Goal: Task Accomplishment & Management: Use online tool/utility

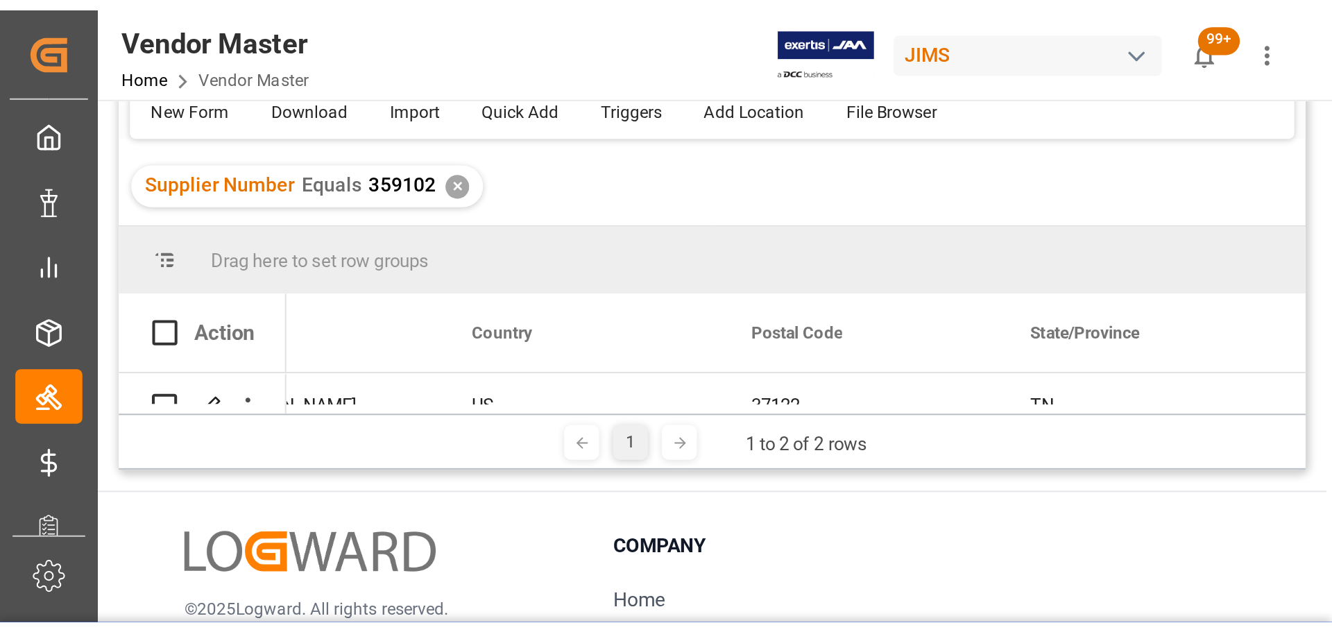
scroll to position [0, 3116]
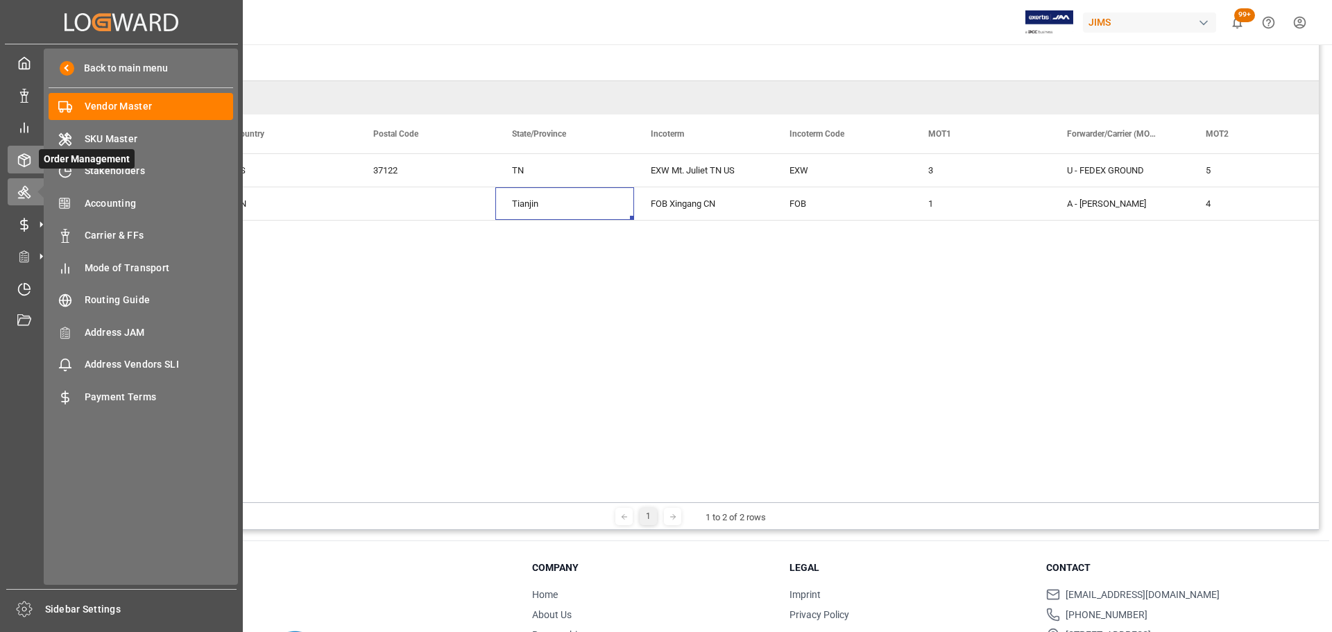
click at [19, 162] on icon at bounding box center [24, 160] width 14 height 14
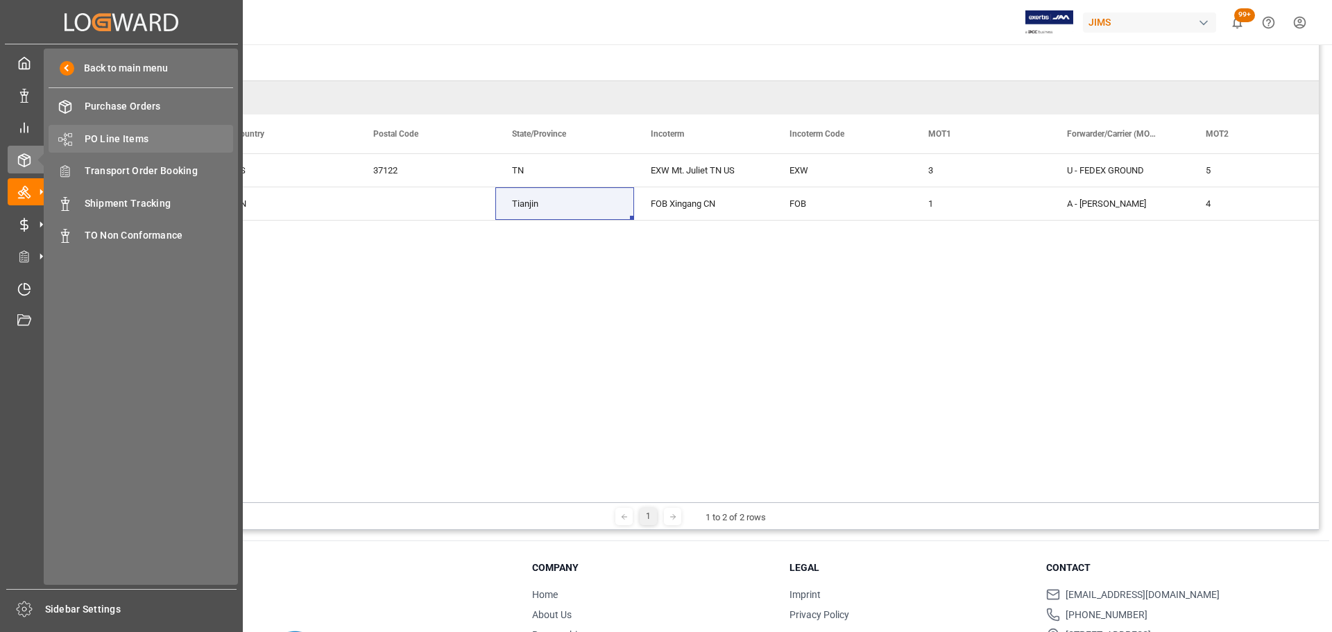
click at [134, 139] on span "PO Line Items" at bounding box center [159, 139] width 149 height 15
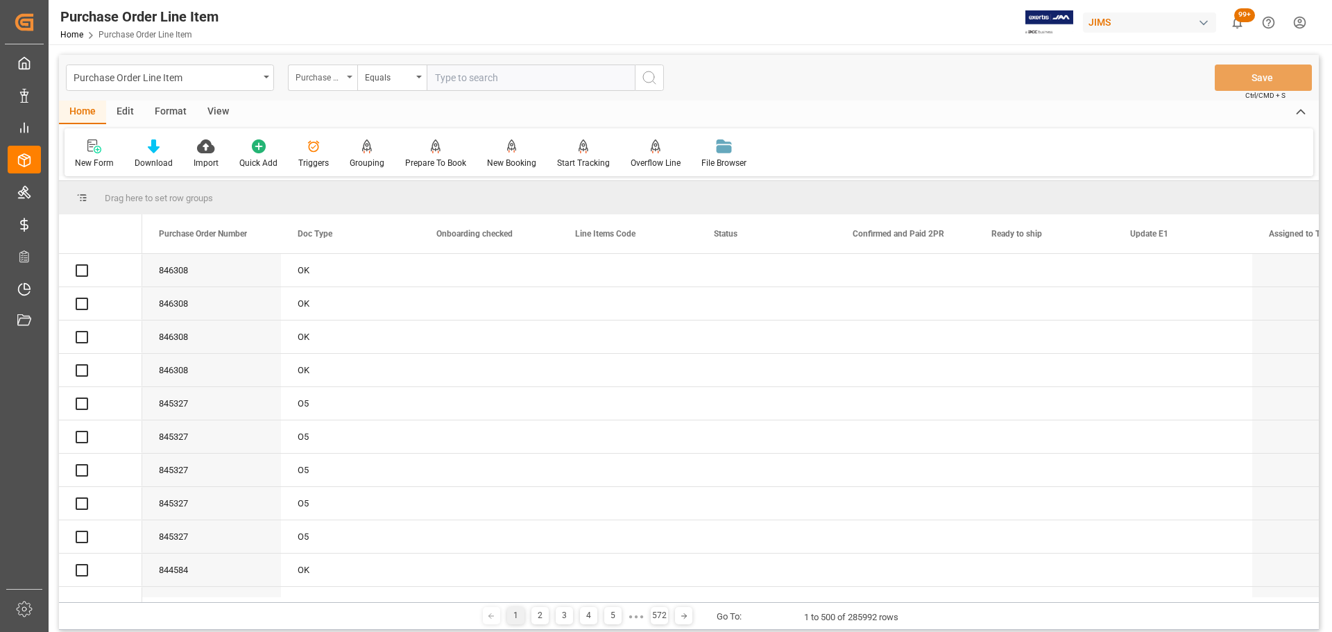
click at [341, 84] on div "Purchase Order Number" at bounding box center [322, 78] width 69 height 26
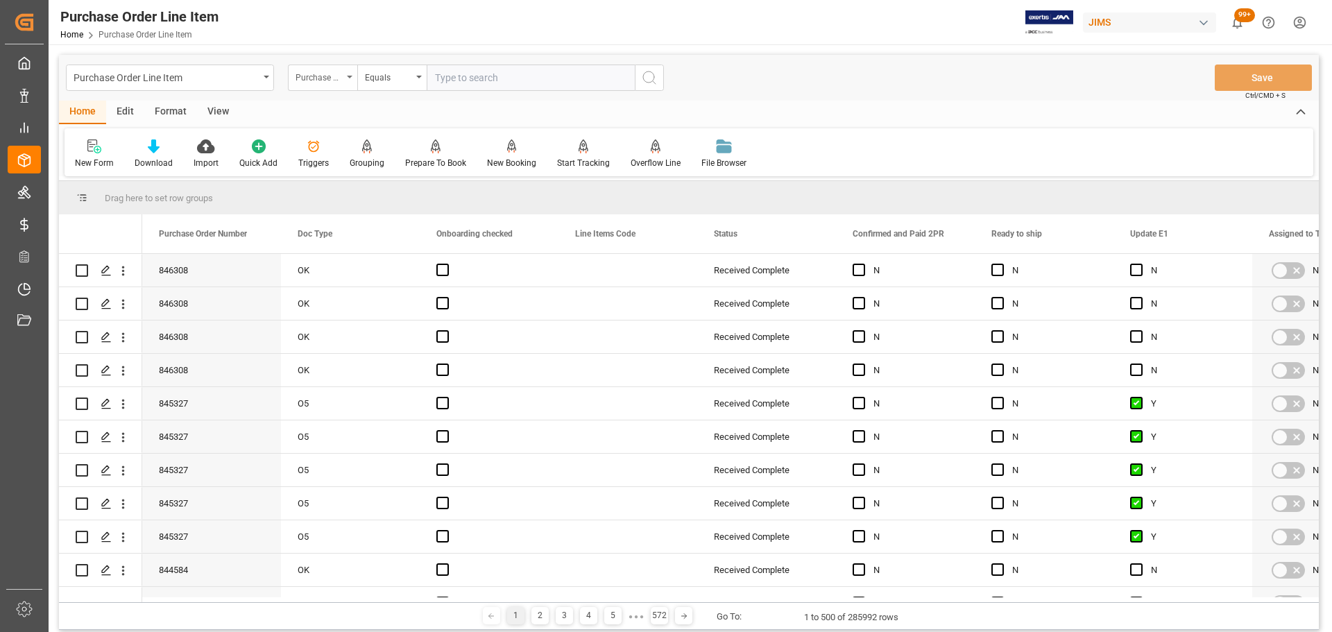
click at [334, 84] on div "Purchase Order Number" at bounding box center [322, 78] width 69 height 26
click at [327, 83] on div "Purchase Order Number" at bounding box center [319, 76] width 47 height 16
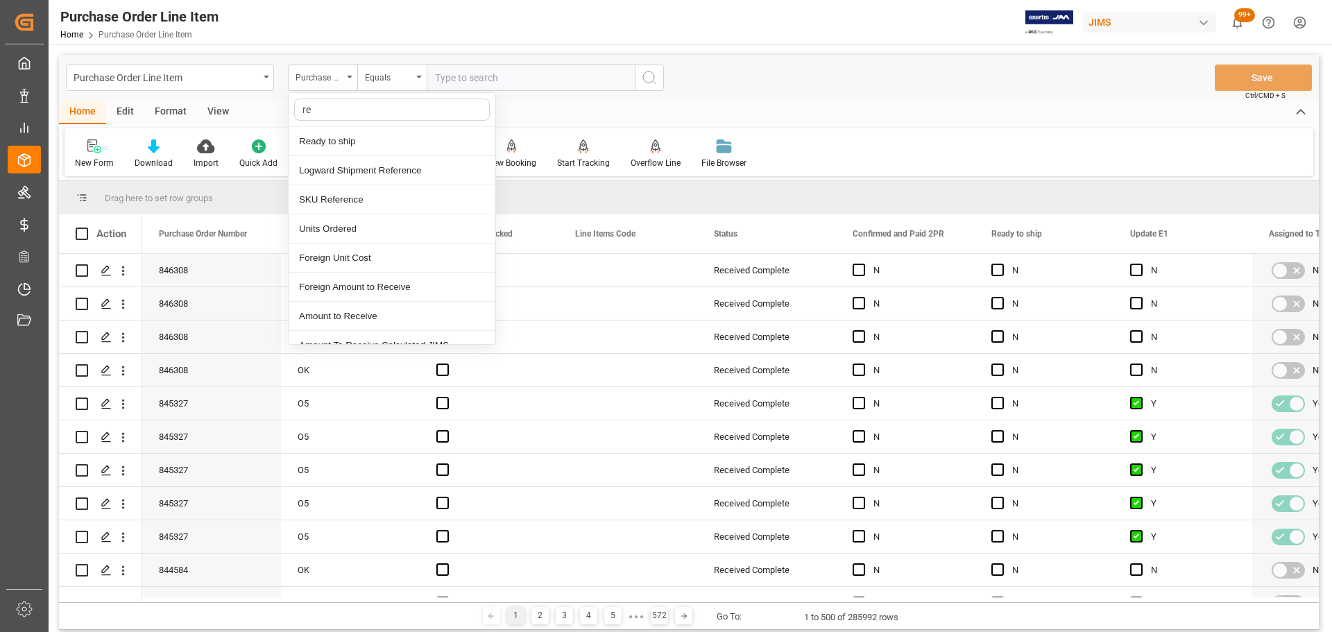
type input "ref"
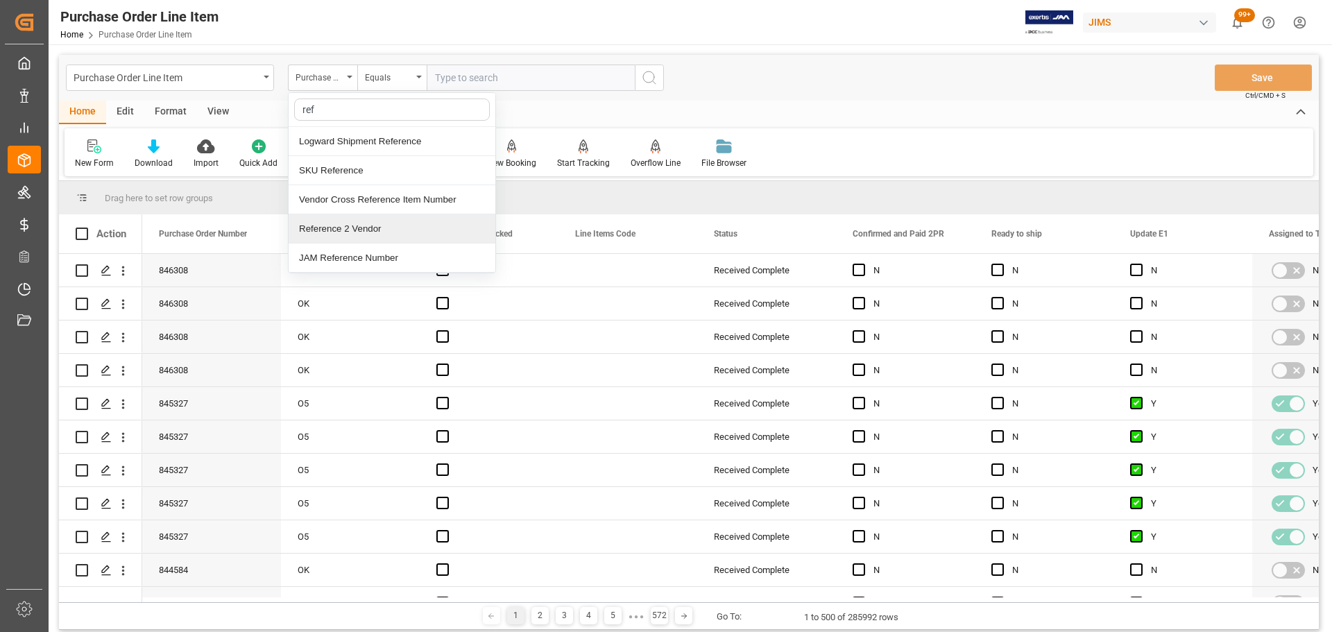
click at [346, 232] on div "Reference 2 Vendor" at bounding box center [392, 228] width 207 height 29
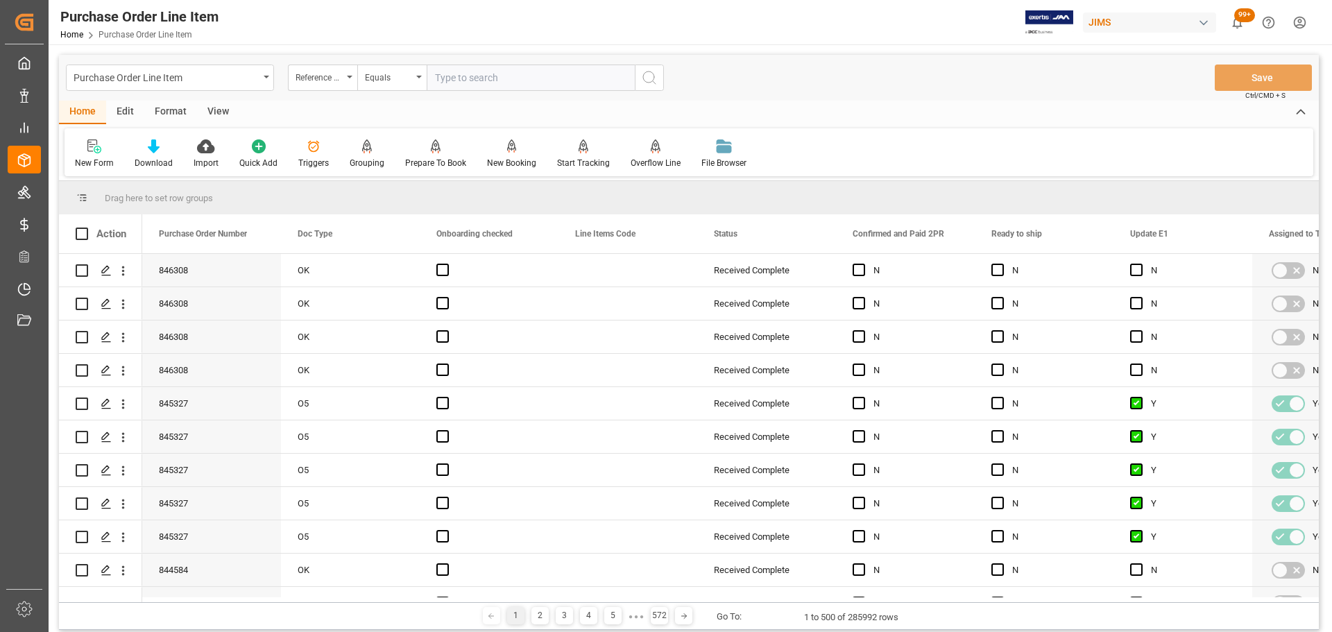
click at [496, 78] on input "text" at bounding box center [531, 78] width 208 height 26
paste input "77-10457-US"
type input "77-10457-US"
click at [656, 76] on icon "search button" at bounding box center [649, 77] width 17 height 17
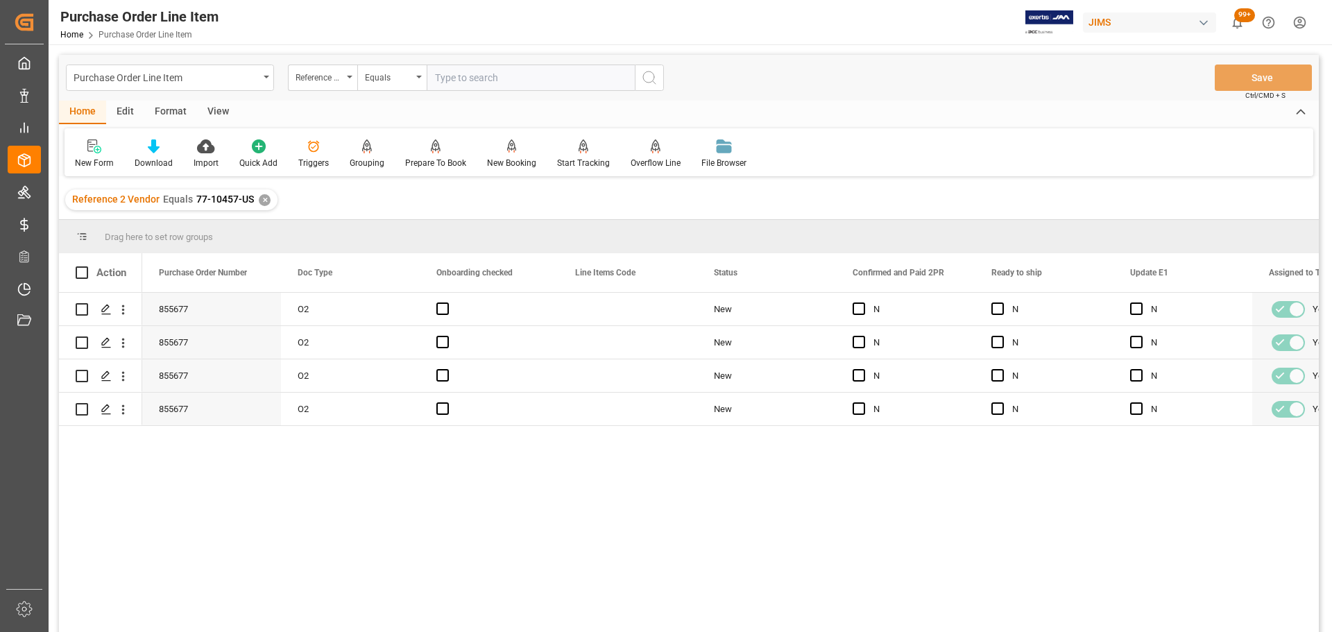
click at [398, 382] on div "855677 O2 New N N N Yes No 855677 O2 New N N N Yes No 855677 O2 New N N N Yes N…" at bounding box center [730, 467] width 1177 height 348
click at [217, 115] on div "View" at bounding box center [218, 113] width 42 height 24
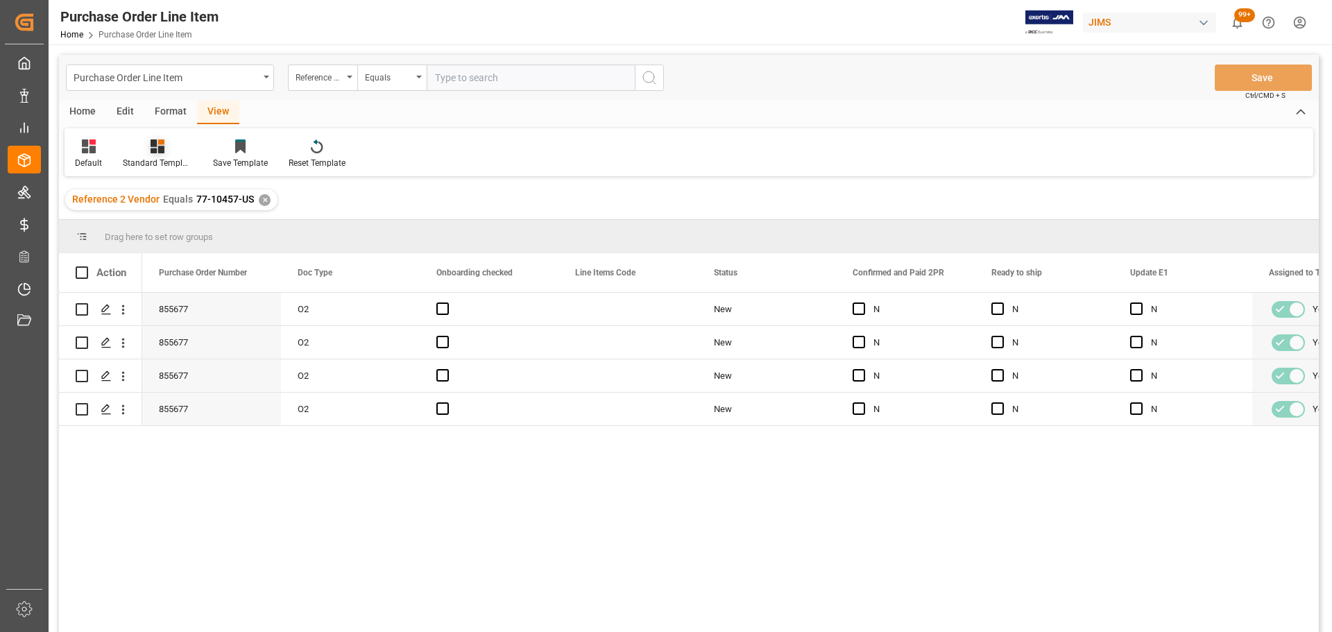
click at [169, 158] on div "Standard Templates" at bounding box center [157, 163] width 69 height 12
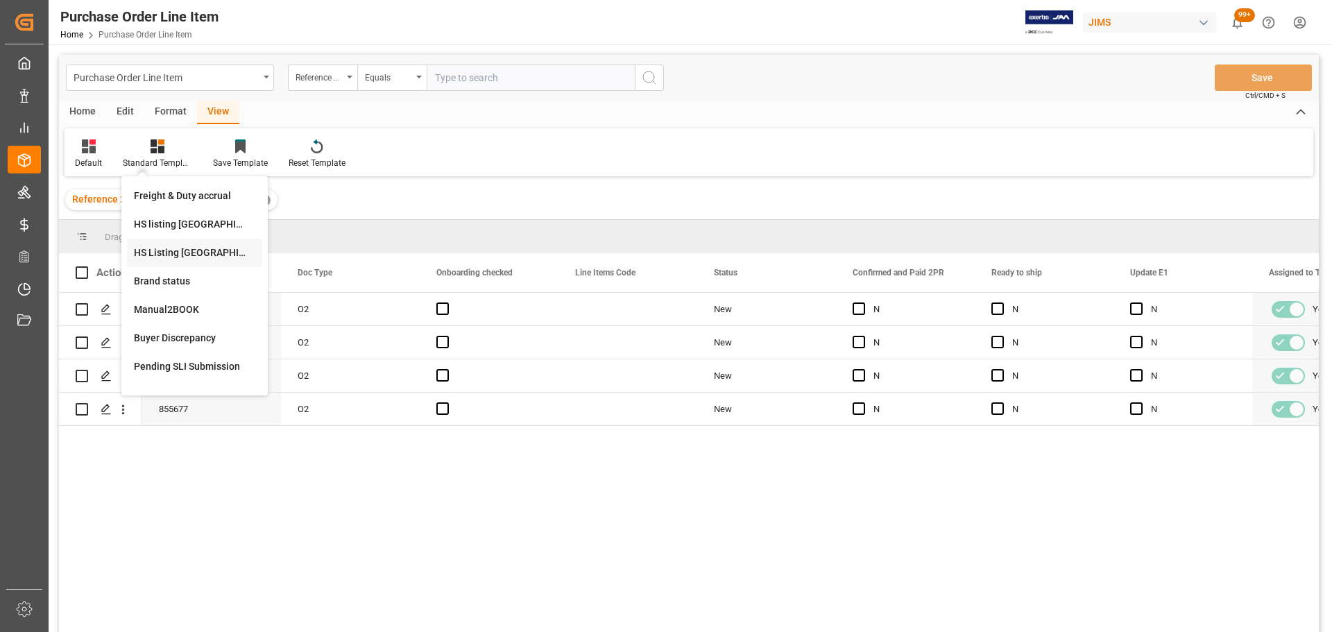
click at [178, 259] on div "HS Listing CANADA" at bounding box center [194, 253] width 121 height 15
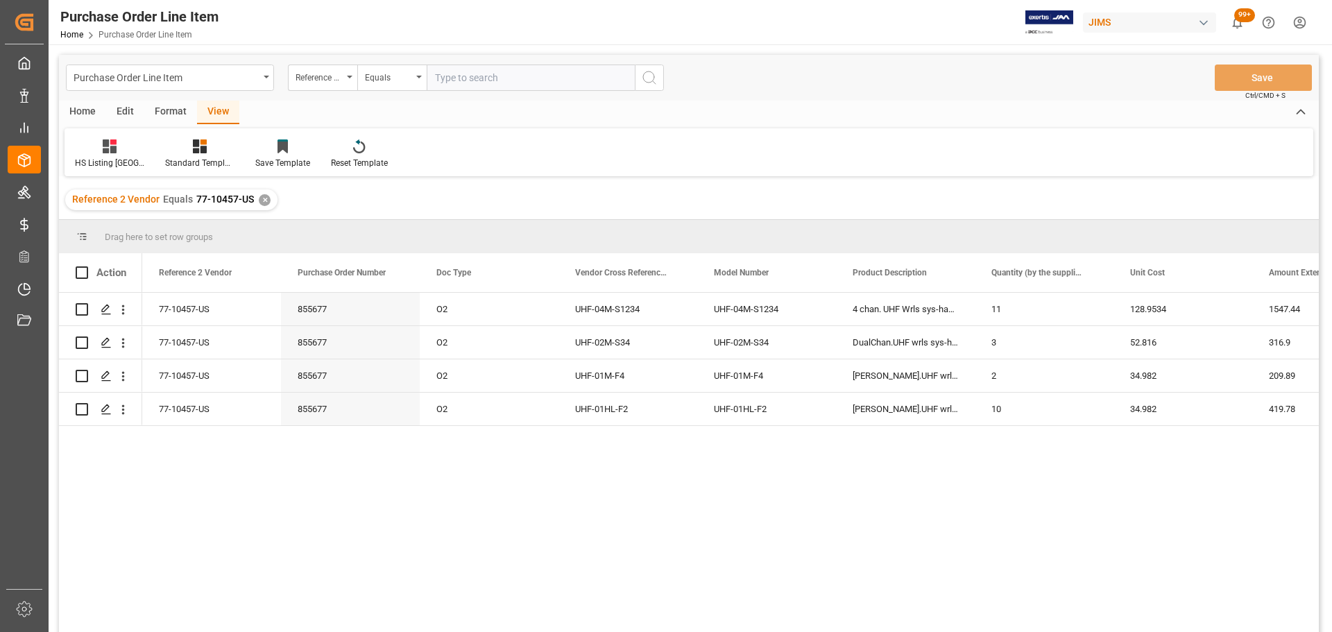
click at [89, 105] on div "Home" at bounding box center [82, 113] width 47 height 24
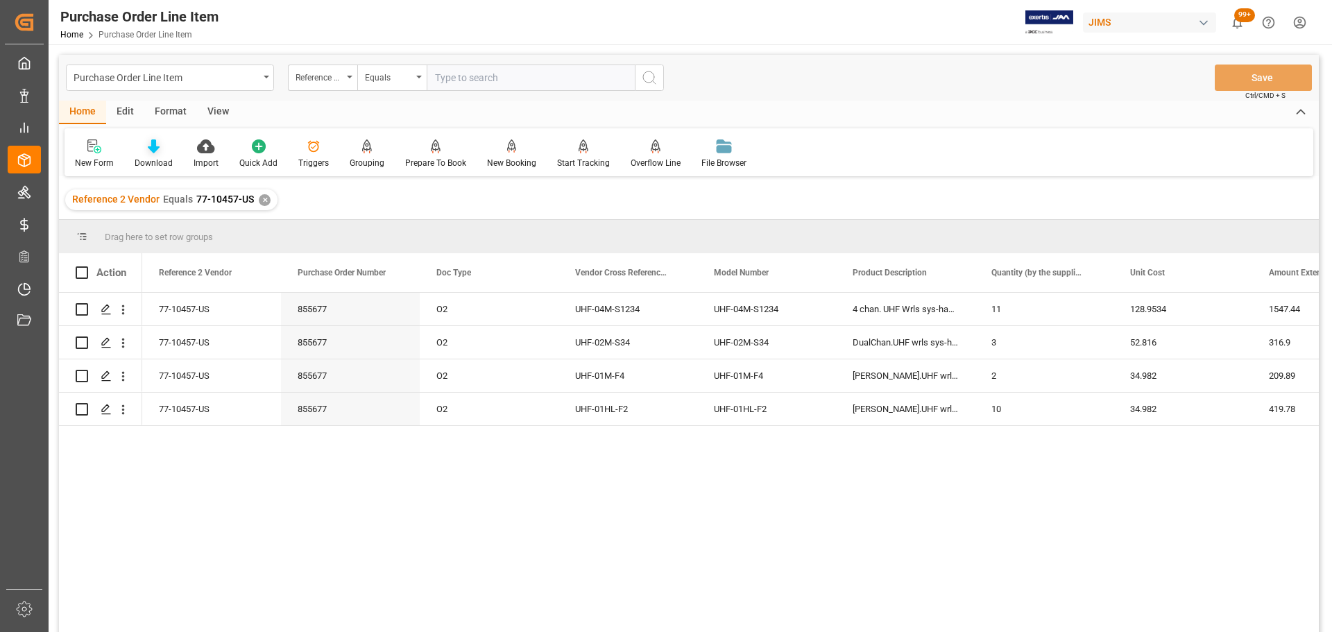
click at [155, 148] on icon at bounding box center [154, 146] width 12 height 14
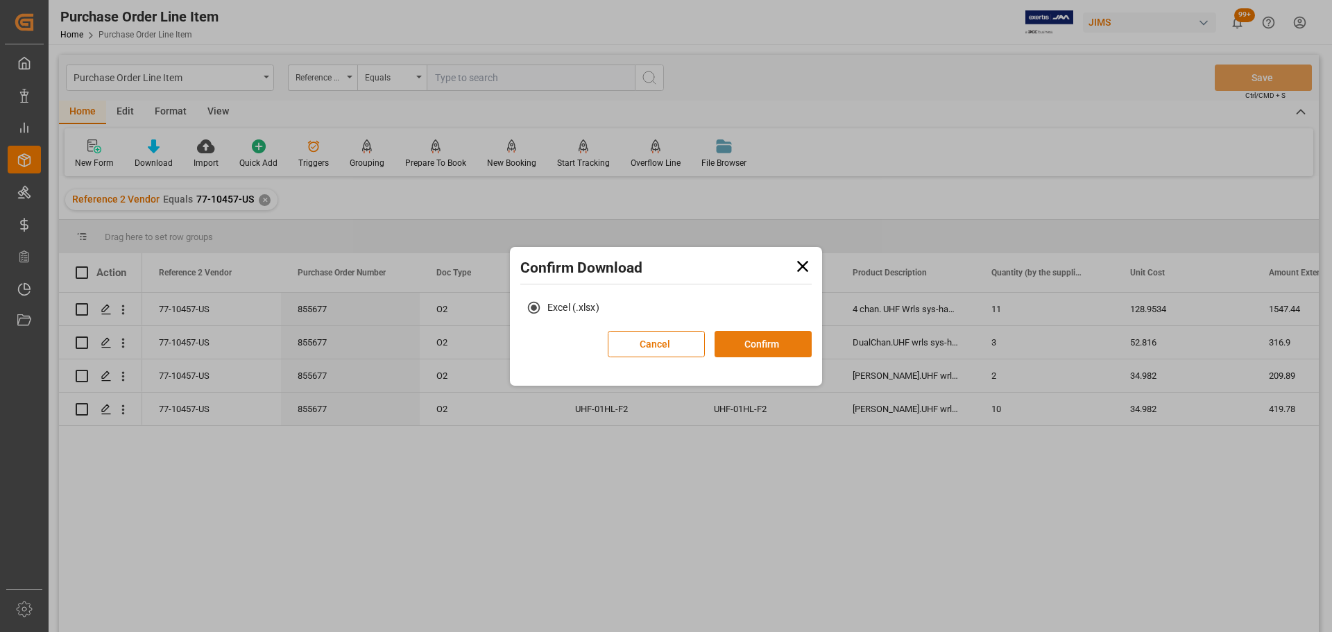
click at [732, 338] on button "Confirm" at bounding box center [763, 344] width 97 height 26
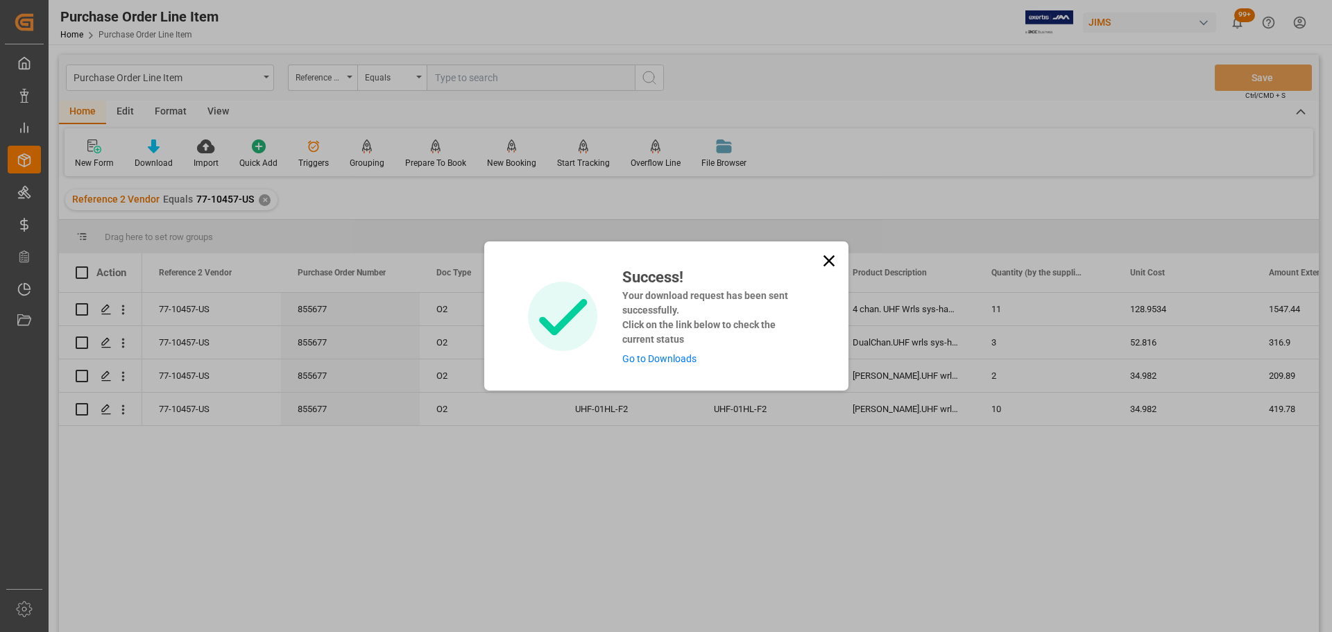
click at [669, 360] on link "Go to Downloads" at bounding box center [659, 358] width 74 height 11
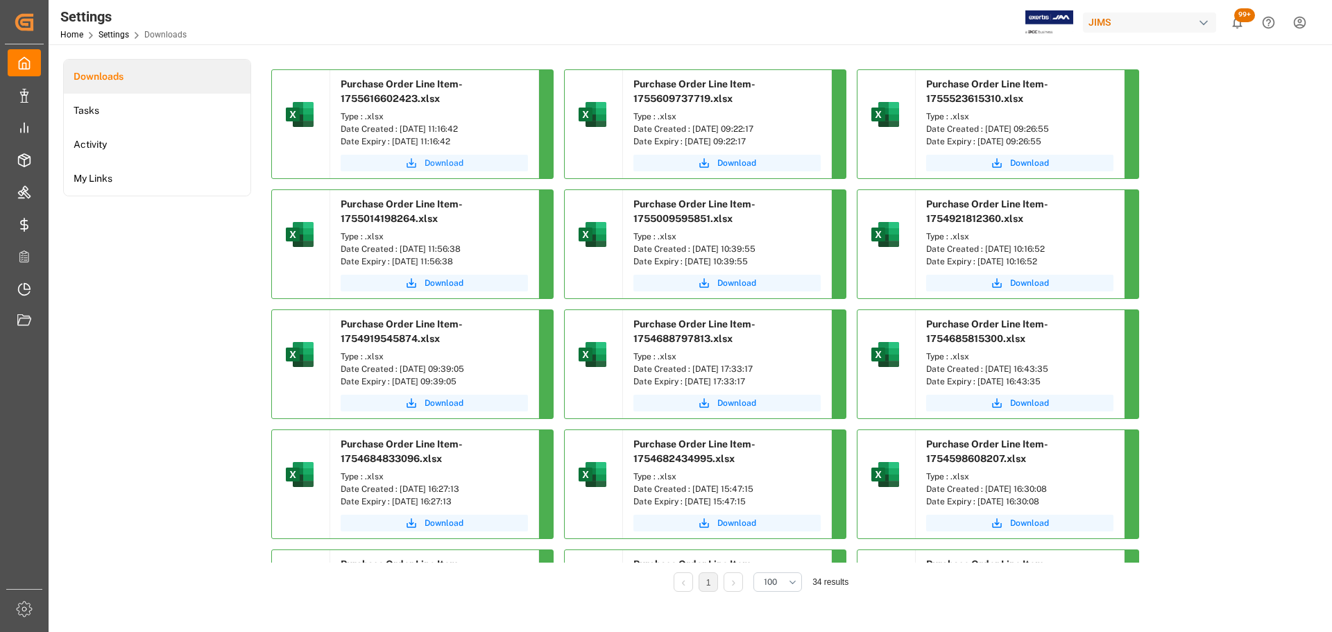
click at [398, 162] on button "Download" at bounding box center [434, 163] width 187 height 17
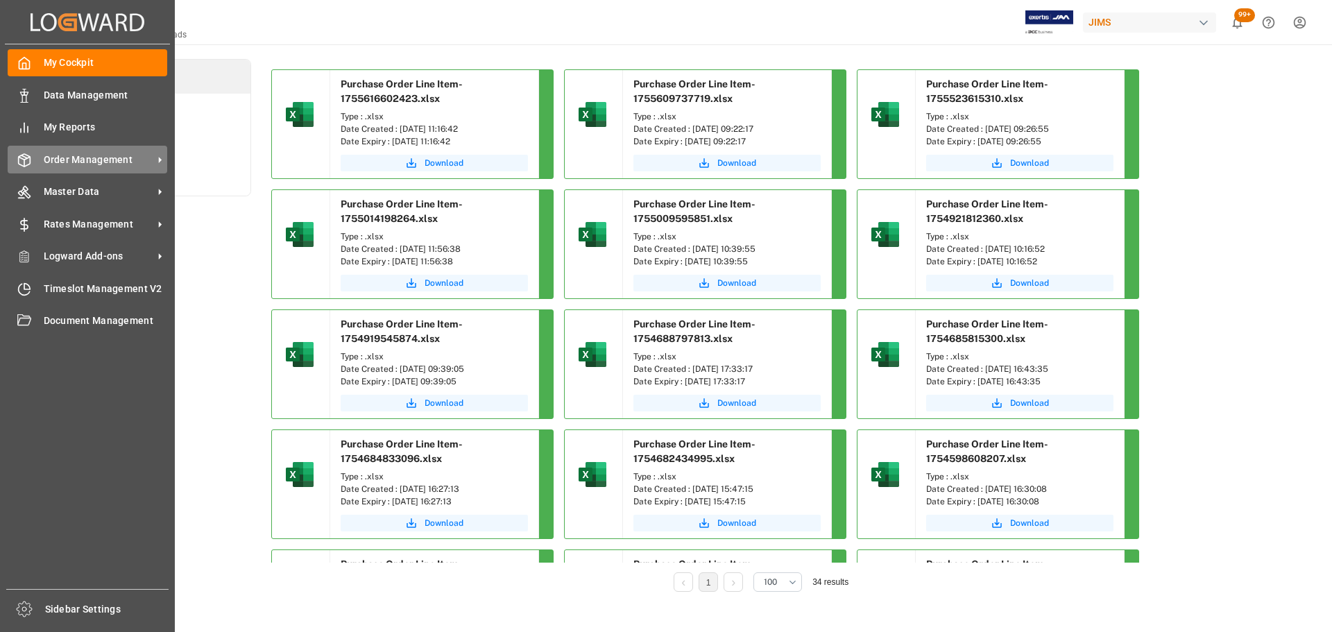
click at [47, 168] on div "Order Management Order Management" at bounding box center [88, 159] width 160 height 27
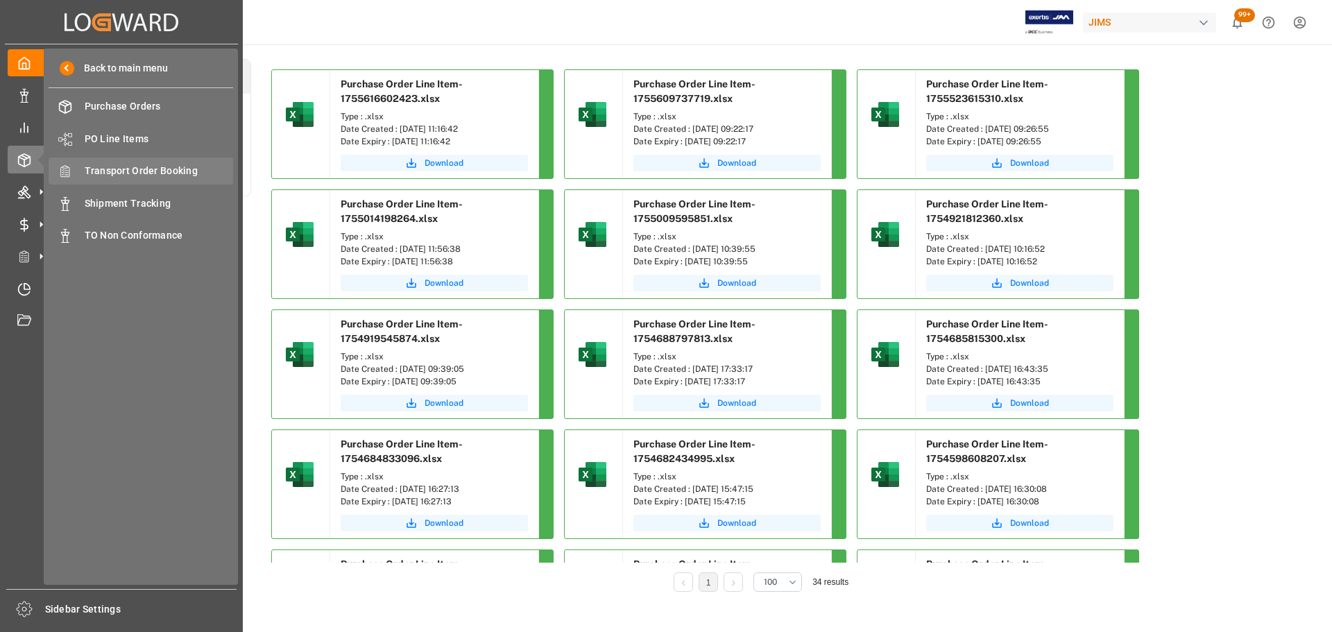
click at [160, 175] on span "Transport Order Booking" at bounding box center [159, 171] width 149 height 15
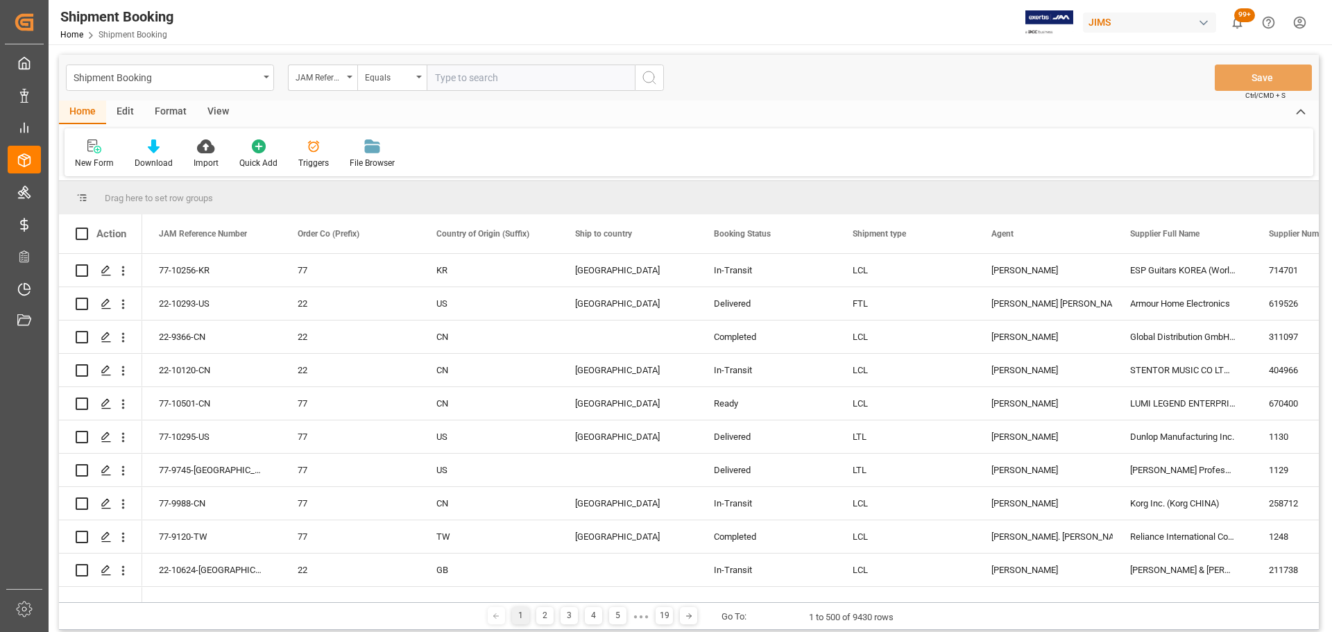
click at [495, 74] on input "text" at bounding box center [531, 78] width 208 height 26
type input "77-10457-US"
click at [660, 78] on button "search button" at bounding box center [649, 78] width 29 height 26
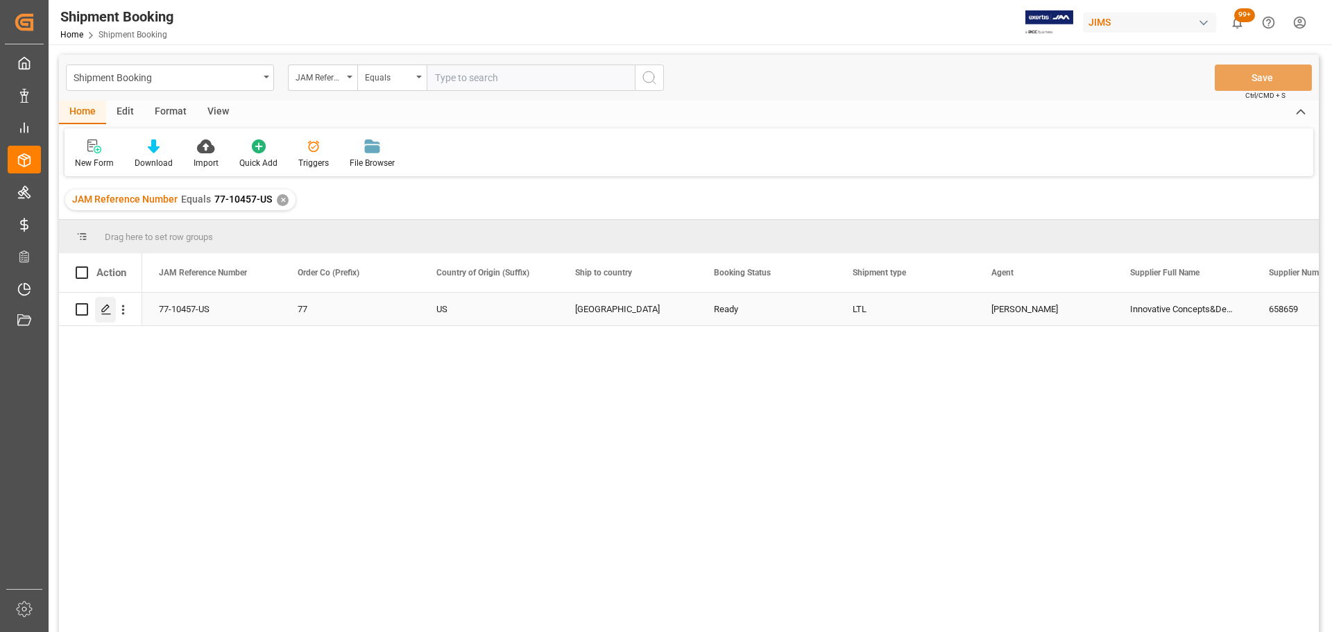
click at [109, 311] on icon "Press SPACE to select this row." at bounding box center [106, 309] width 11 height 11
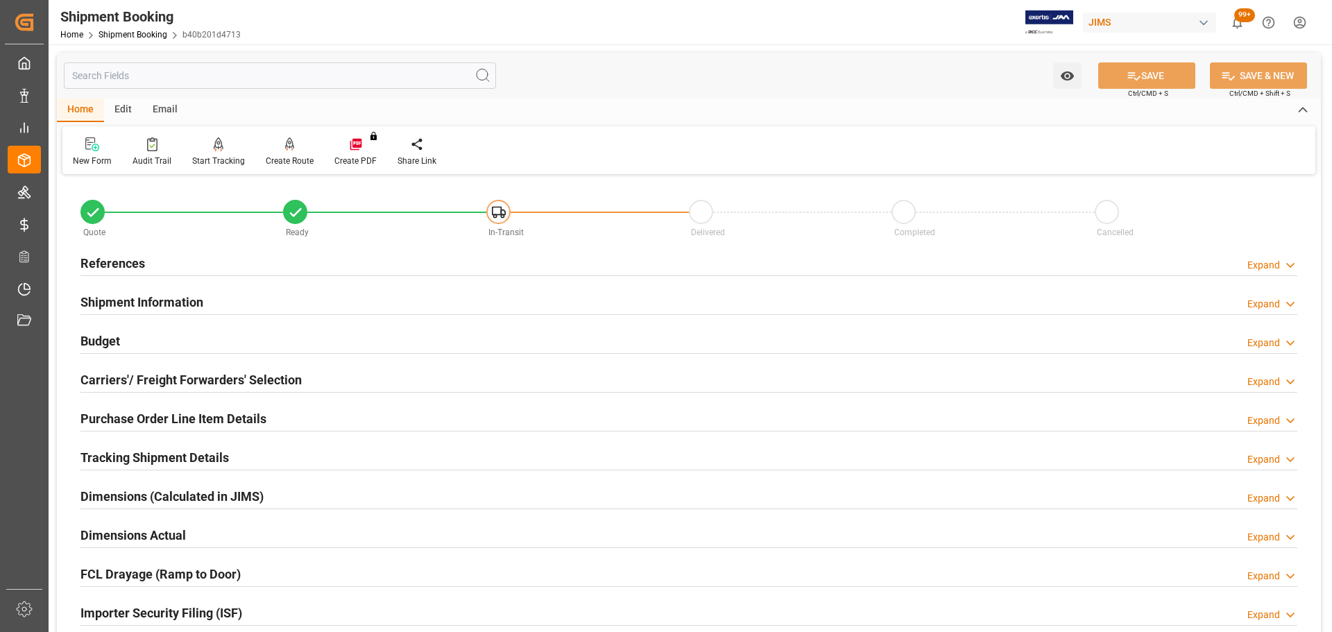
click at [157, 264] on div "References Expand" at bounding box center [688, 262] width 1217 height 26
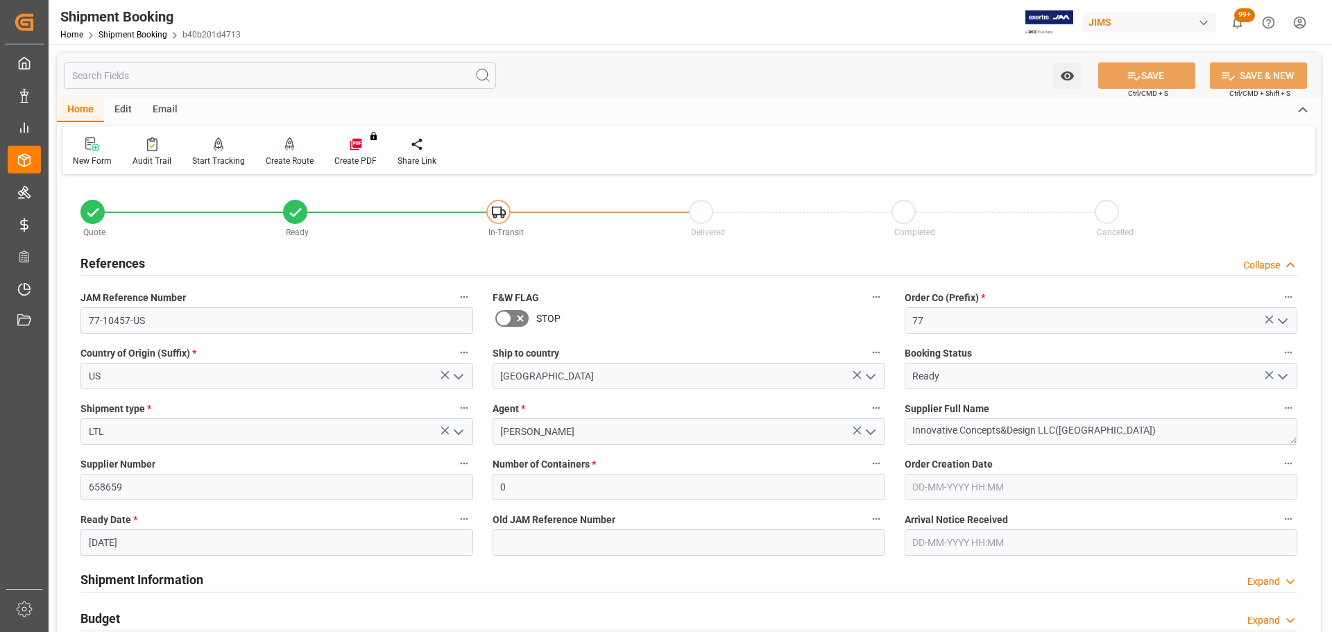
click at [157, 264] on div "References Collapse" at bounding box center [688, 262] width 1217 height 26
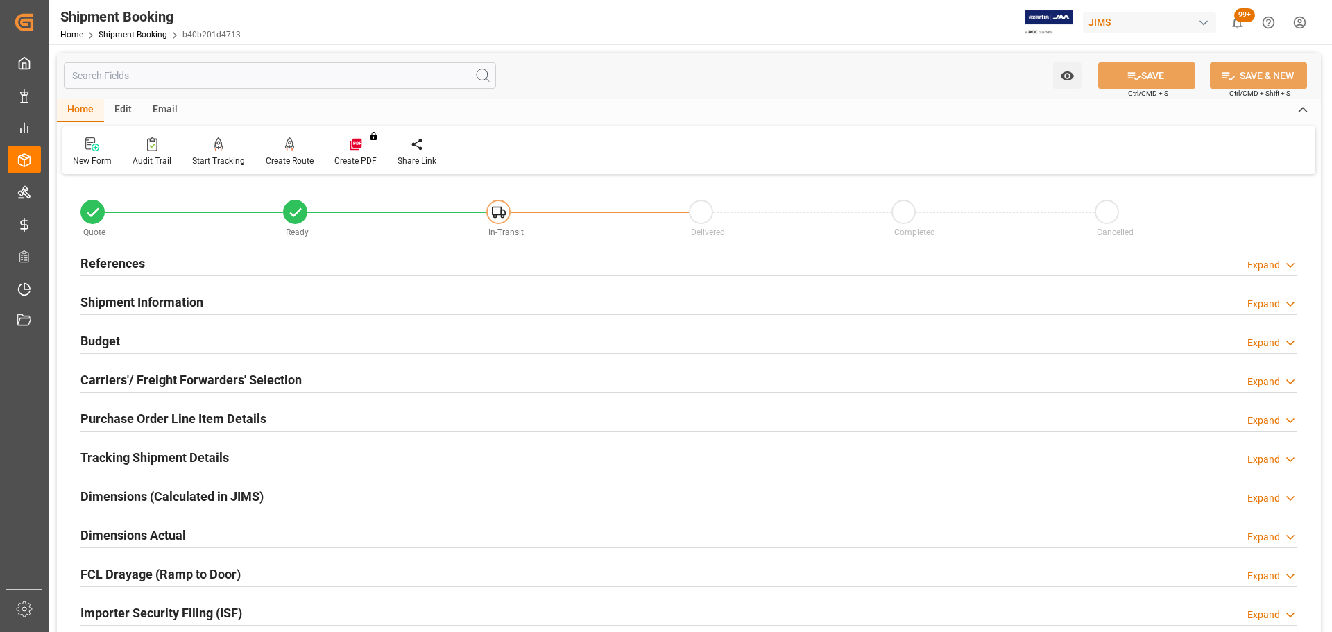
click at [154, 293] on h2 "Shipment Information" at bounding box center [141, 302] width 123 height 19
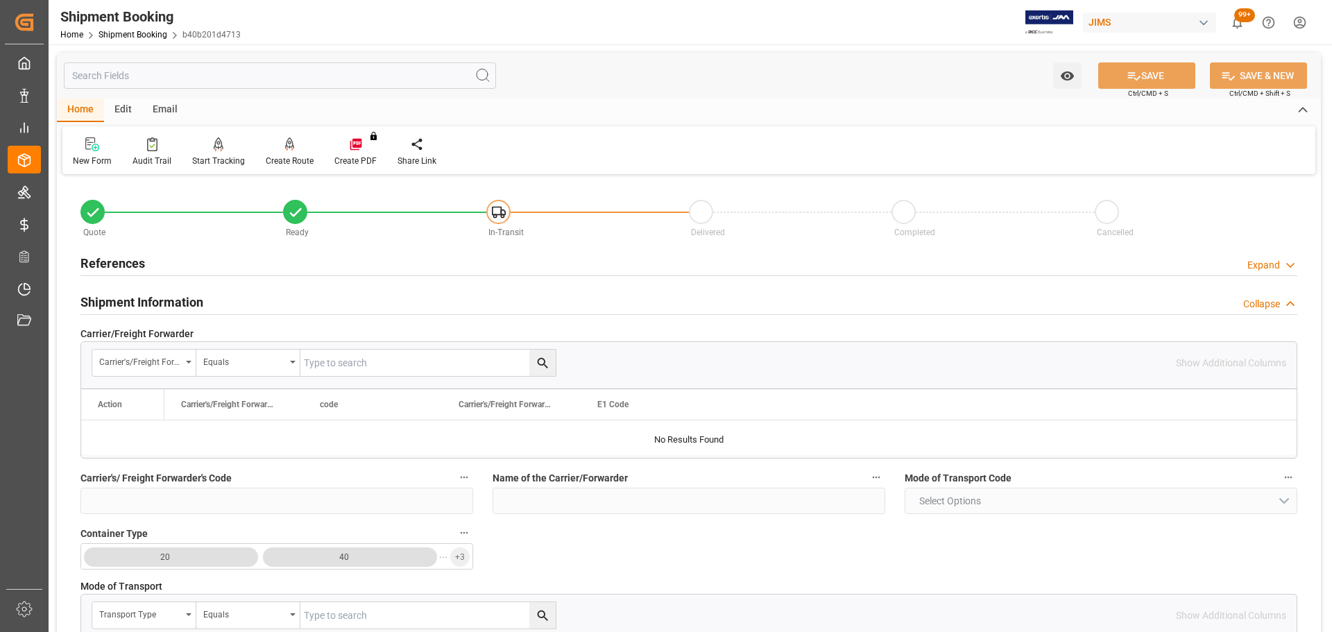
click at [154, 293] on h2 "Shipment Information" at bounding box center [141, 302] width 123 height 19
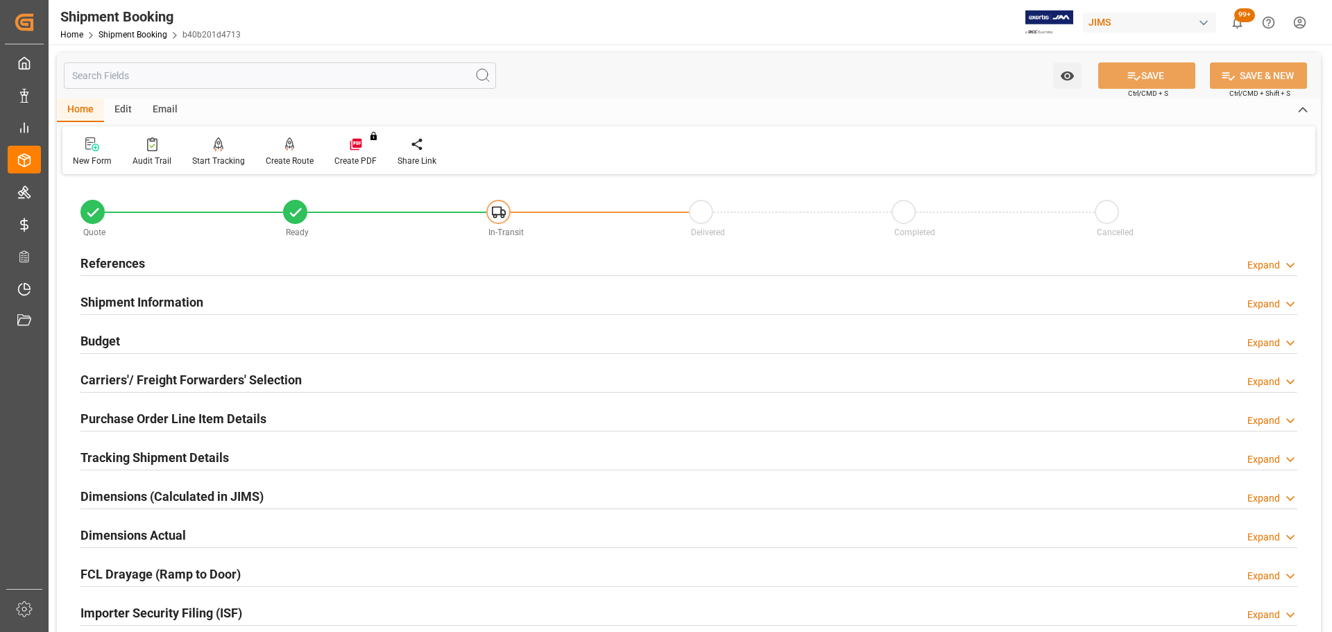
click at [172, 339] on div "Budget Expand" at bounding box center [688, 340] width 1217 height 26
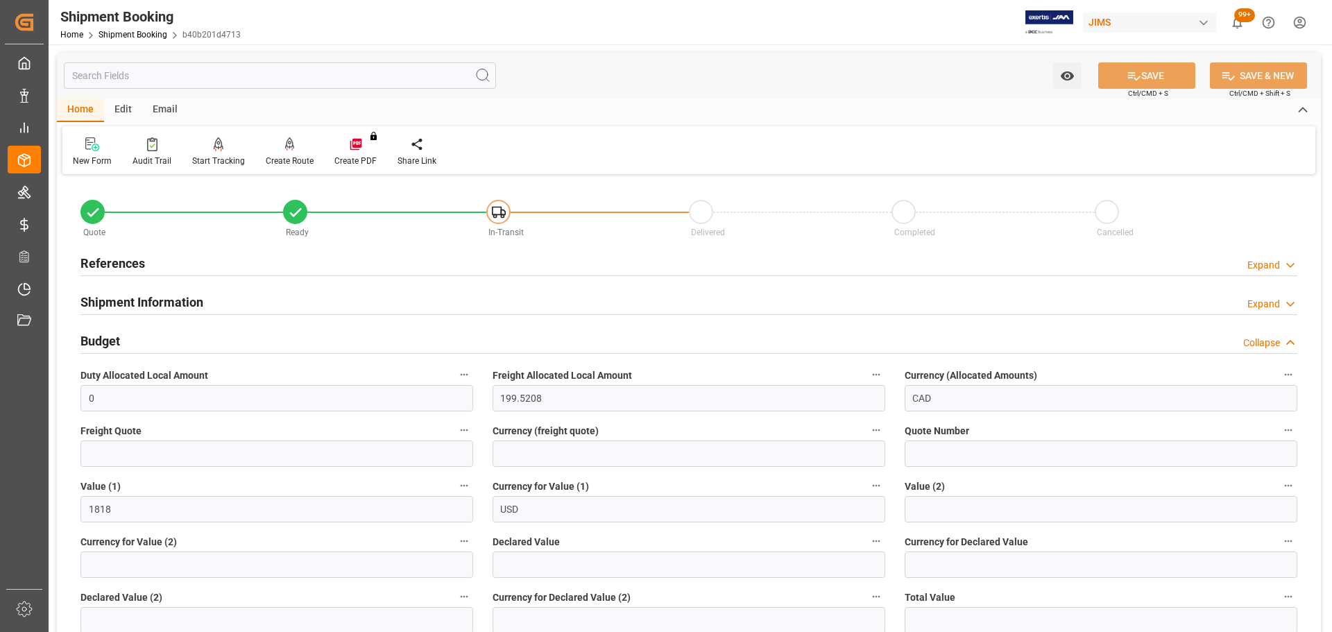
click at [155, 339] on div "Budget Collapse" at bounding box center [688, 340] width 1217 height 26
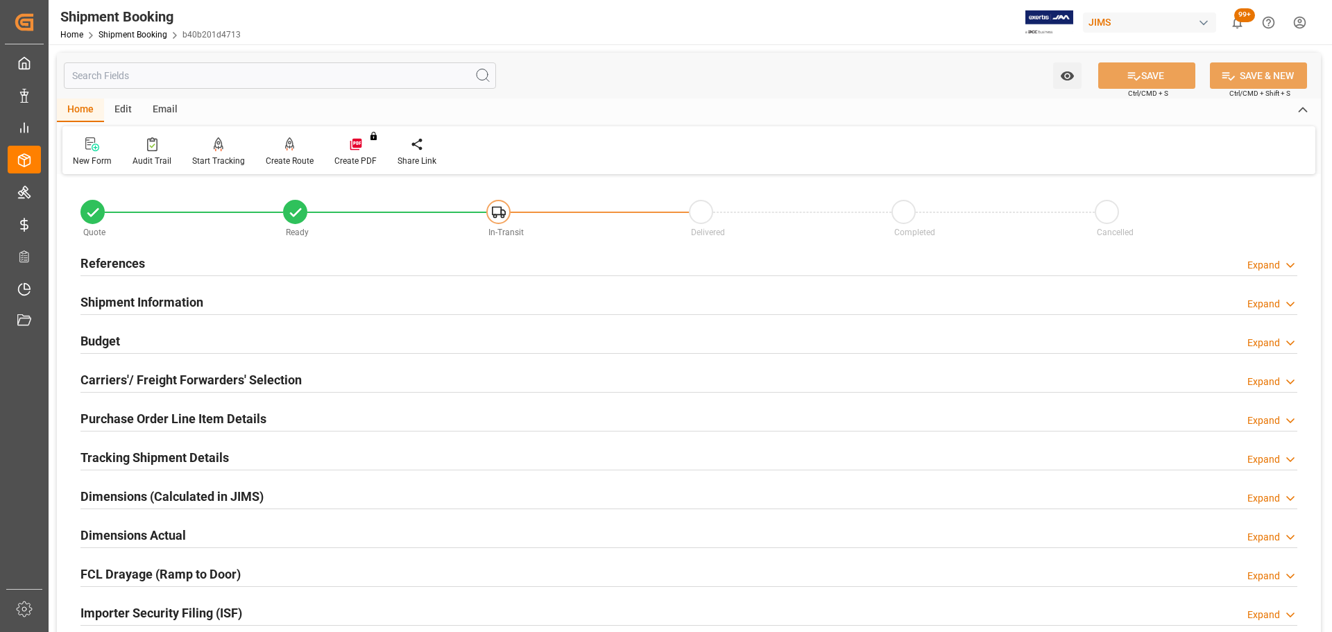
click at [155, 373] on h2 "Carriers'/ Freight Forwarders' Selection" at bounding box center [190, 379] width 221 height 19
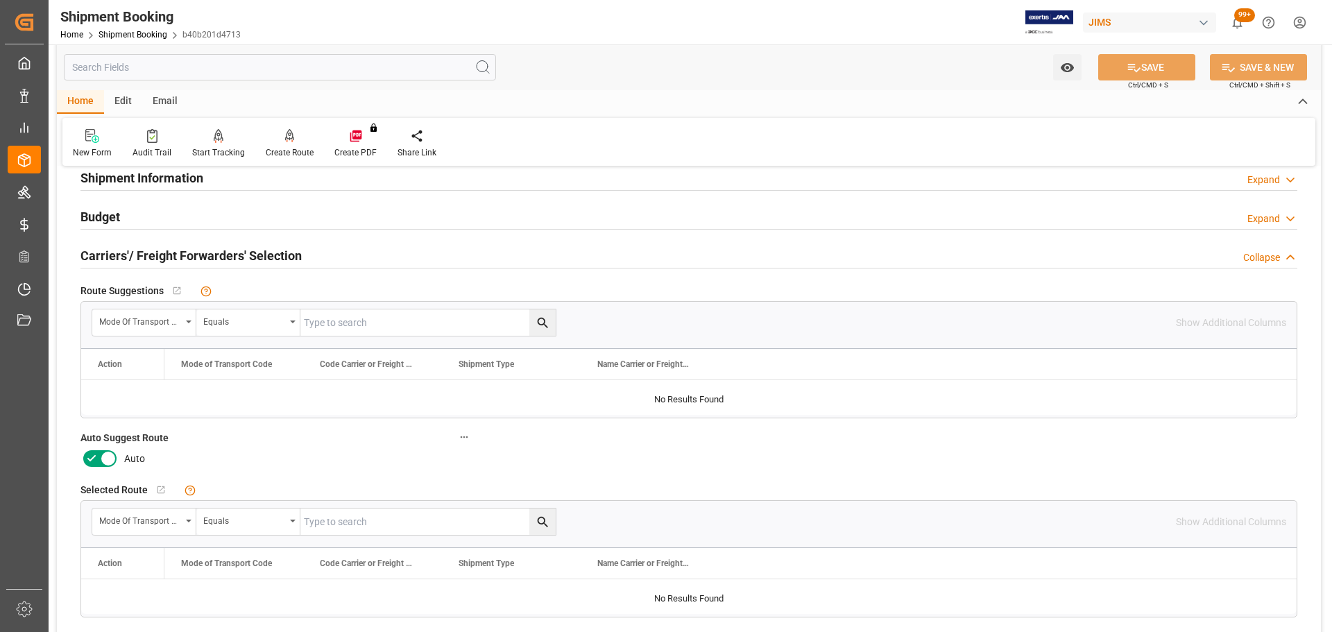
scroll to position [139, 0]
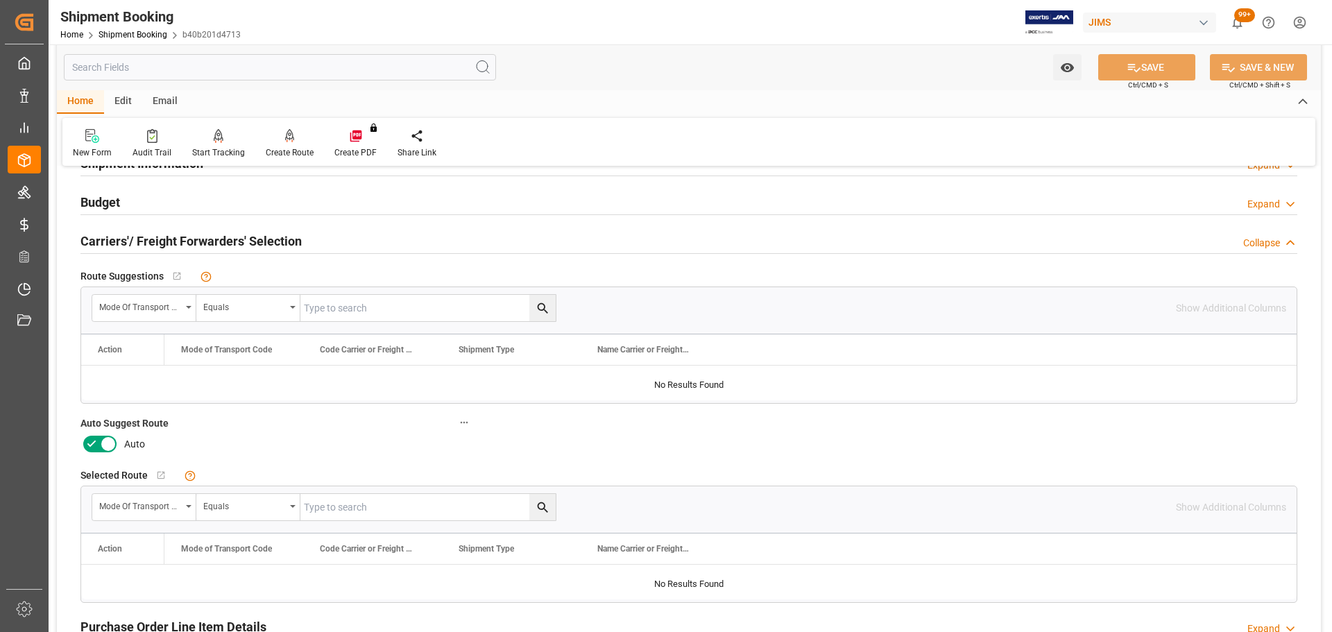
click at [102, 382] on icon at bounding box center [108, 444] width 17 height 17
click at [0, 0] on input "checkbox" at bounding box center [0, 0] width 0 height 0
click at [887, 73] on icon at bounding box center [1134, 67] width 15 height 15
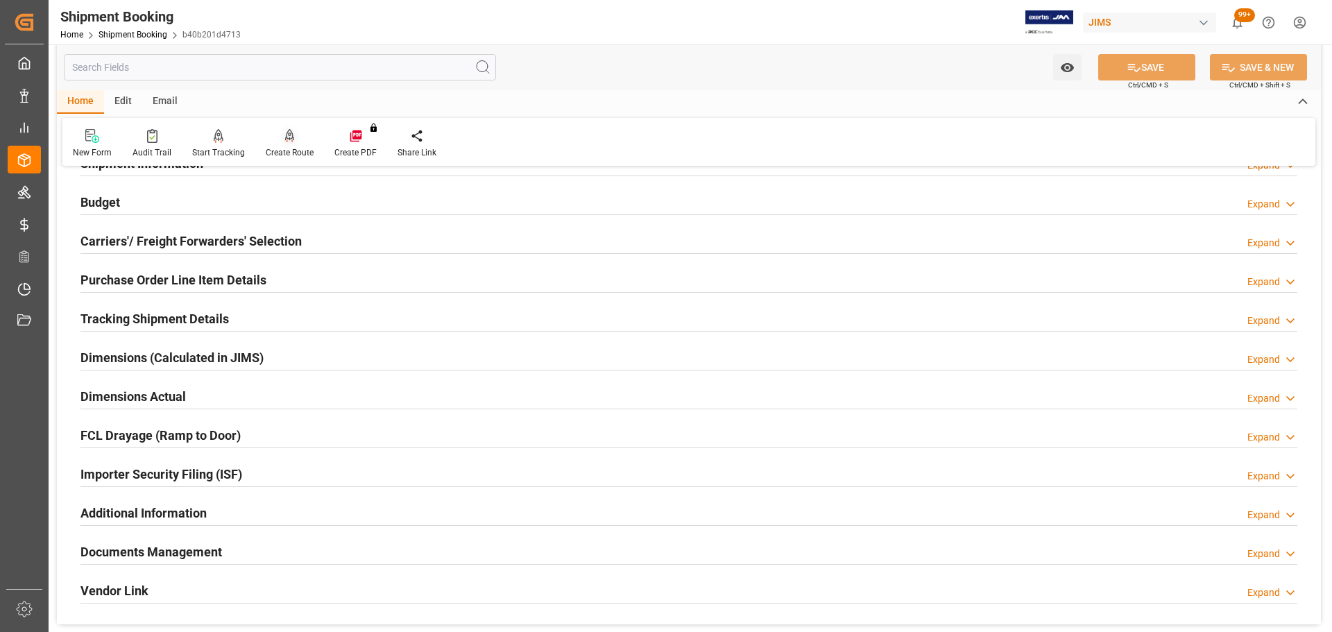
click at [291, 148] on div "Create Route" at bounding box center [290, 152] width 48 height 12
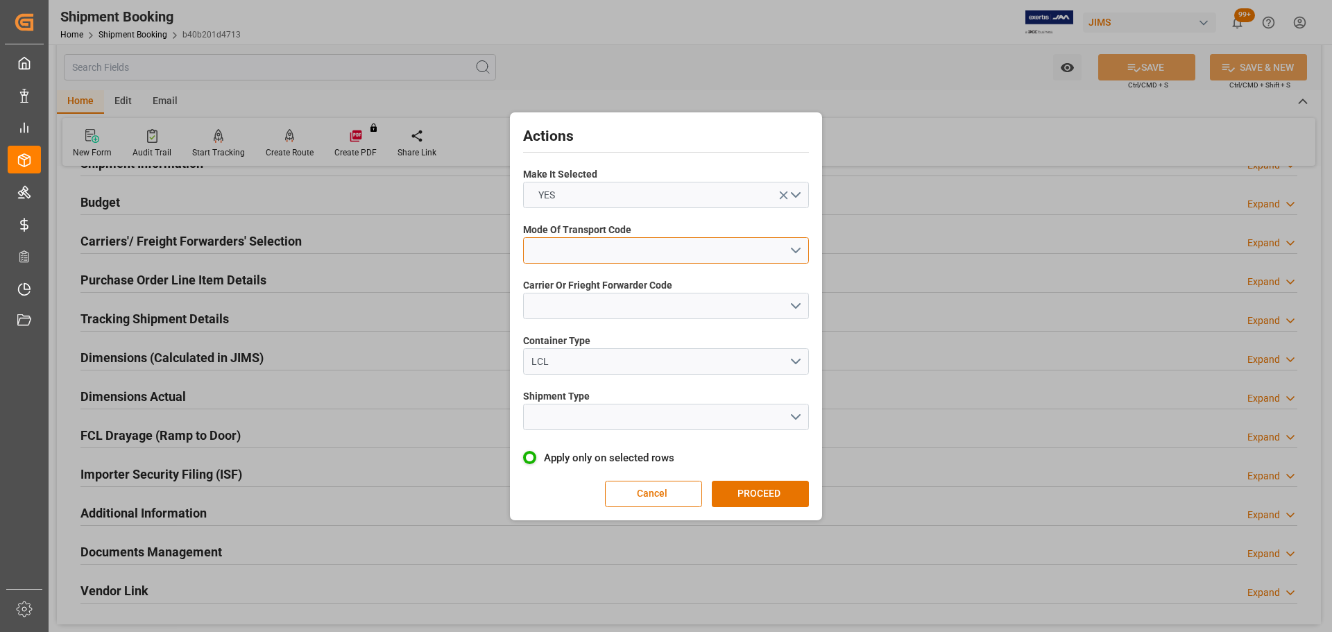
click at [609, 245] on button "open menu" at bounding box center [666, 250] width 286 height 26
click at [592, 362] on div "5- COURIER GROUND" at bounding box center [666, 370] width 284 height 29
click at [588, 306] on button "open menu" at bounding box center [666, 306] width 286 height 26
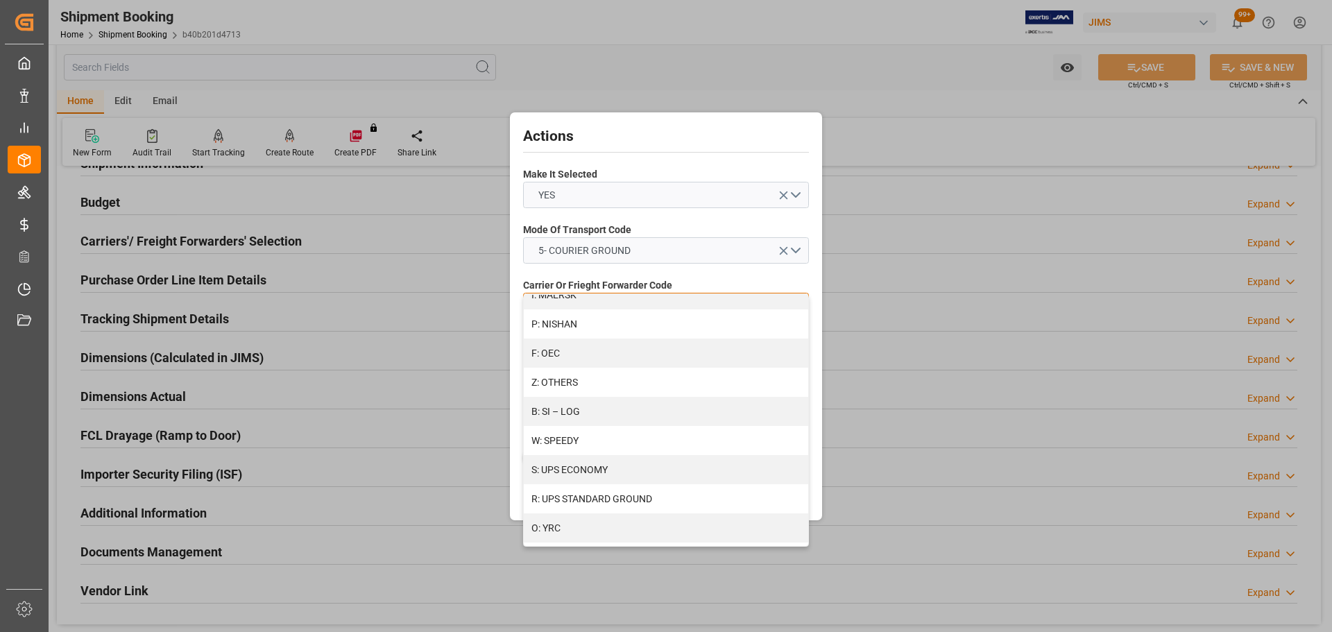
scroll to position [754, 0]
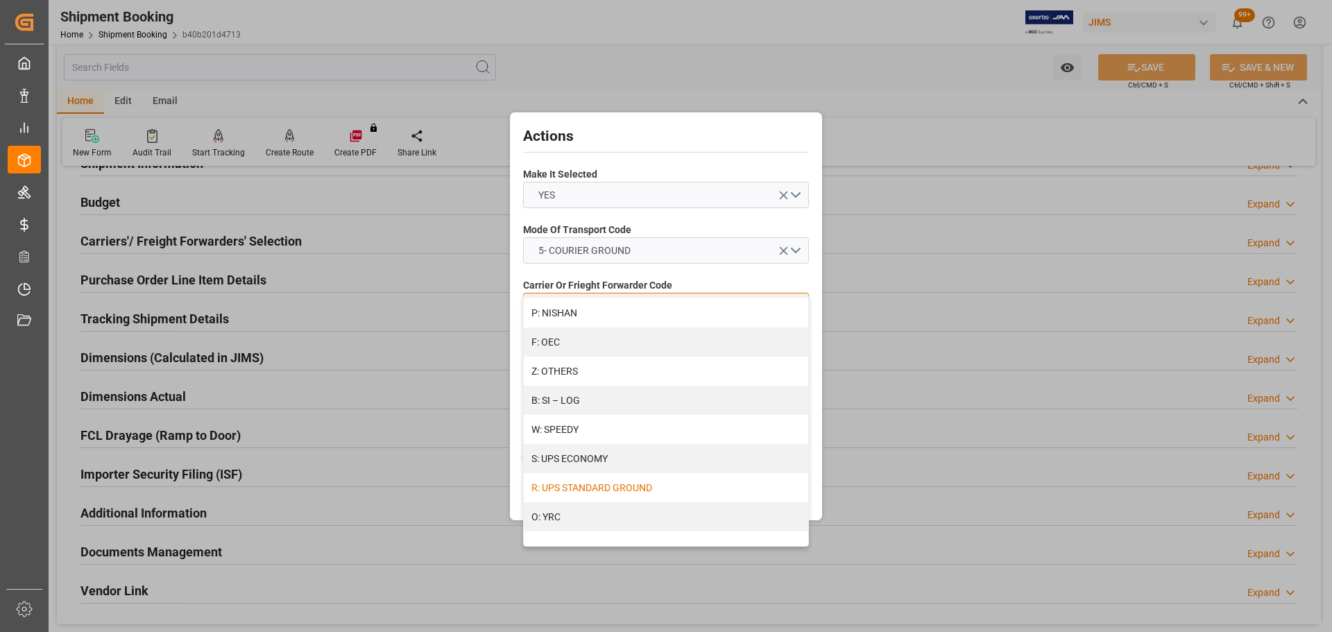
click at [596, 382] on div "R: UPS STANDARD GROUND" at bounding box center [666, 487] width 284 height 29
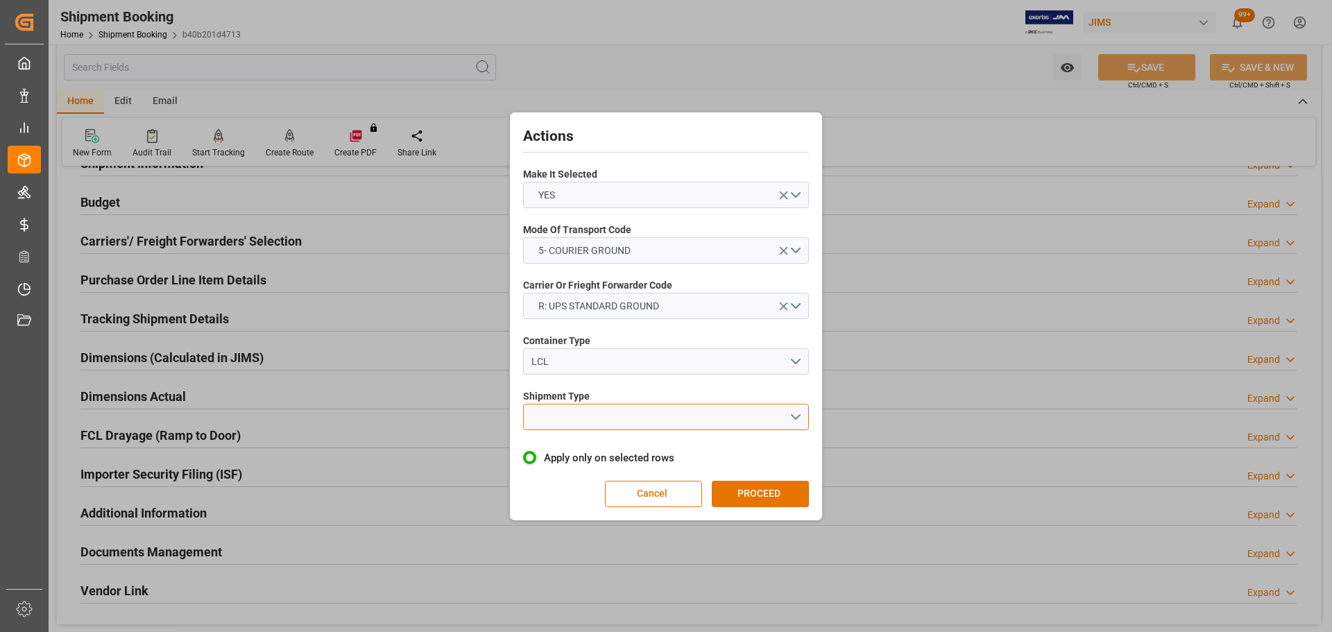
click at [599, 382] on button "open menu" at bounding box center [666, 417] width 286 height 26
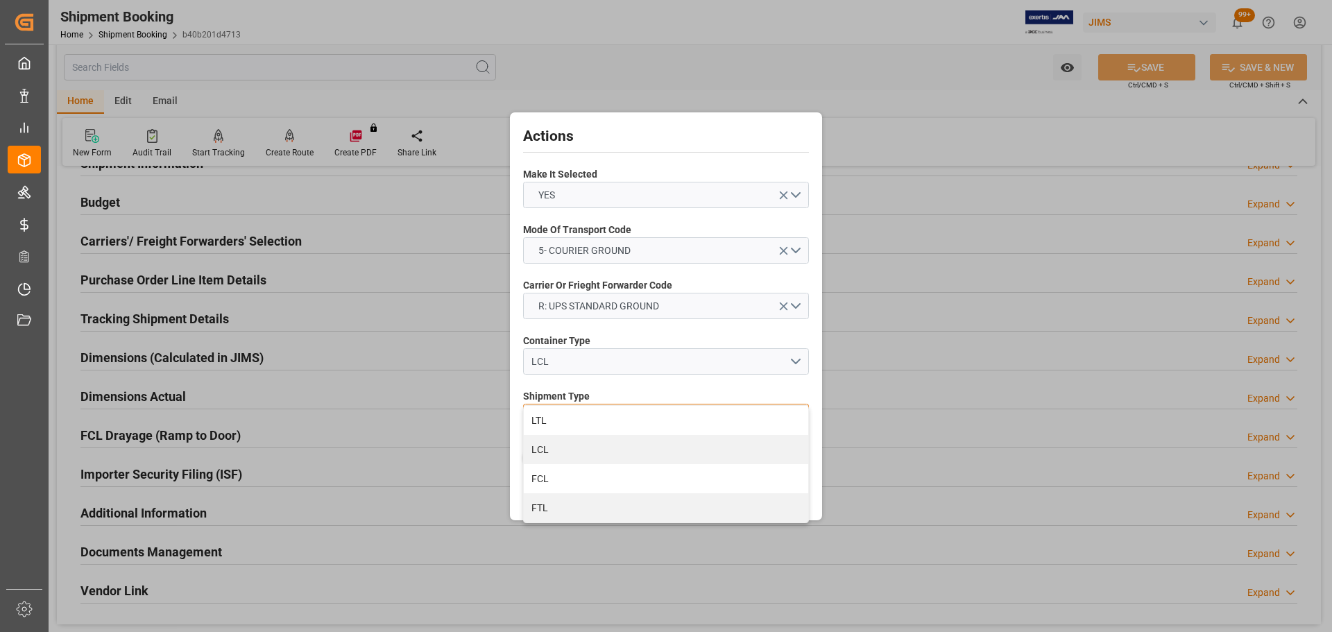
click at [599, 382] on div "LTL" at bounding box center [666, 420] width 284 height 29
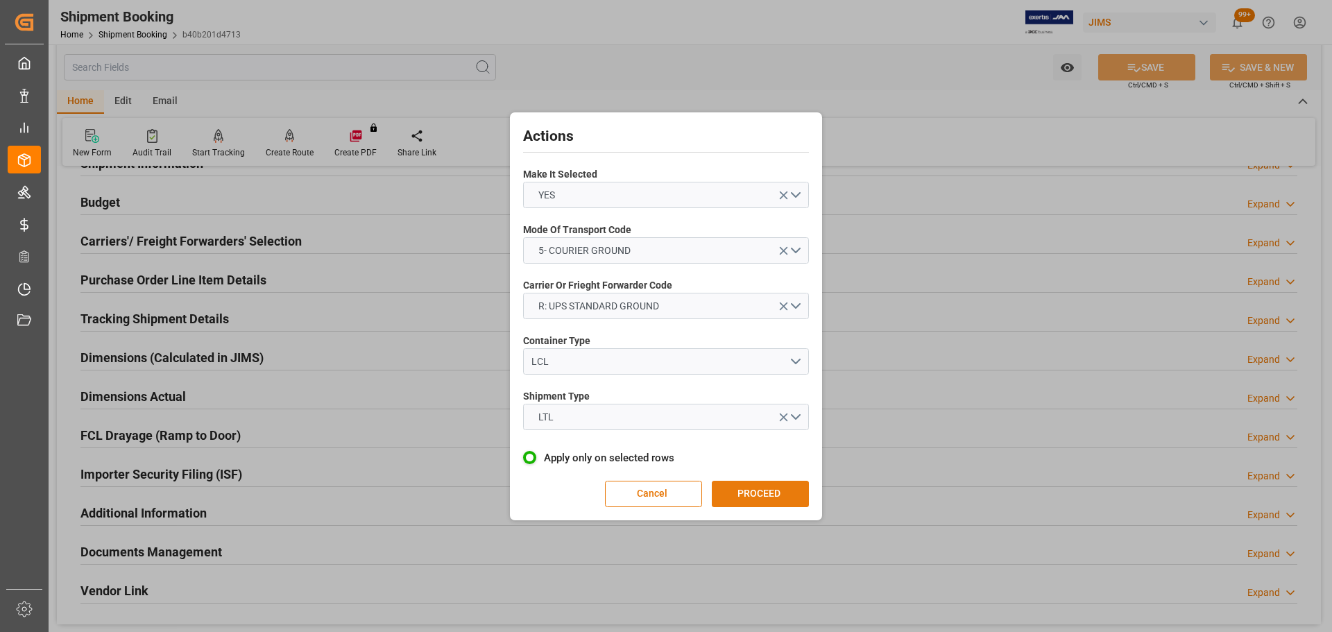
click at [737, 382] on button "PROCEED" at bounding box center [760, 494] width 97 height 26
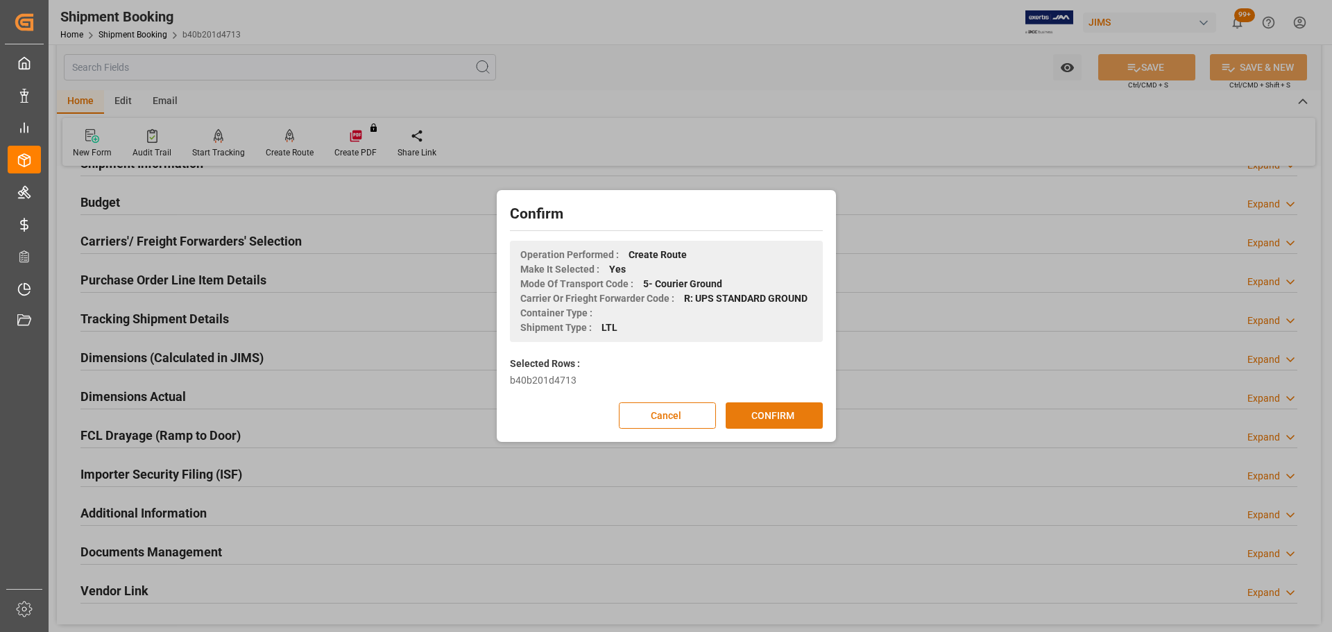
click at [760, 382] on button "CONFIRM" at bounding box center [774, 415] width 97 height 26
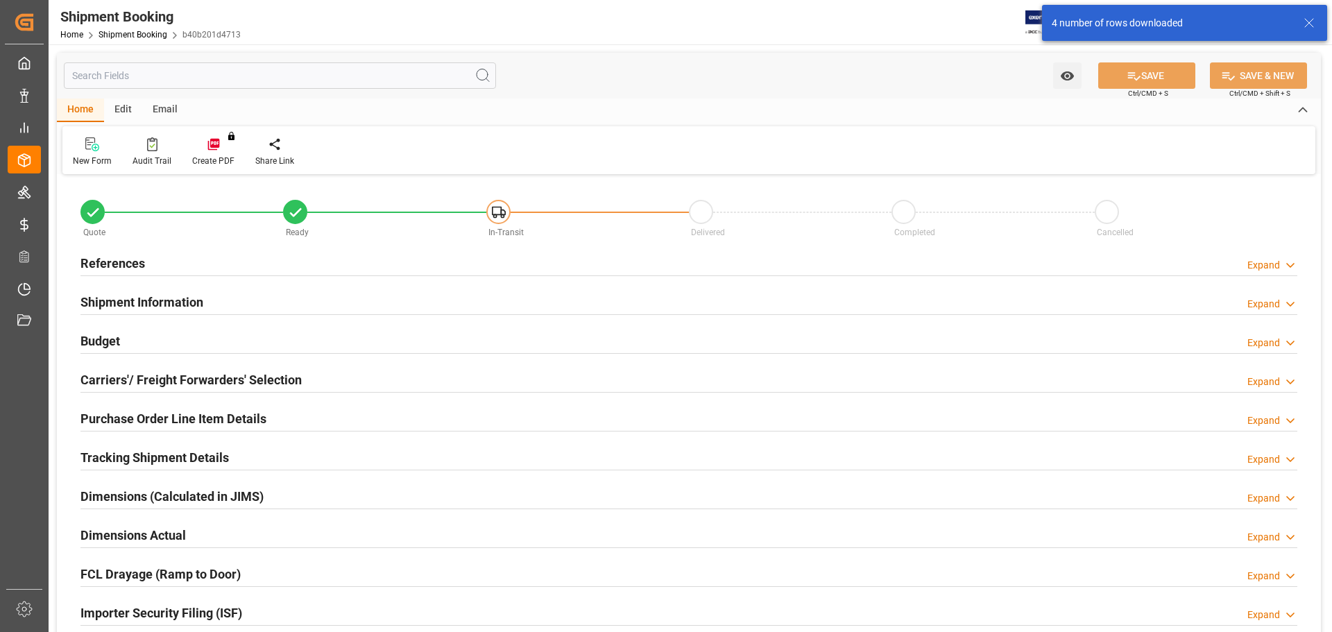
type input "-14"
click at [218, 263] on div "References Expand" at bounding box center [688, 262] width 1217 height 26
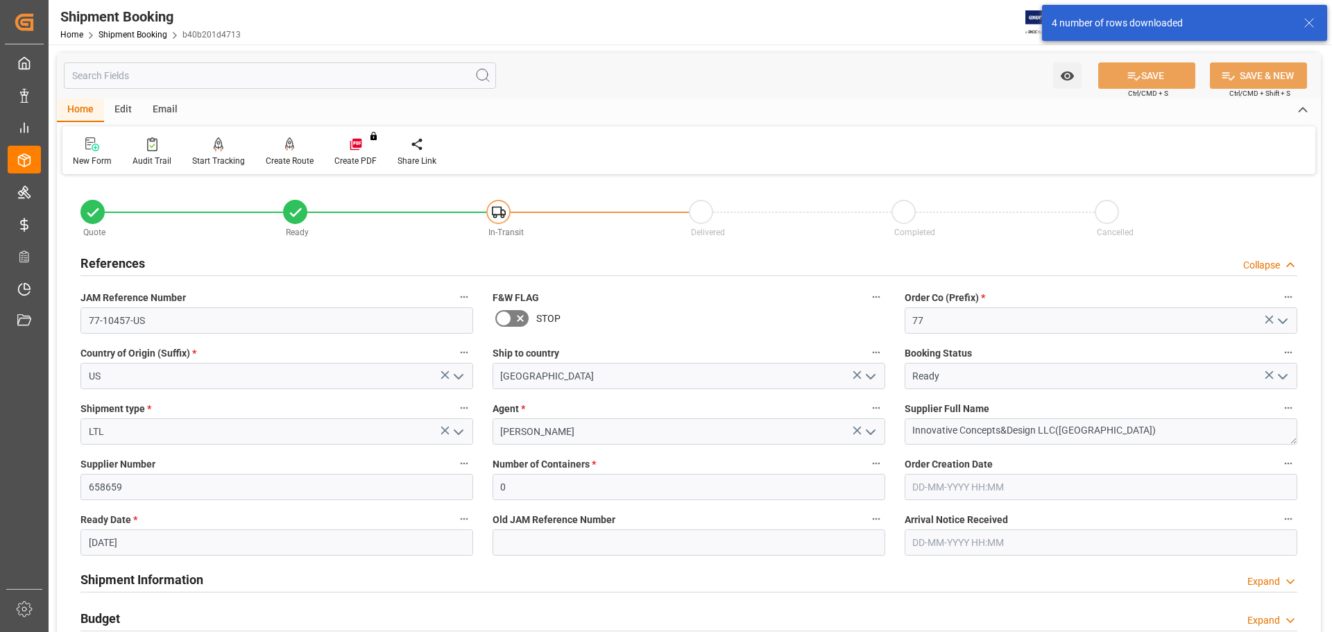
click at [253, 263] on div "References Collapse" at bounding box center [688, 262] width 1217 height 26
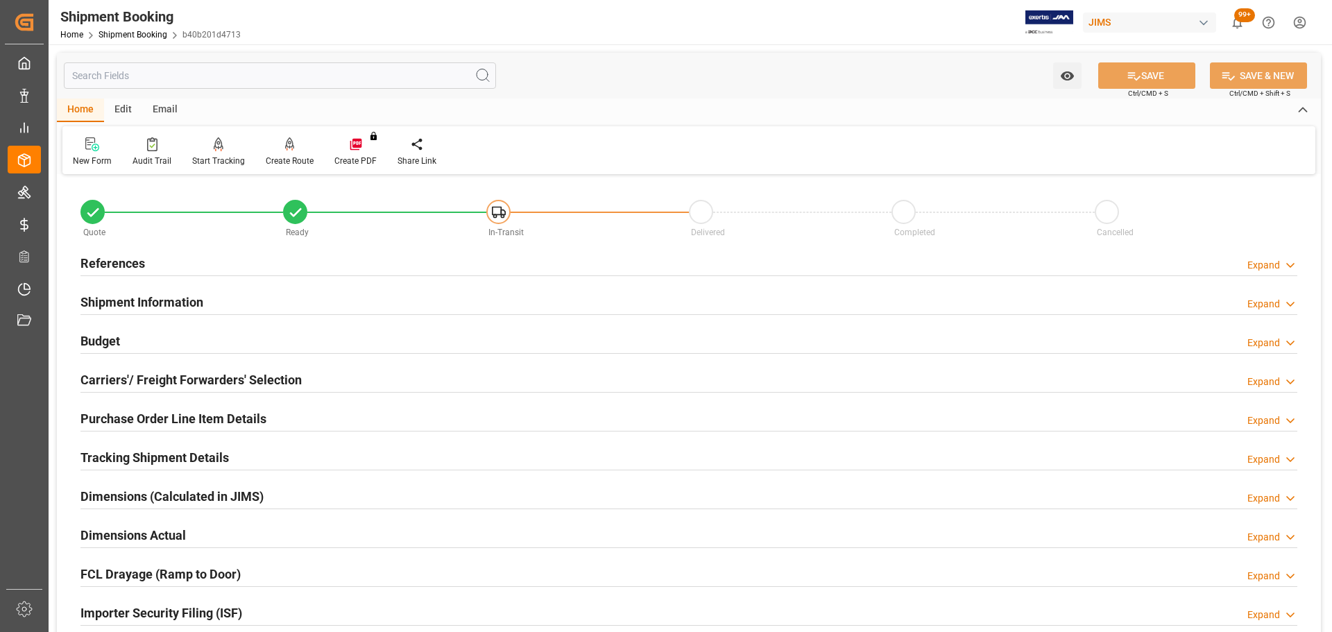
click at [249, 292] on div "Shipment Information Expand" at bounding box center [688, 301] width 1217 height 26
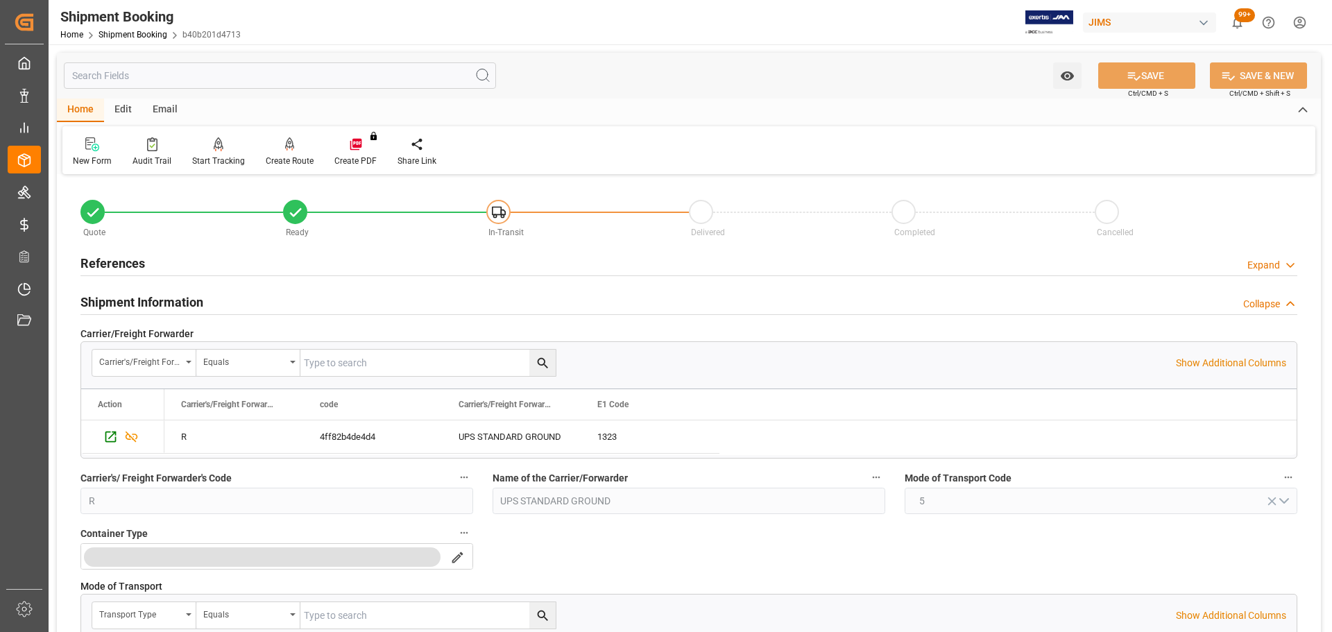
click at [247, 300] on div "Shipment Information Collapse" at bounding box center [688, 301] width 1217 height 26
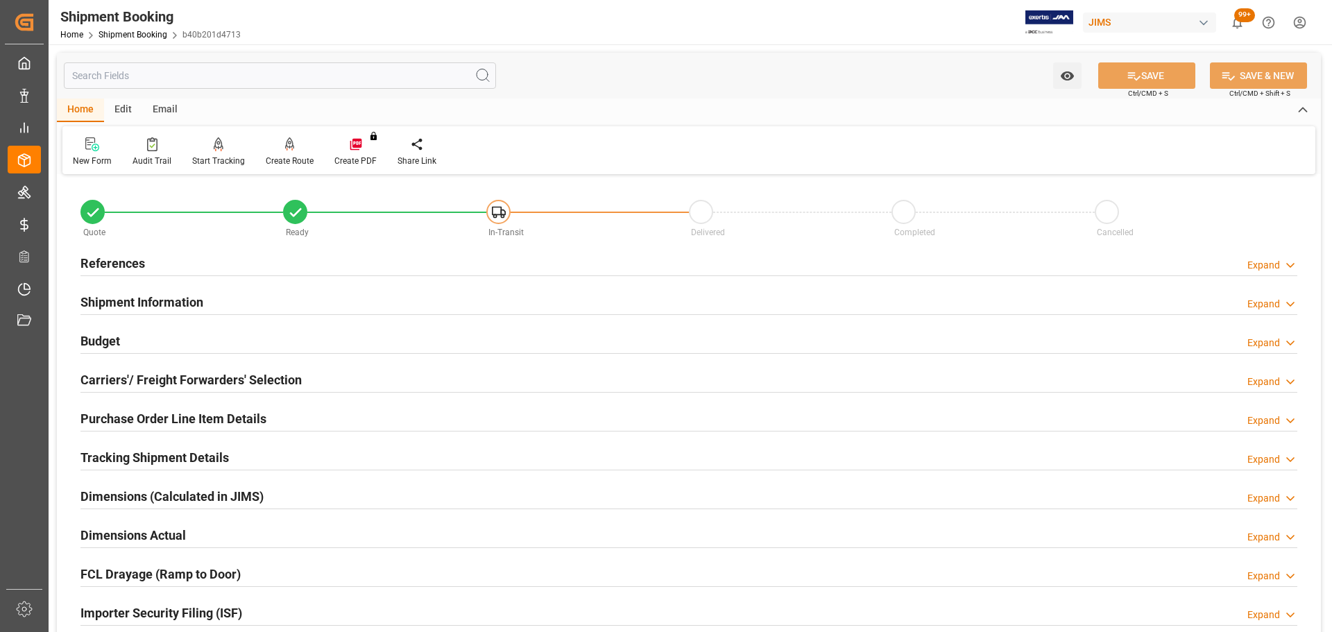
click at [246, 348] on div "Budget Expand" at bounding box center [688, 340] width 1217 height 26
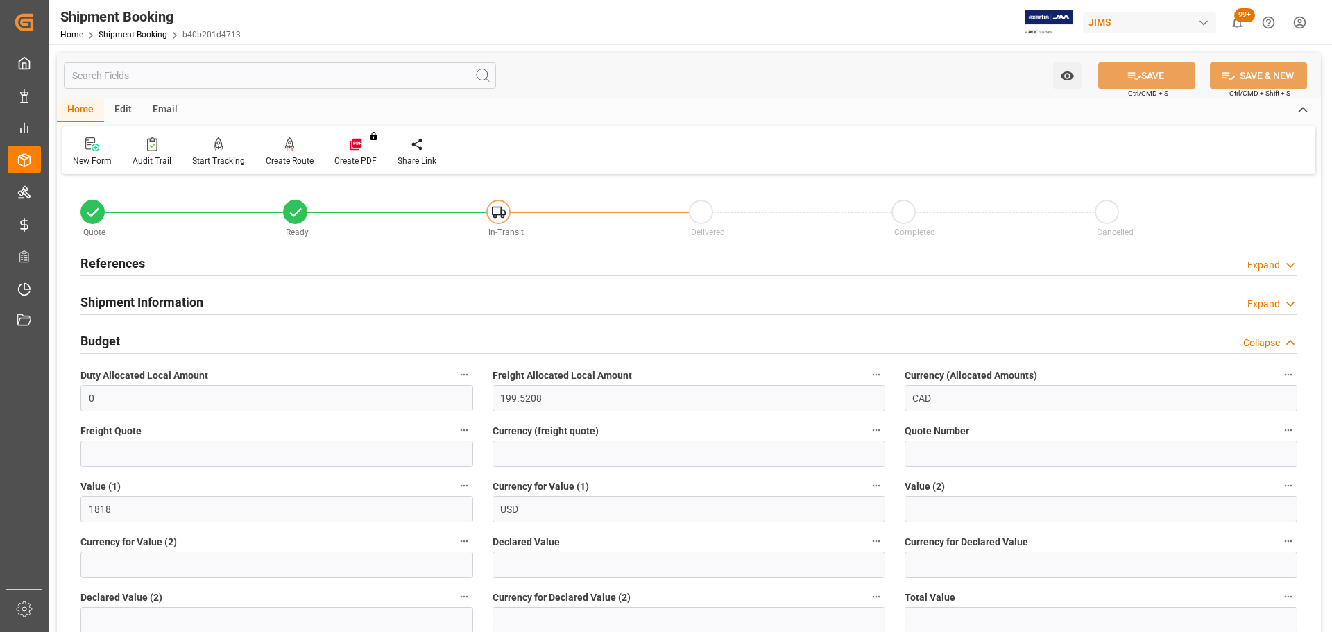
scroll to position [69, 0]
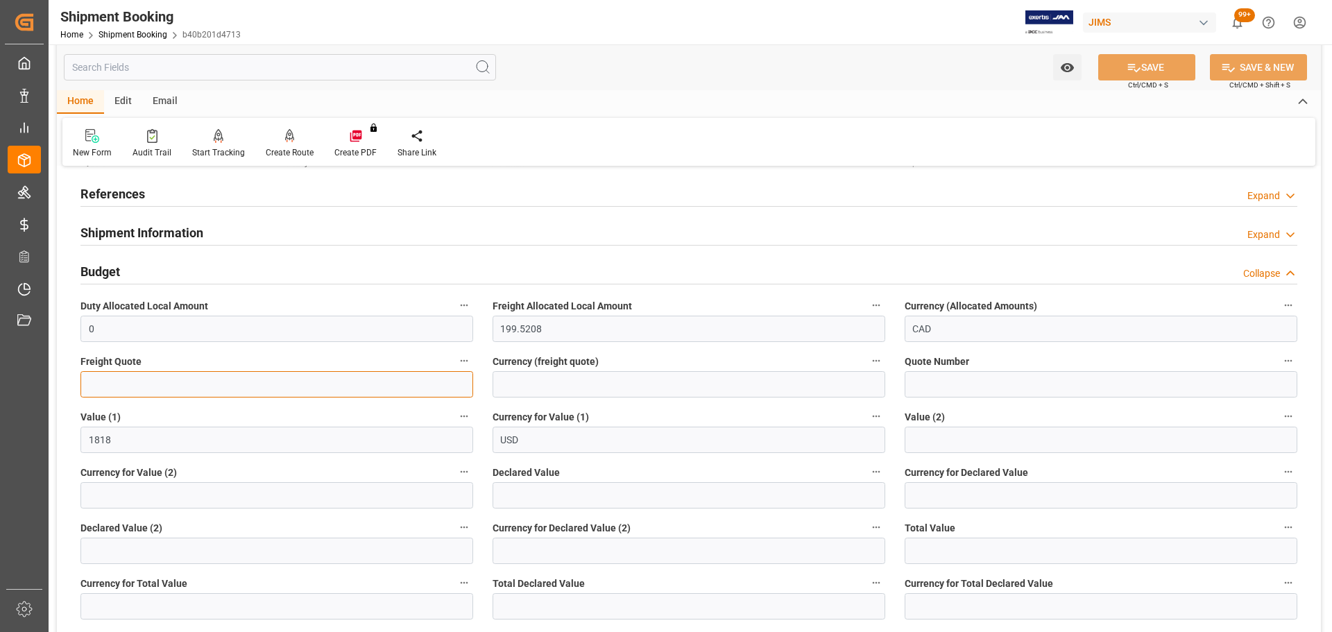
click at [148, 380] on input "text" at bounding box center [276, 384] width 393 height 26
click at [134, 382] on input "text" at bounding box center [276, 384] width 393 height 26
type input "120"
click at [537, 377] on input at bounding box center [689, 384] width 393 height 26
type input "CAD"
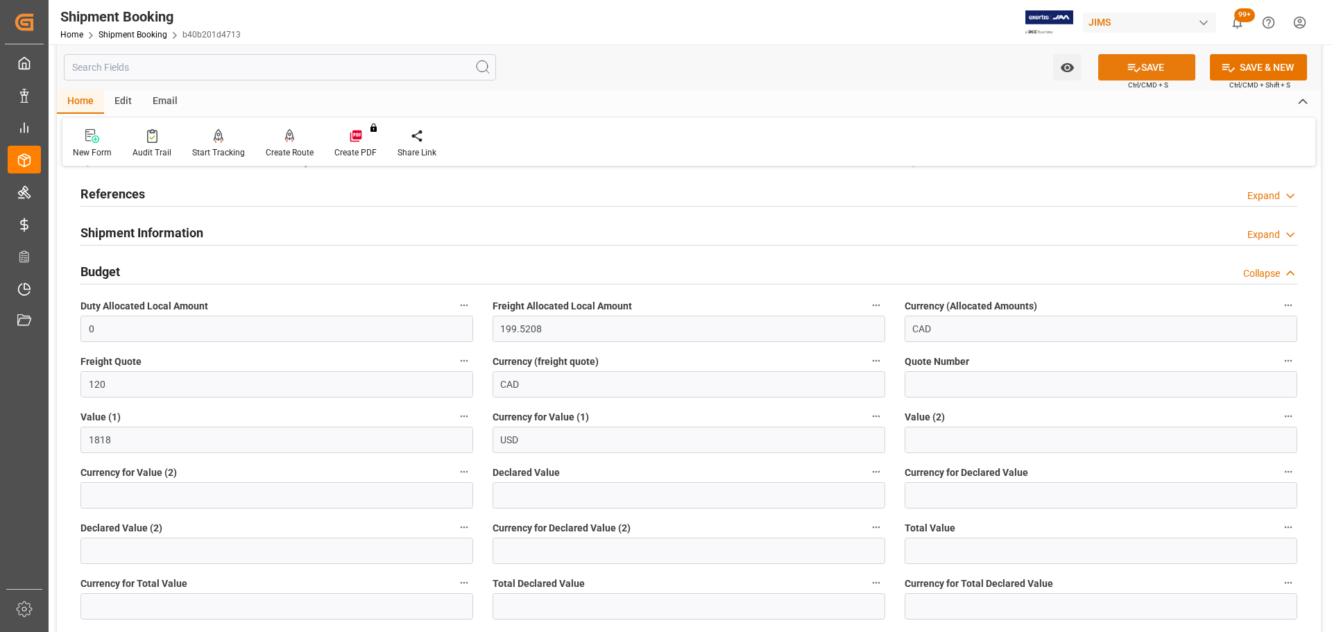
click at [1159, 60] on button "SAVE" at bounding box center [1146, 67] width 97 height 26
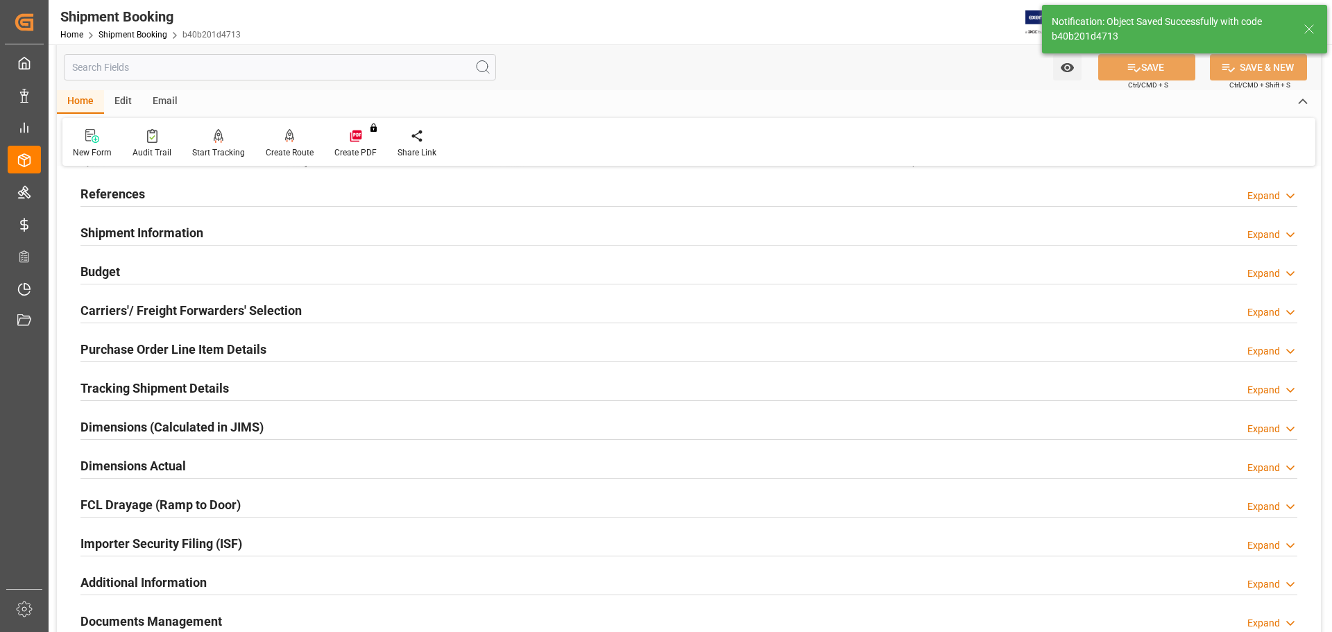
click at [128, 273] on div "Budget Expand" at bounding box center [688, 270] width 1217 height 26
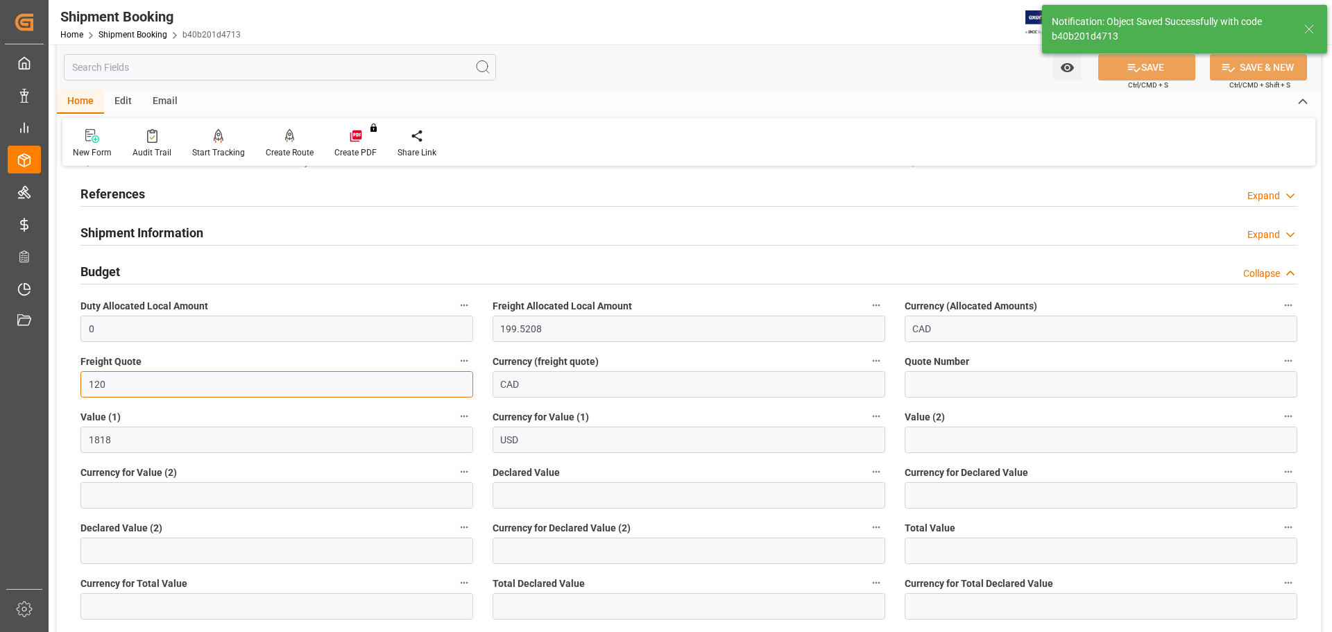
click at [116, 386] on input "120" at bounding box center [276, 384] width 393 height 26
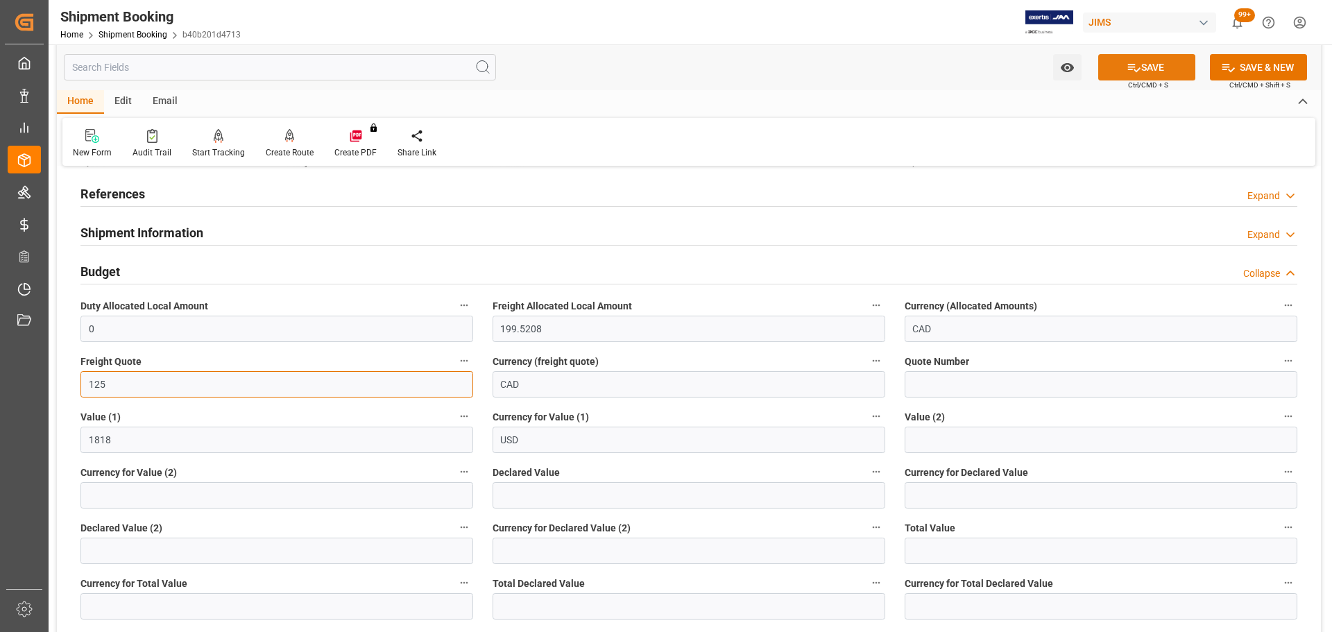
type input "125"
click at [1159, 62] on button "SAVE" at bounding box center [1146, 67] width 97 height 26
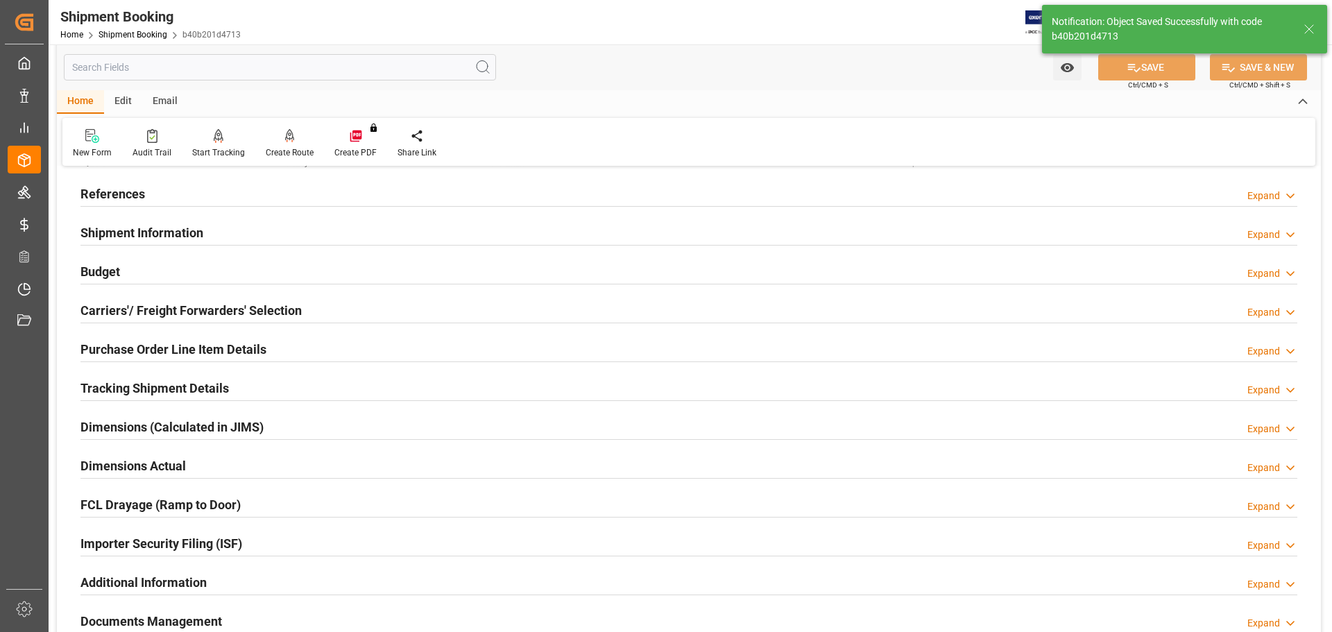
click at [162, 275] on div "Budget Expand" at bounding box center [688, 270] width 1217 height 26
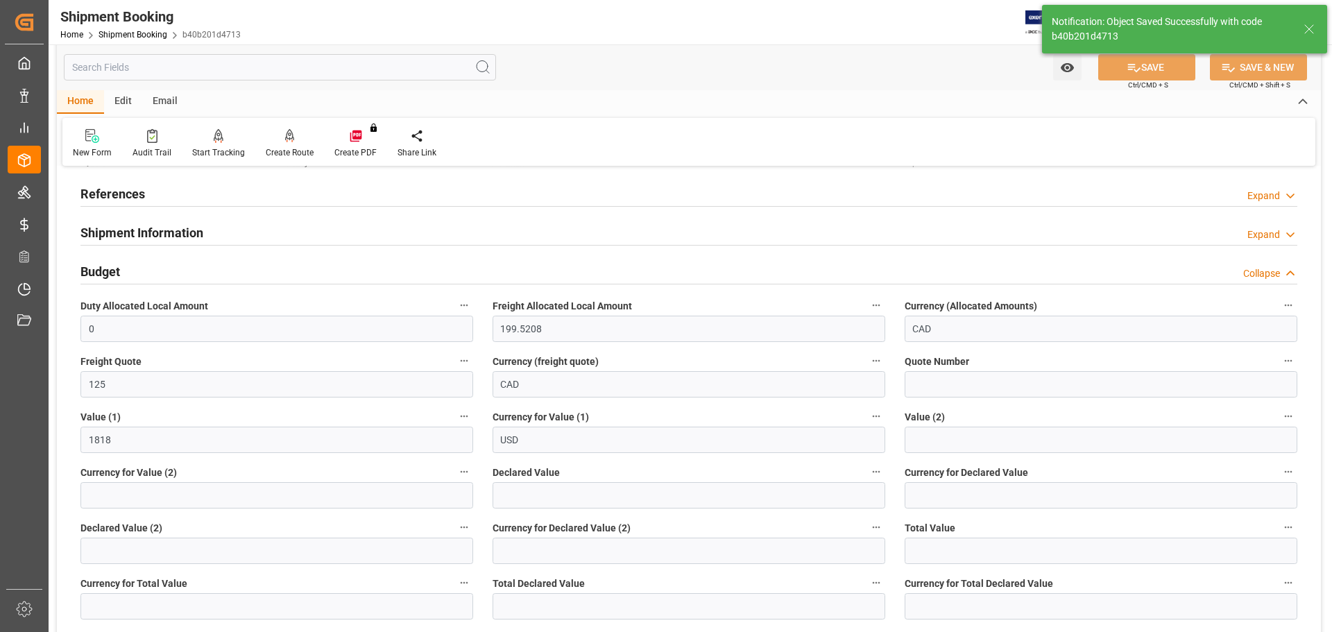
click at [157, 273] on div "Budget Collapse" at bounding box center [688, 270] width 1217 height 26
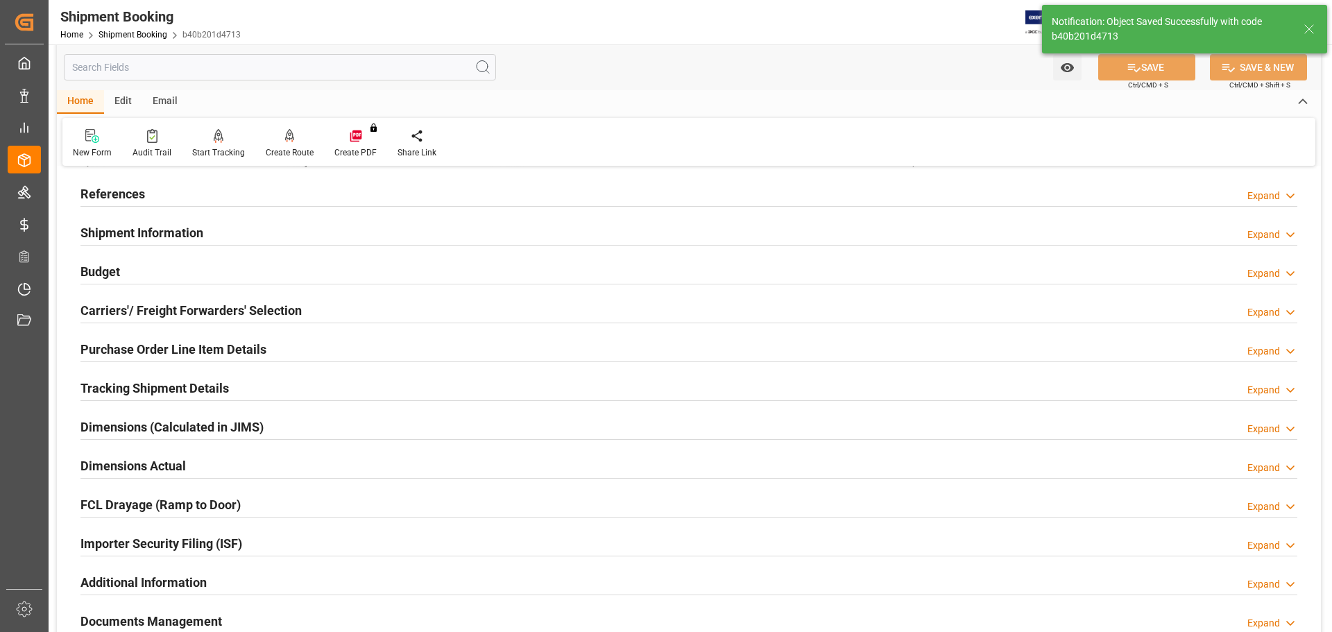
click at [194, 266] on div "Budget Expand" at bounding box center [688, 270] width 1217 height 26
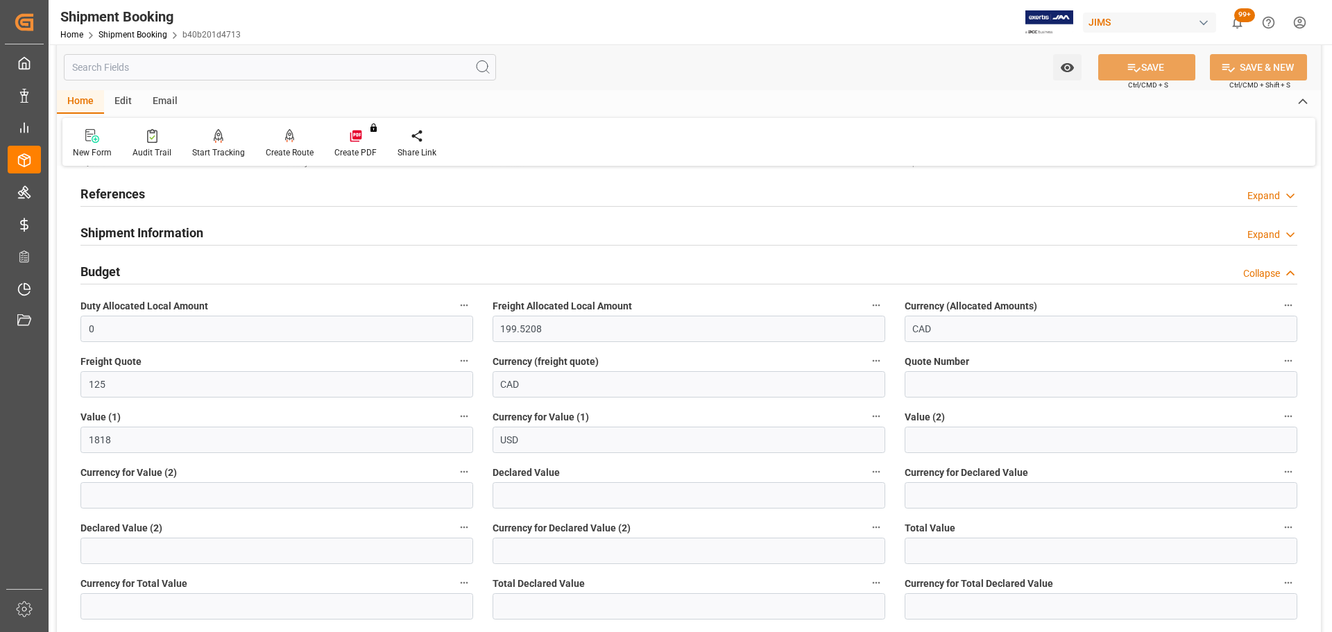
click at [194, 266] on div "Budget Collapse" at bounding box center [688, 270] width 1217 height 26
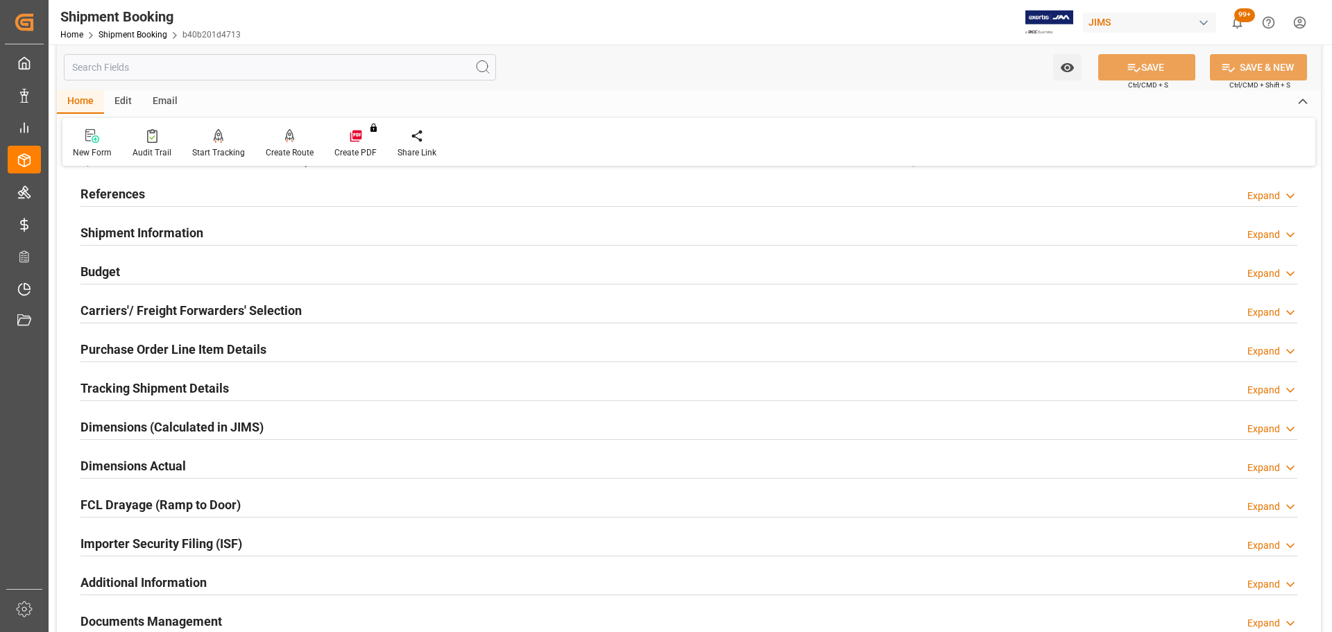
click at [189, 298] on div "Carriers'/ Freight Forwarders' Selection" at bounding box center [190, 309] width 221 height 26
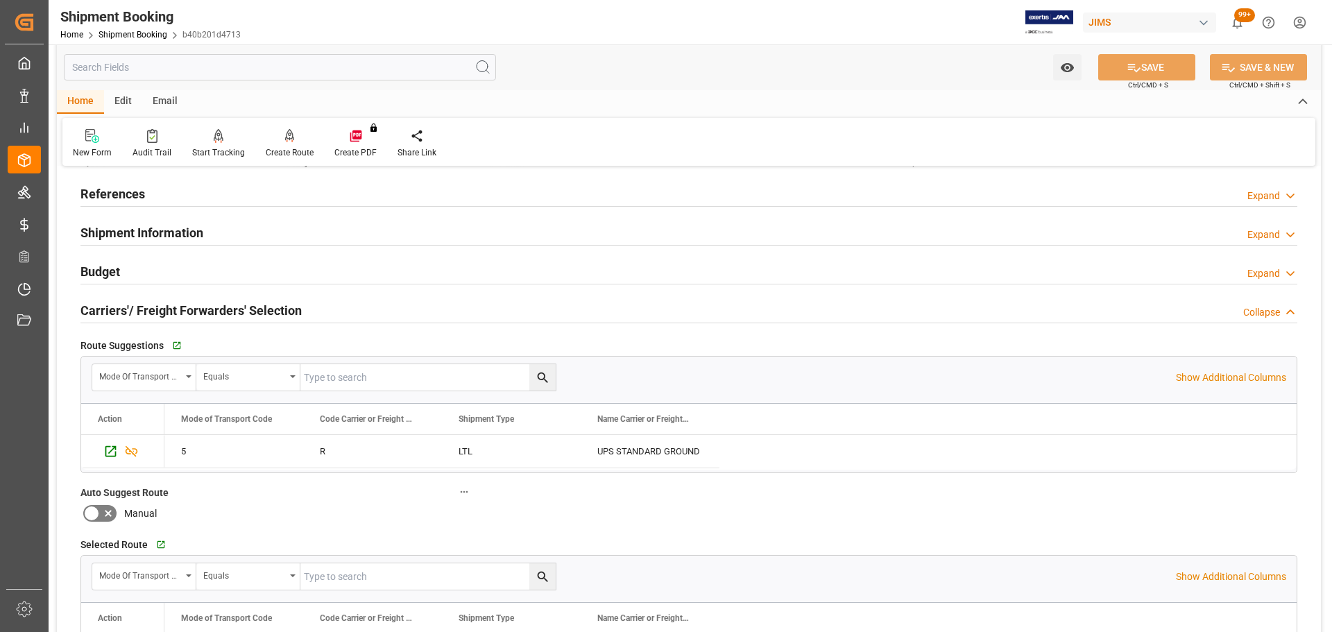
click at [191, 310] on h2 "Carriers'/ Freight Forwarders' Selection" at bounding box center [190, 310] width 221 height 19
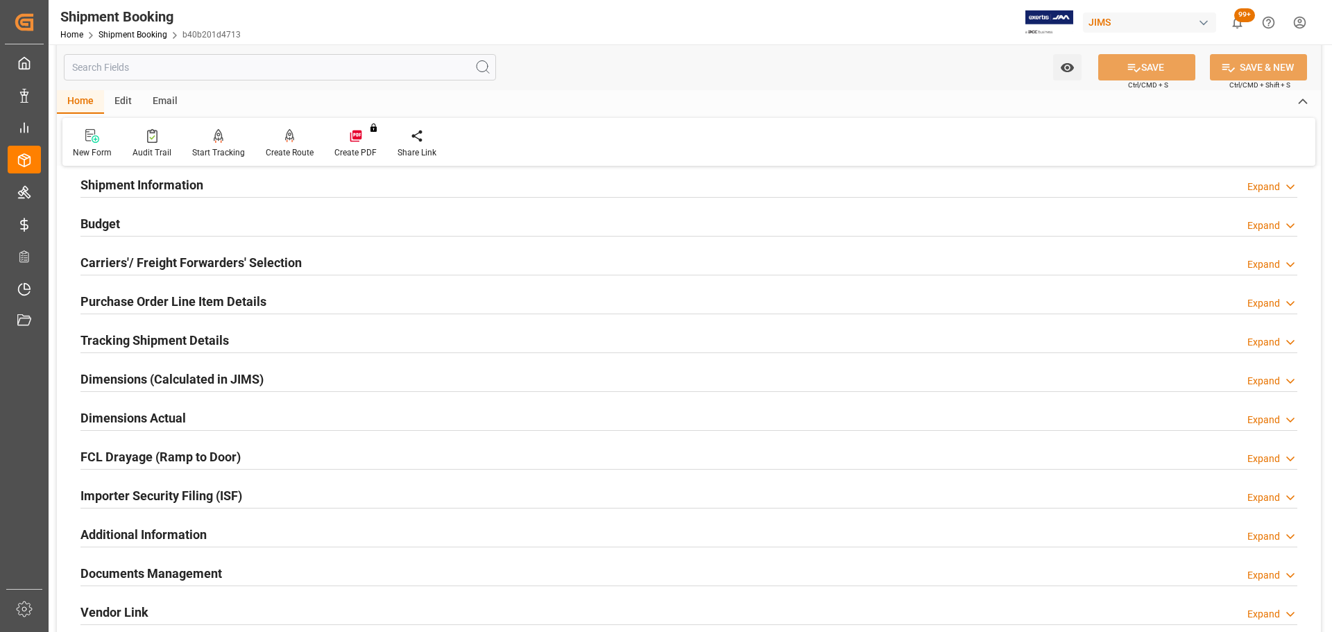
scroll to position [139, 0]
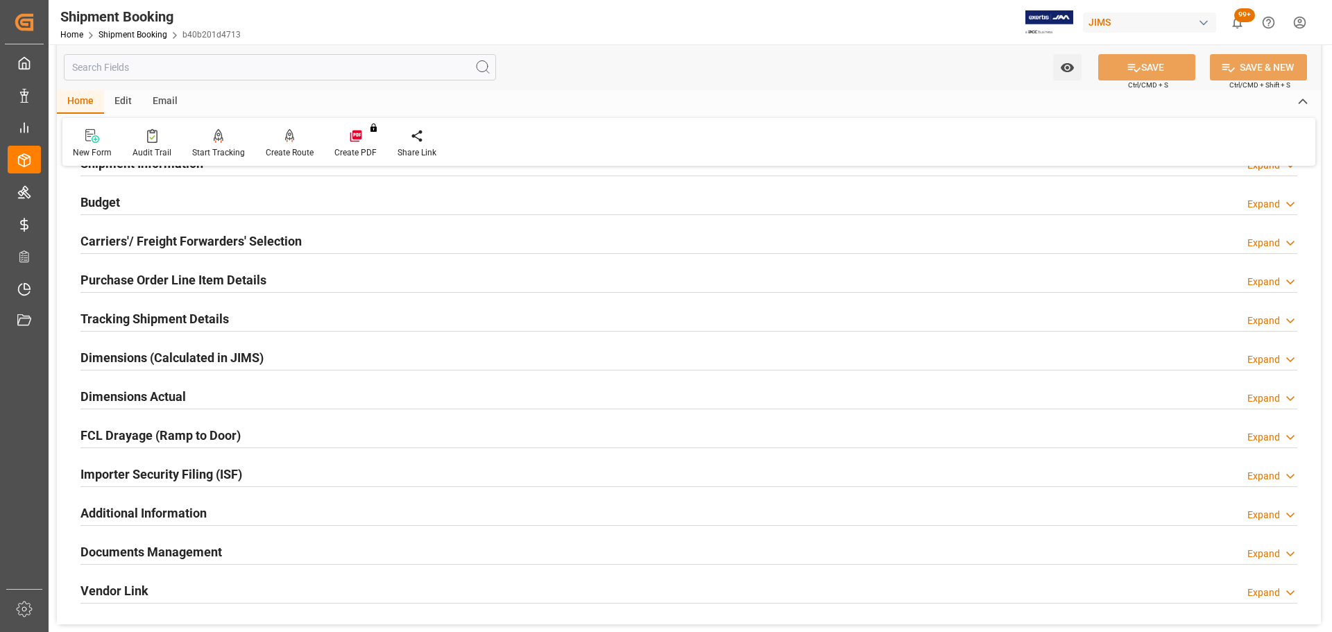
click at [182, 277] on h2 "Purchase Order Line Item Details" at bounding box center [173, 280] width 186 height 19
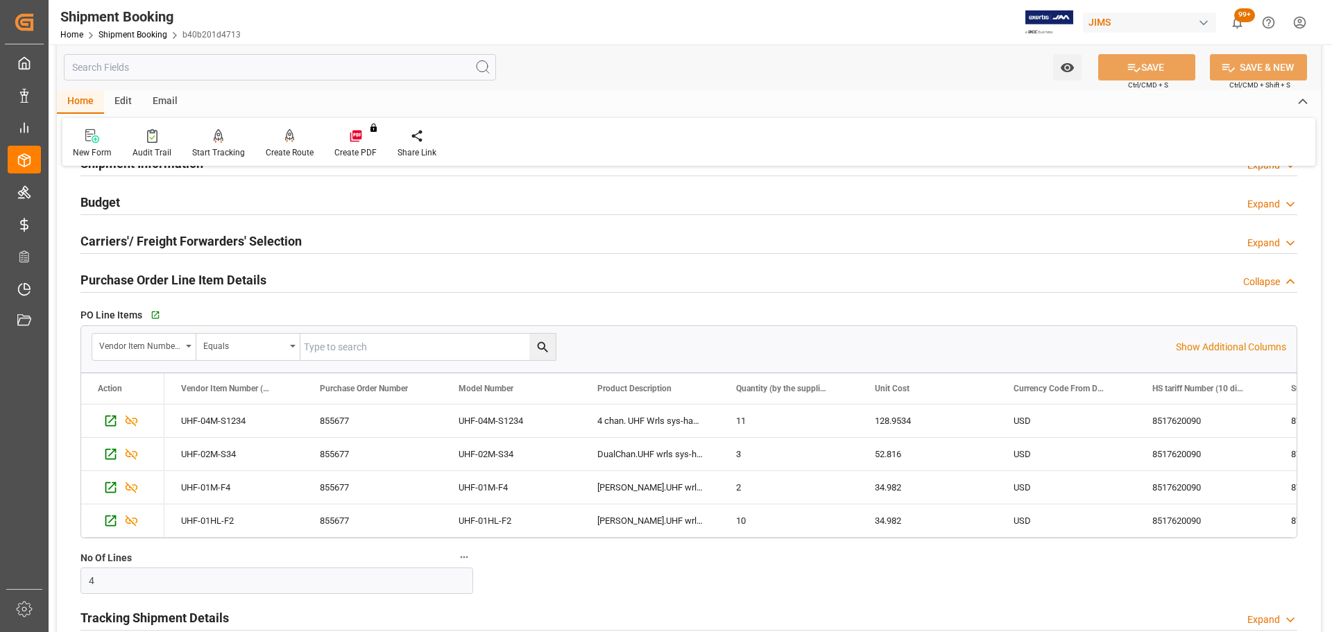
click at [182, 277] on h2 "Purchase Order Line Item Details" at bounding box center [173, 280] width 186 height 19
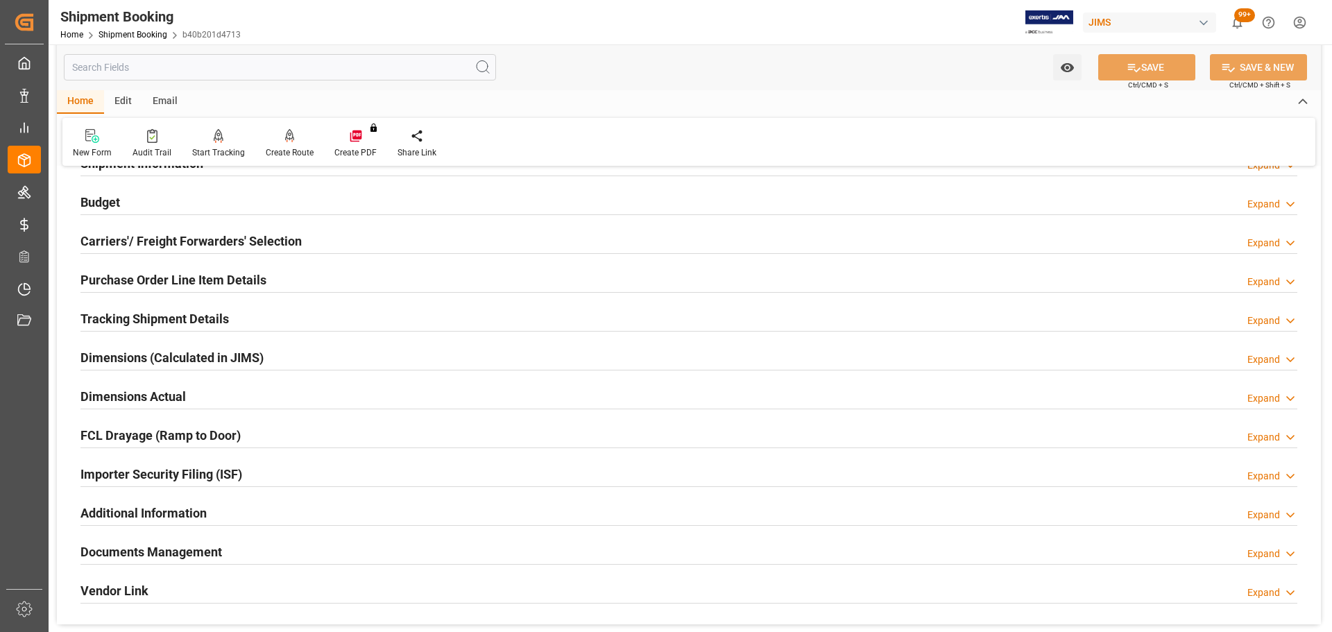
click at [173, 312] on h2 "Tracking Shipment Details" at bounding box center [154, 318] width 148 height 19
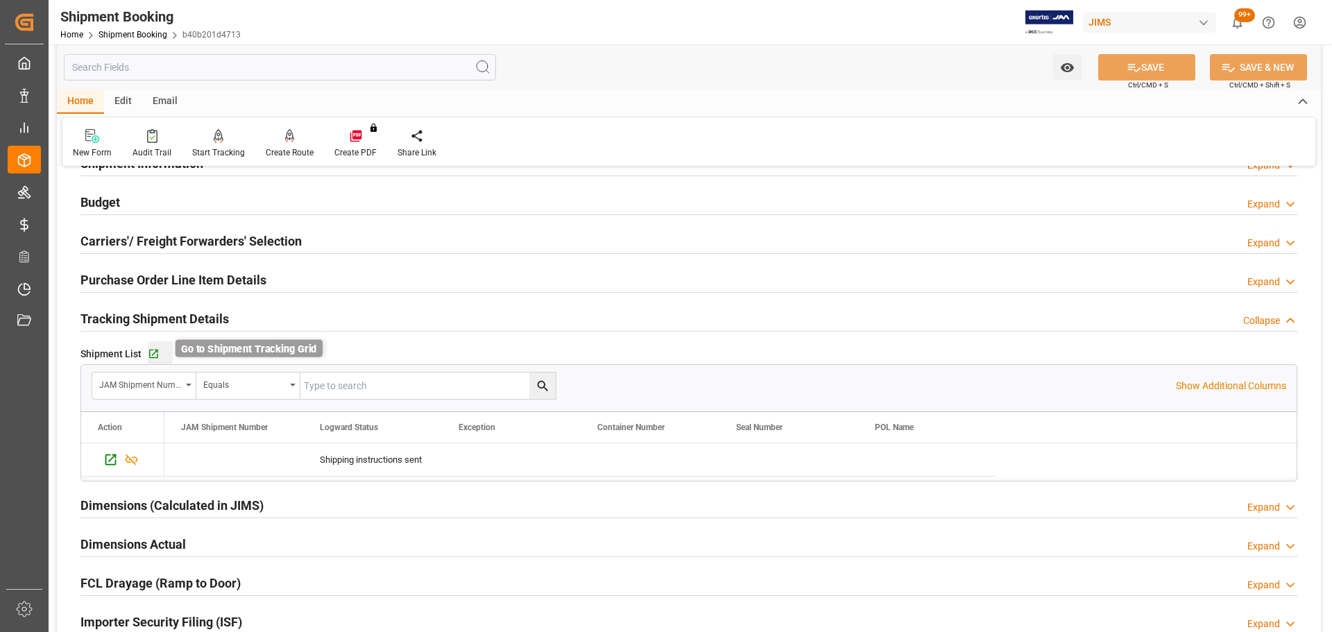
click at [155, 348] on icon "button" at bounding box center [154, 354] width 12 height 12
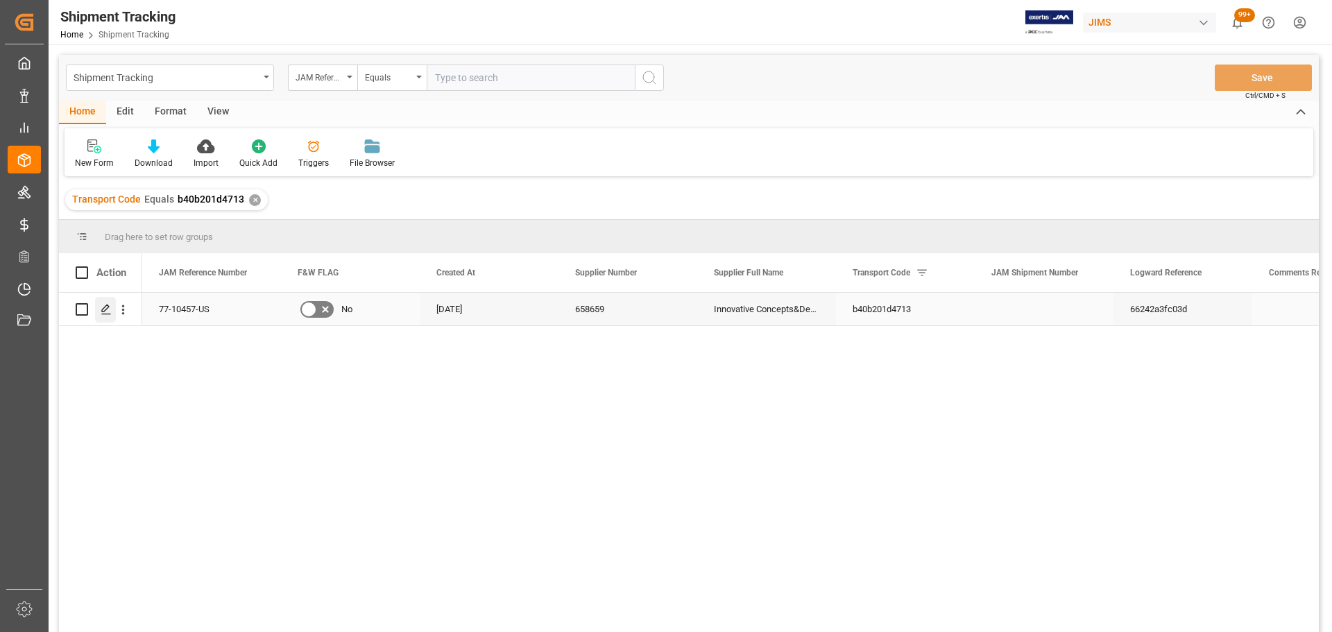
click at [105, 306] on icon "Press SPACE to select this row." at bounding box center [106, 309] width 11 height 11
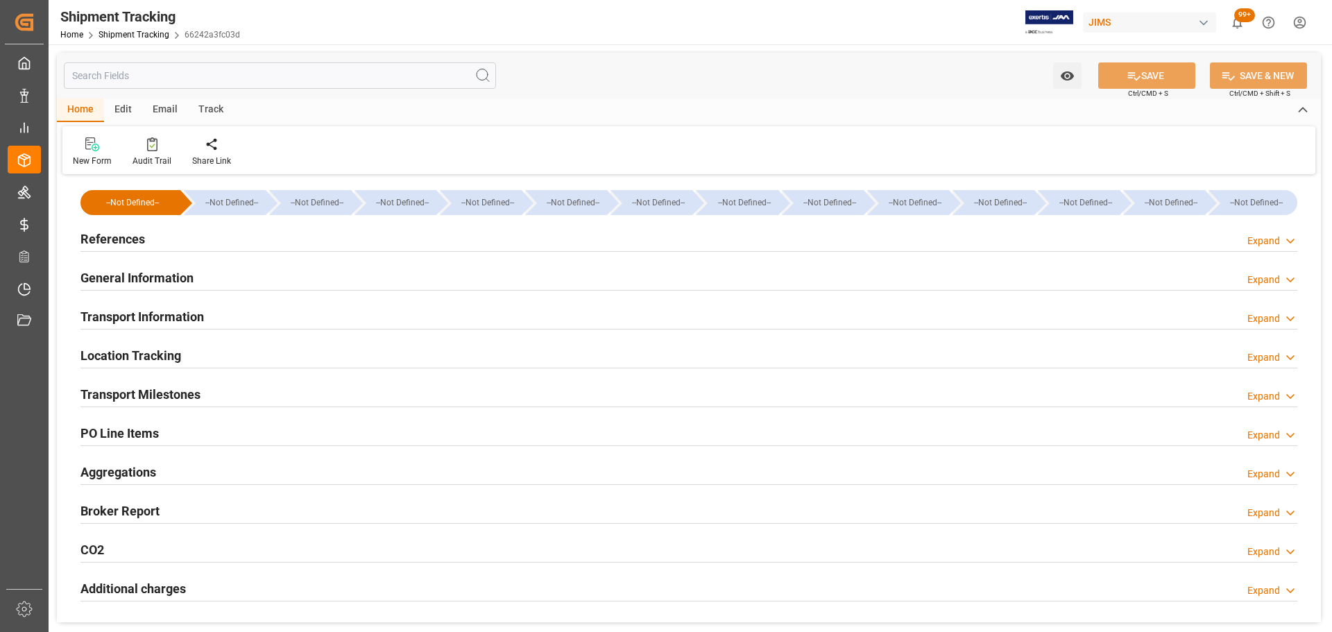
type input "[DATE]"
click at [122, 239] on h2 "References" at bounding box center [112, 239] width 65 height 19
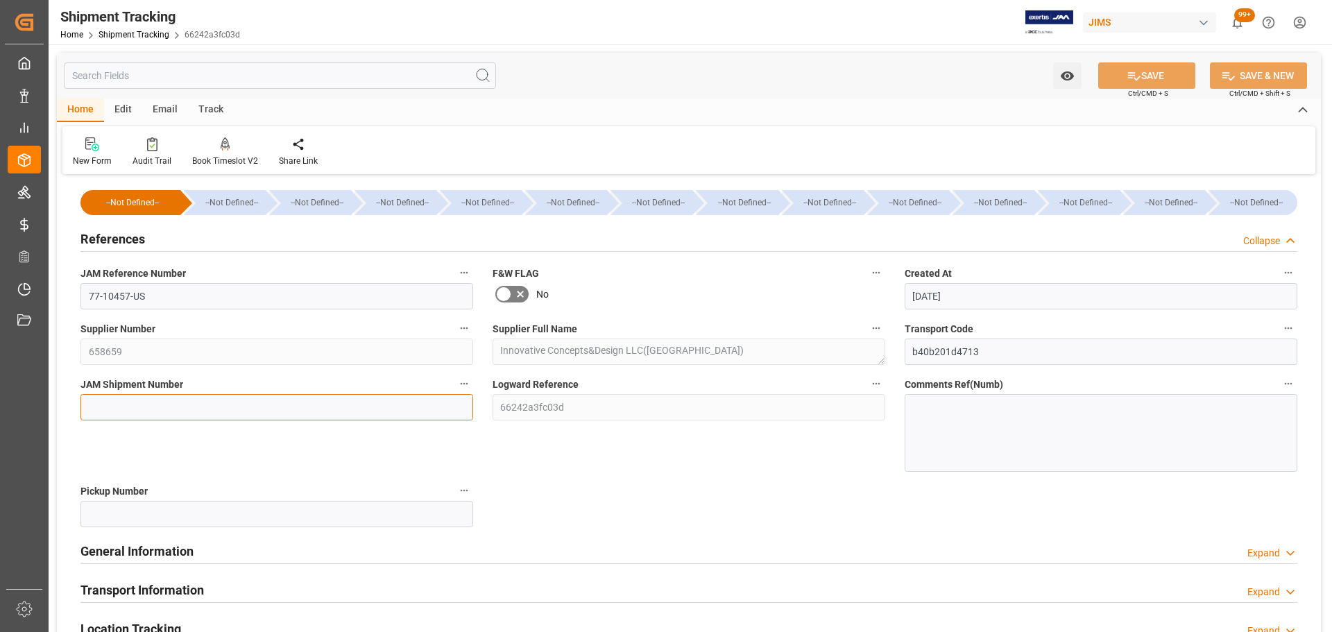
click at [122, 400] on input at bounding box center [276, 407] width 393 height 26
paste input "72626"
type input "72626"
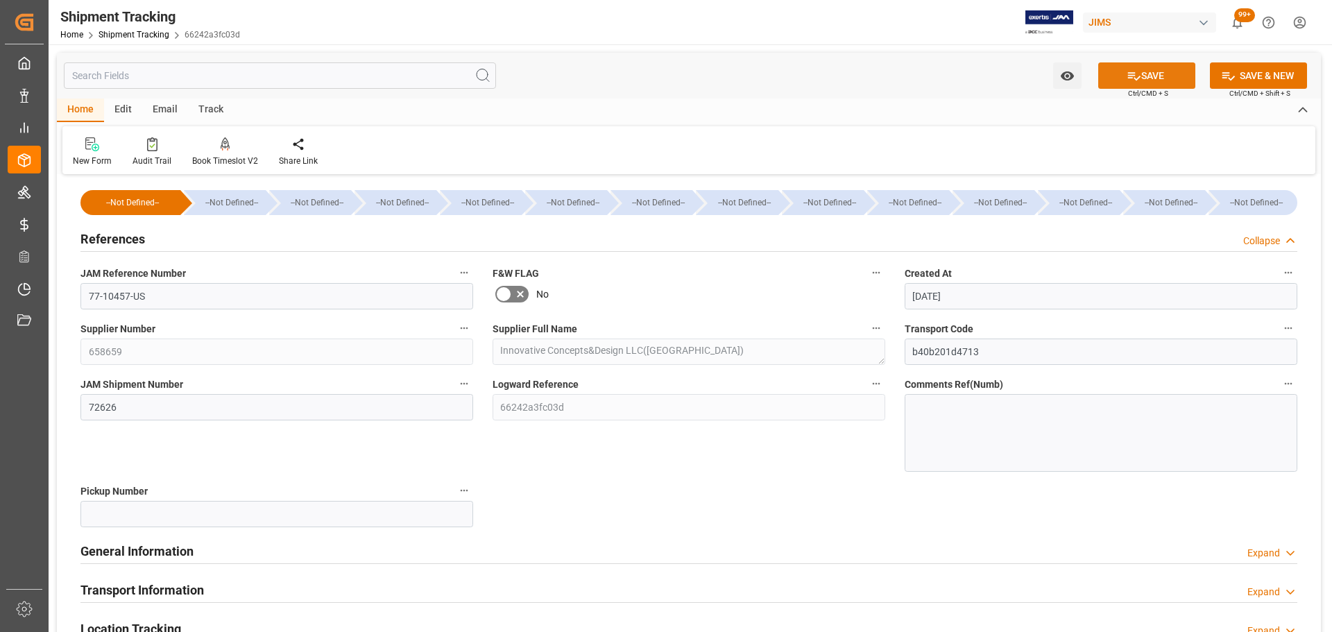
click at [1154, 78] on button "SAVE" at bounding box center [1146, 75] width 97 height 26
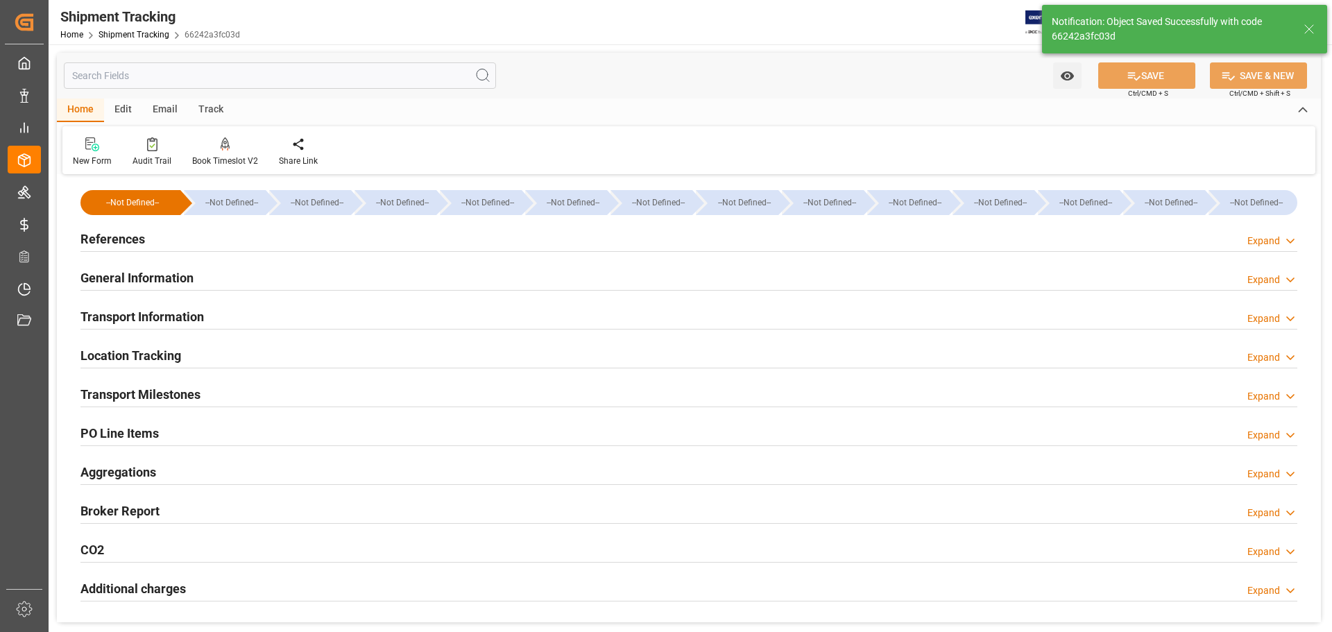
type input "USD"
type input "1818"
click at [207, 242] on div "References Expand" at bounding box center [688, 238] width 1217 height 26
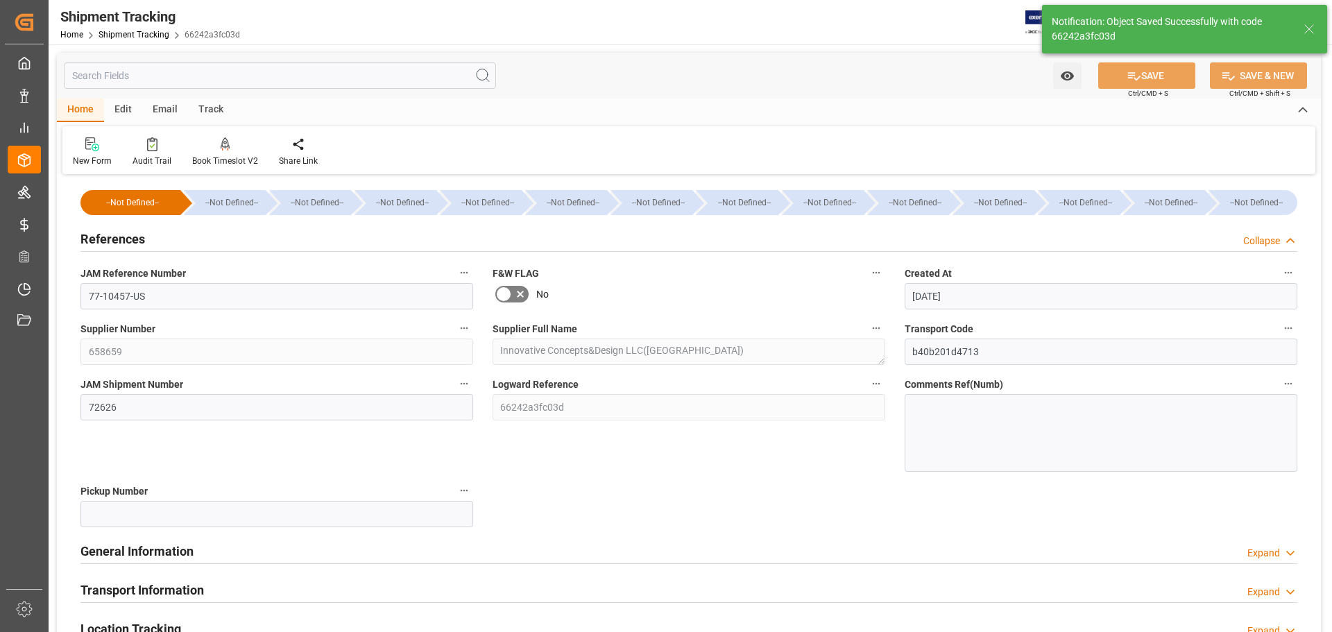
click at [207, 242] on div "References Collapse" at bounding box center [688, 238] width 1217 height 26
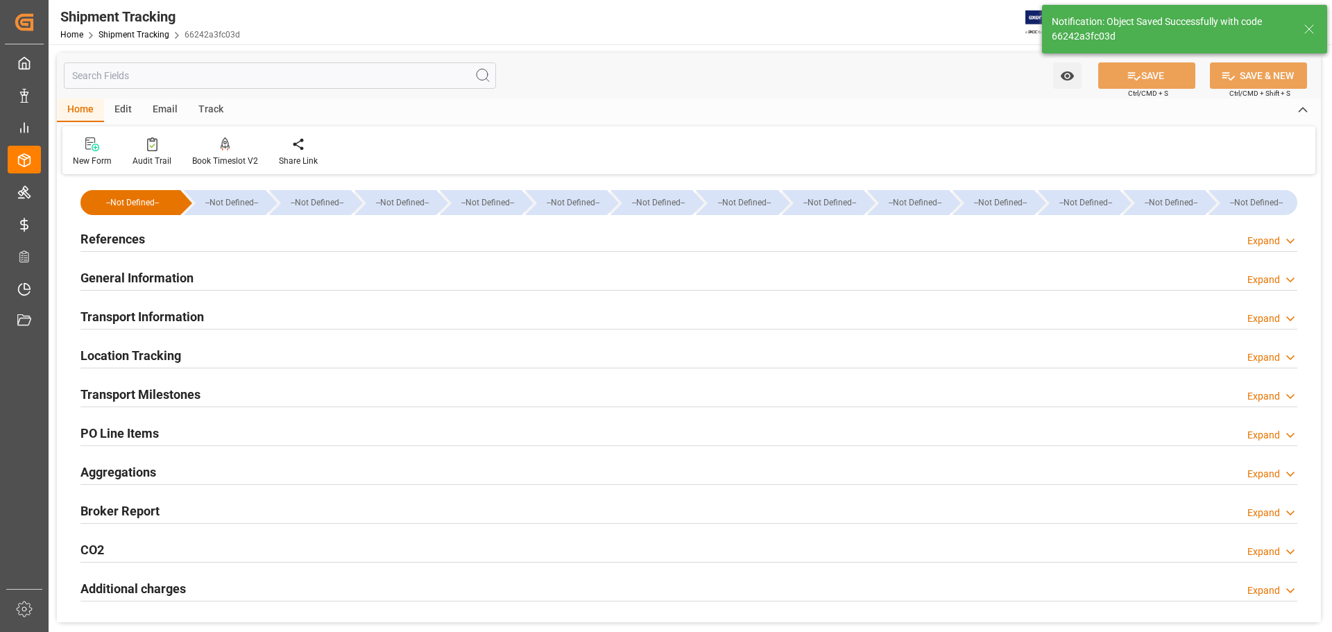
click at [207, 288] on div "General Information Expand" at bounding box center [688, 277] width 1217 height 26
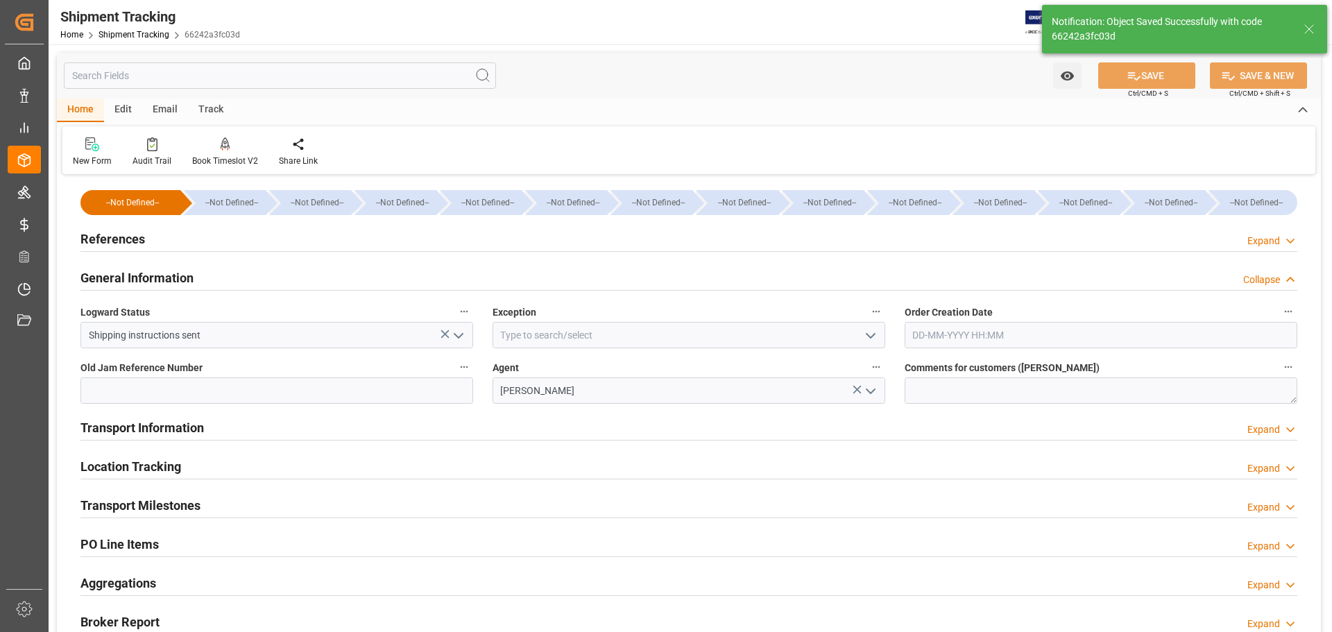
click at [212, 278] on div "General Information Collapse" at bounding box center [688, 277] width 1217 height 26
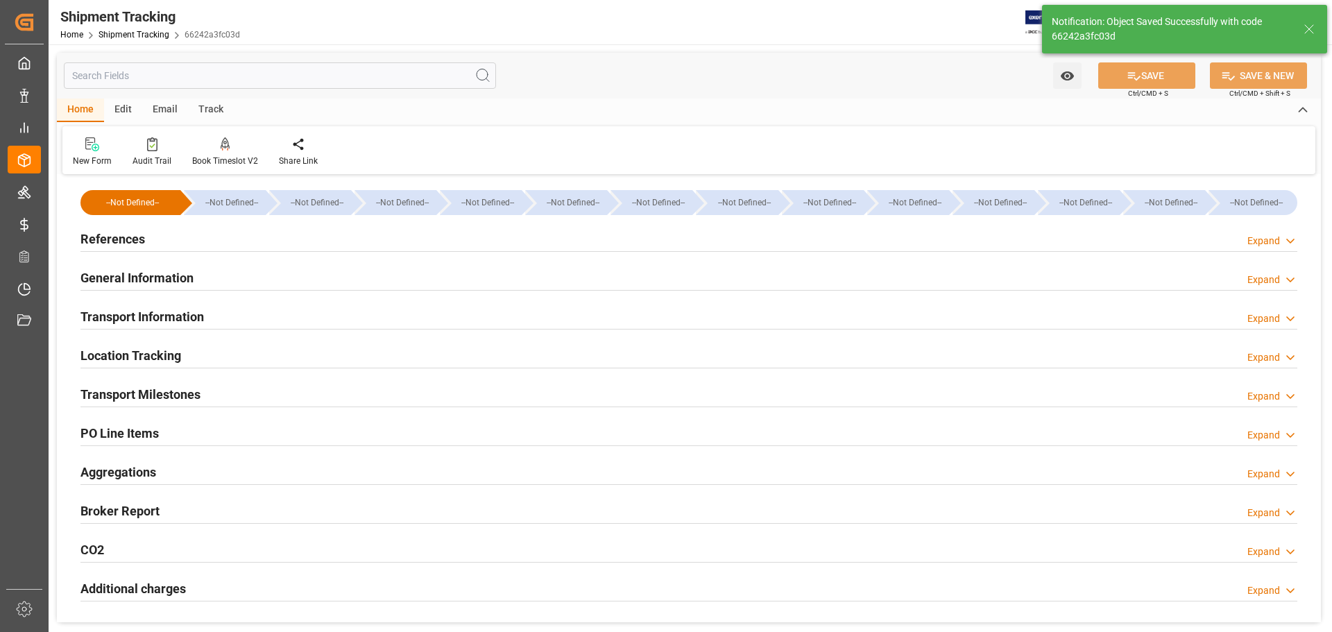
click at [212, 307] on div "Transport Information Expand" at bounding box center [688, 315] width 1217 height 26
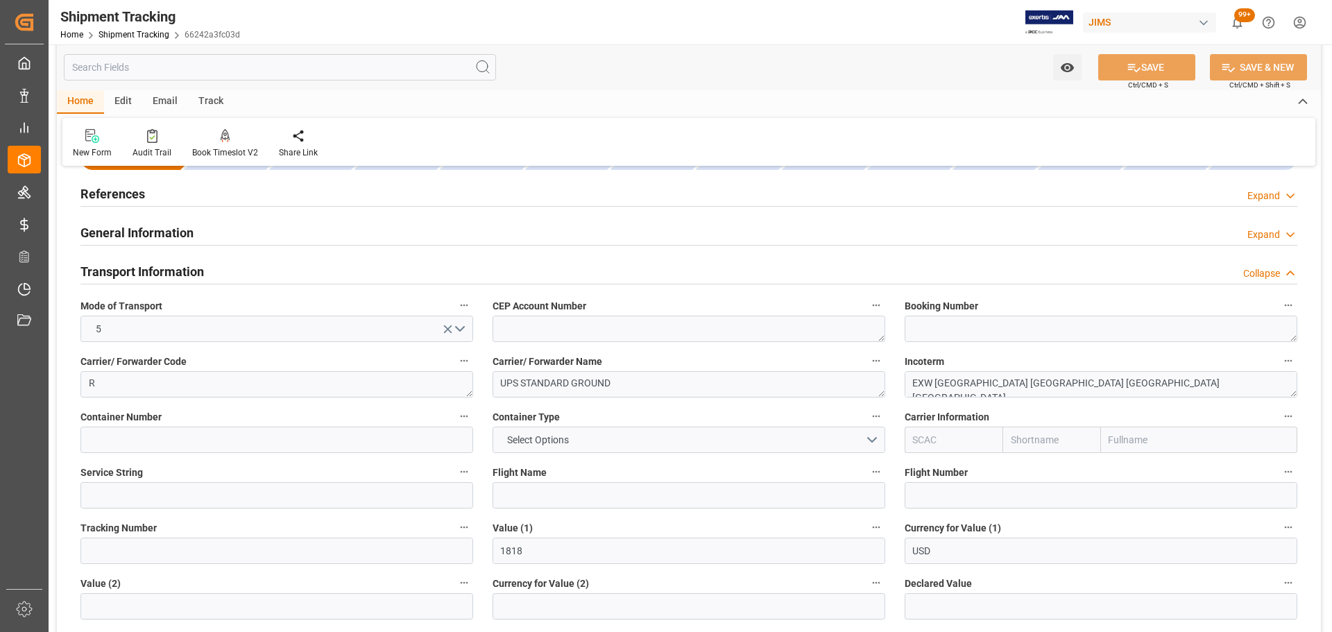
scroll to position [69, 0]
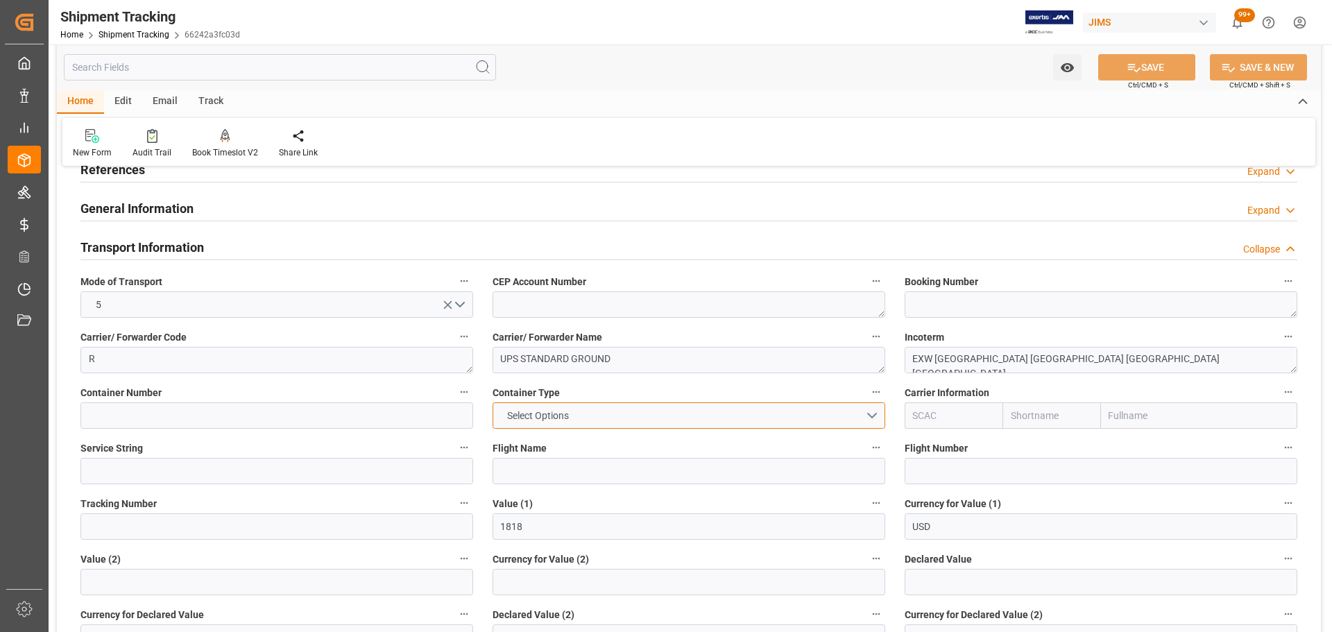
click at [652, 414] on button "Select Options" at bounding box center [689, 415] width 393 height 26
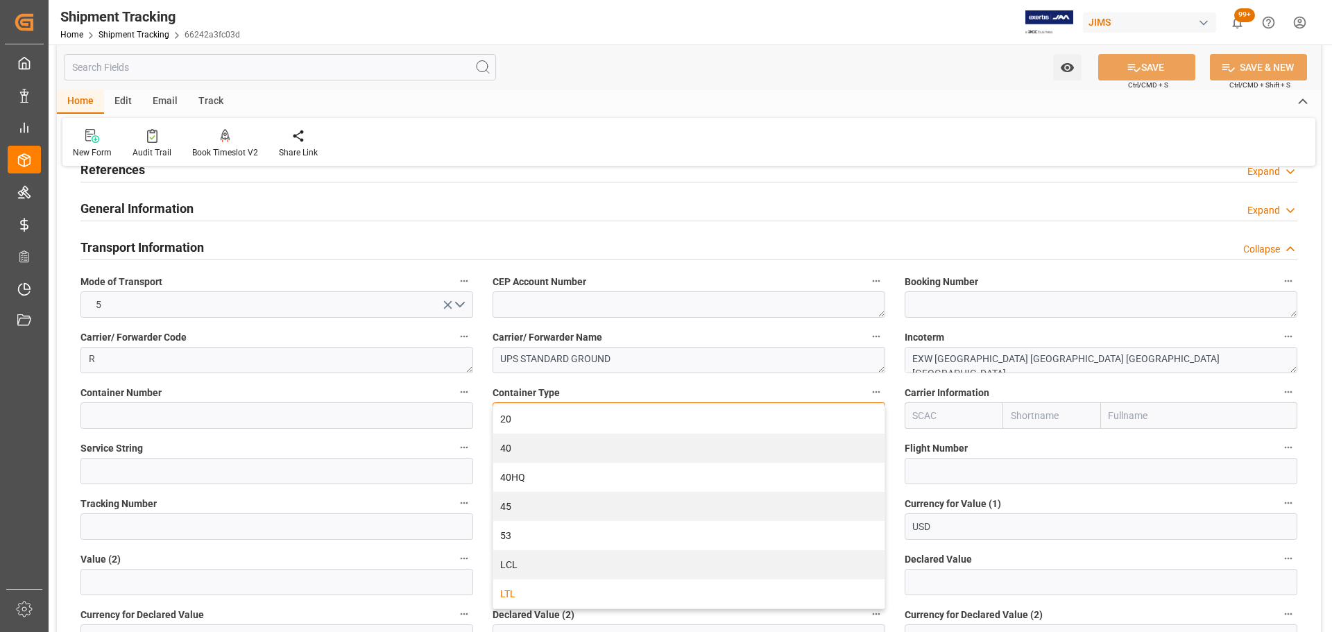
click at [524, 592] on div "LTL" at bounding box center [688, 593] width 391 height 29
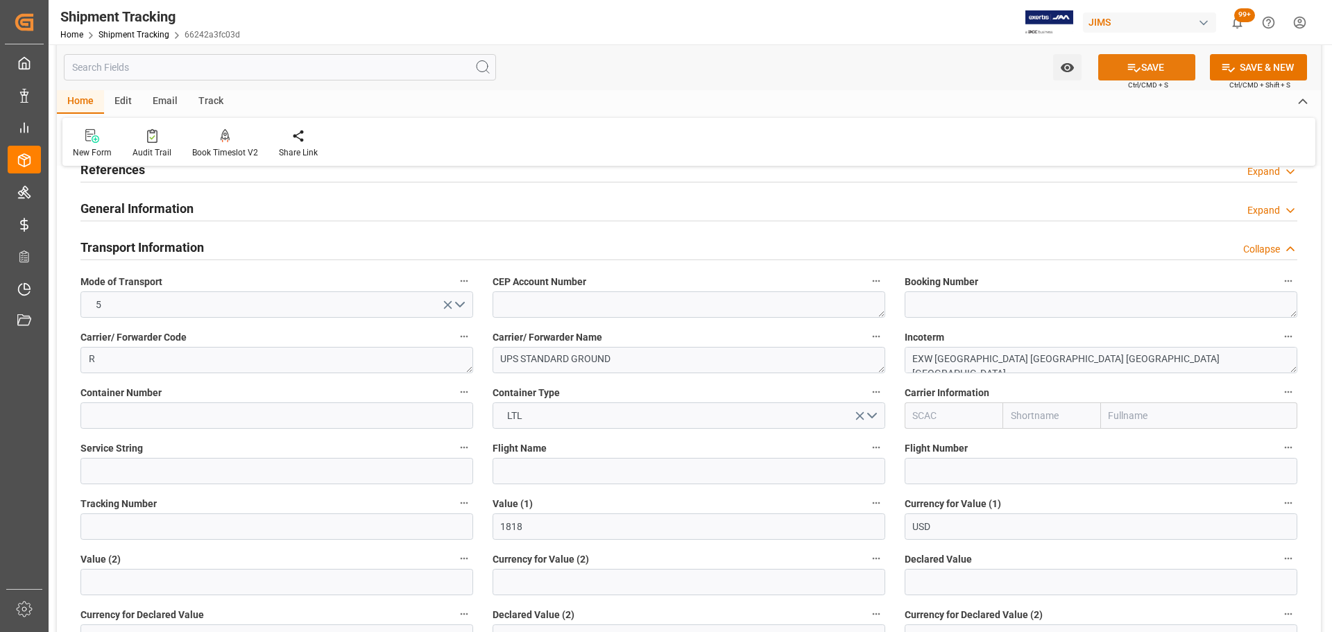
click at [1134, 66] on icon at bounding box center [1134, 67] width 15 height 15
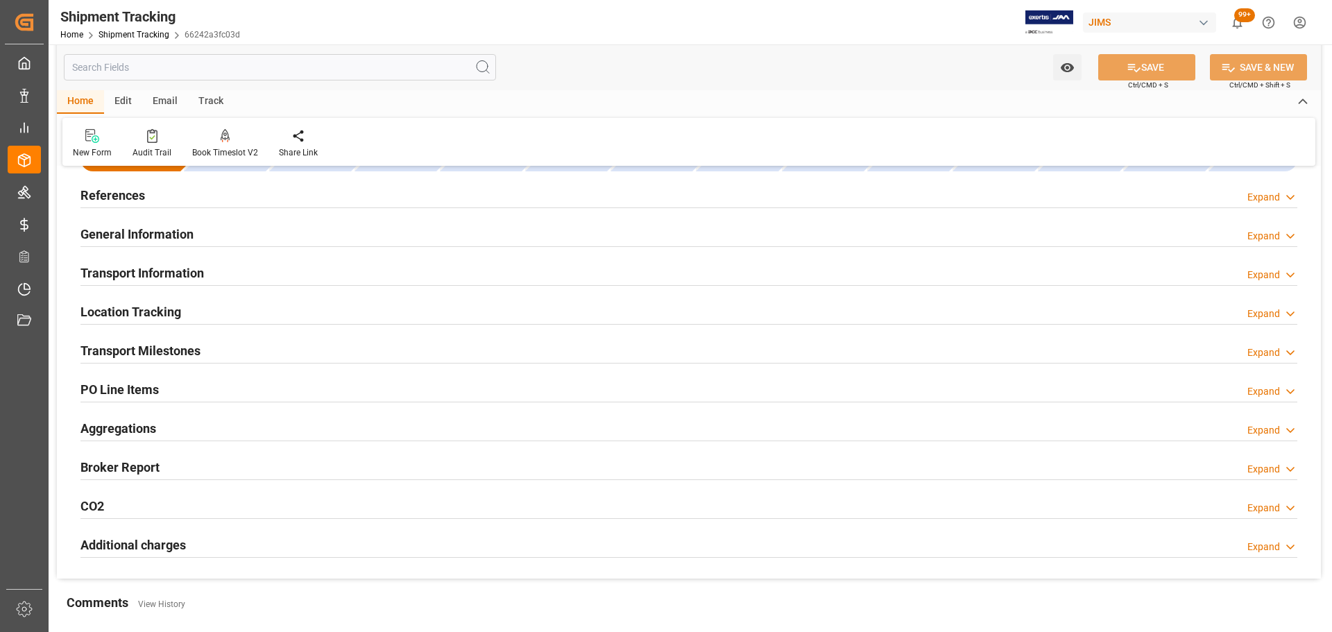
scroll to position [0, 0]
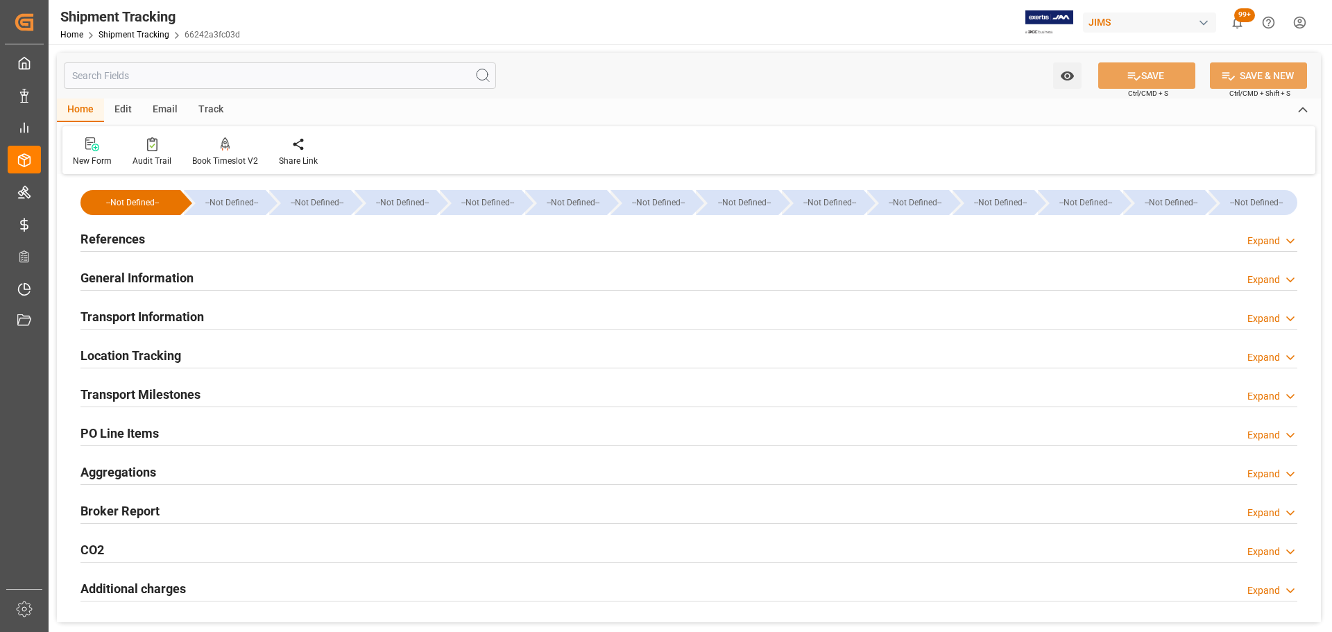
click at [210, 311] on div "Transport Information Expand" at bounding box center [688, 315] width 1217 height 26
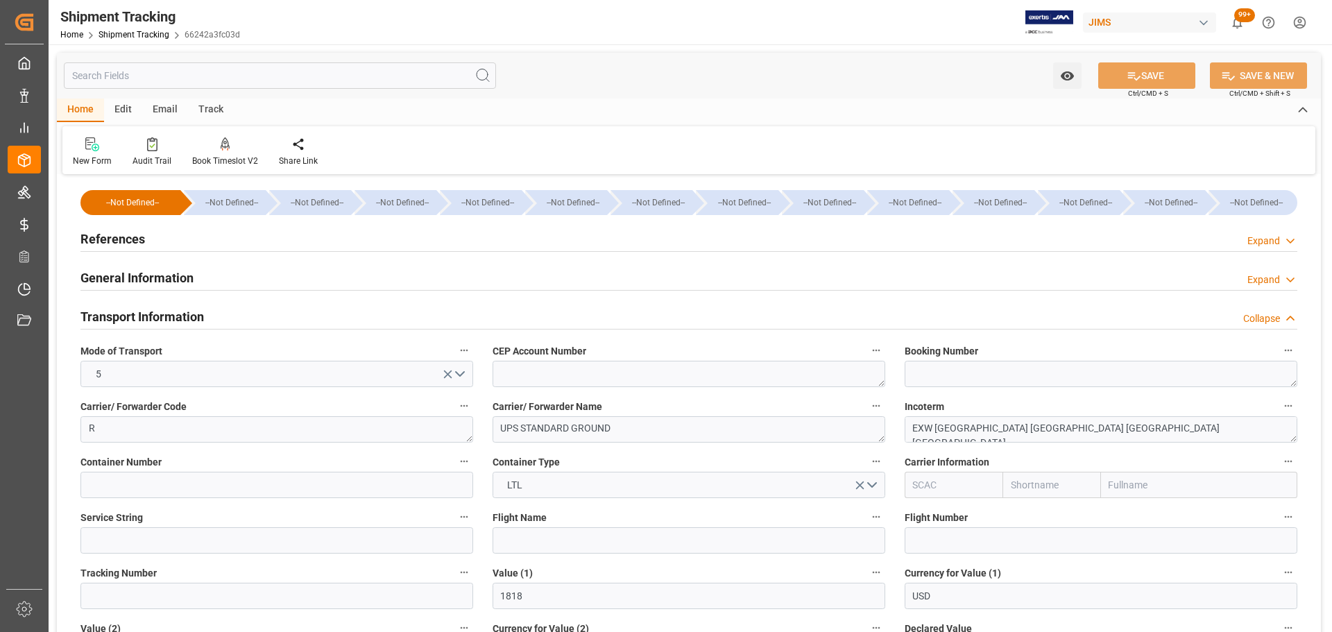
click at [208, 312] on div "Transport Information Collapse" at bounding box center [688, 315] width 1217 height 26
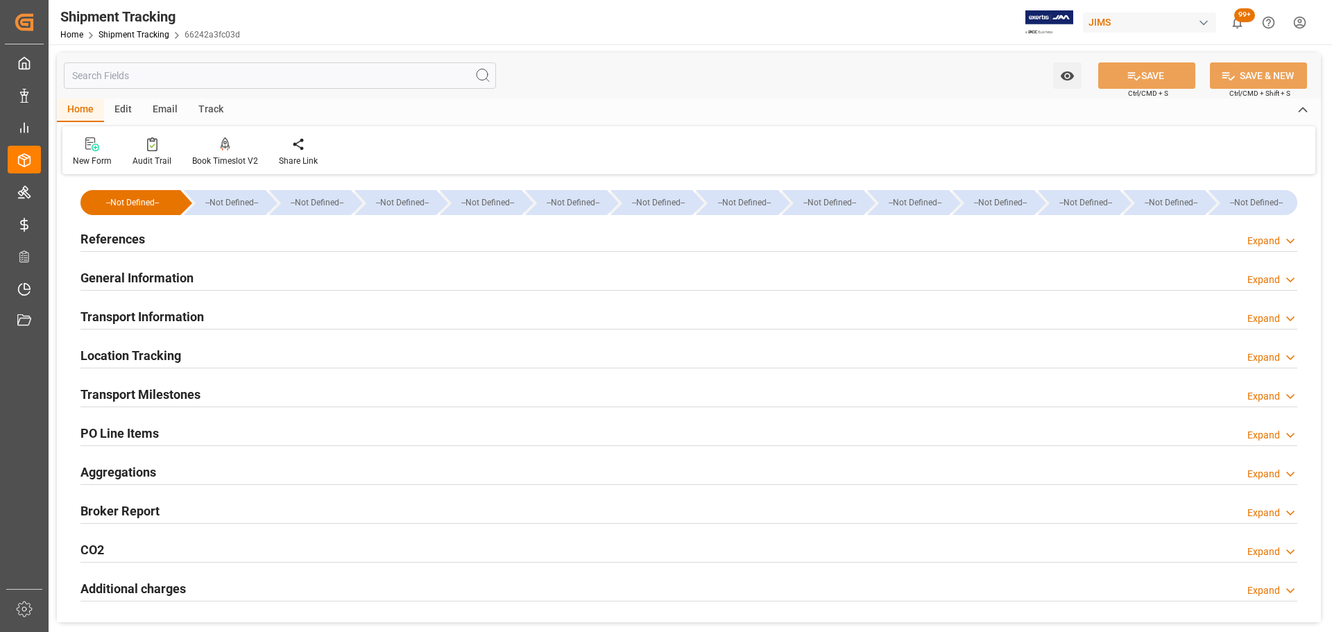
click at [208, 312] on div "Transport Information Expand" at bounding box center [688, 315] width 1217 height 26
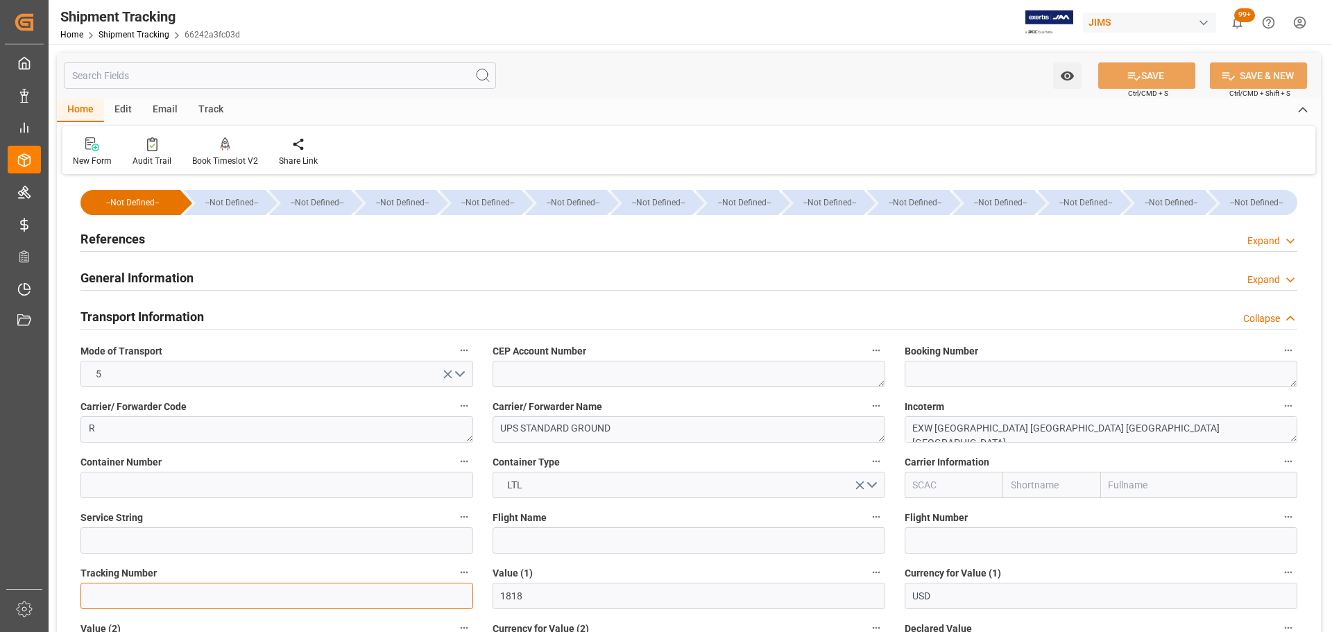
click at [124, 602] on input at bounding box center [276, 596] width 393 height 26
paste input "1Z52F3030410091513"
type input "1Z52F3030410091513"
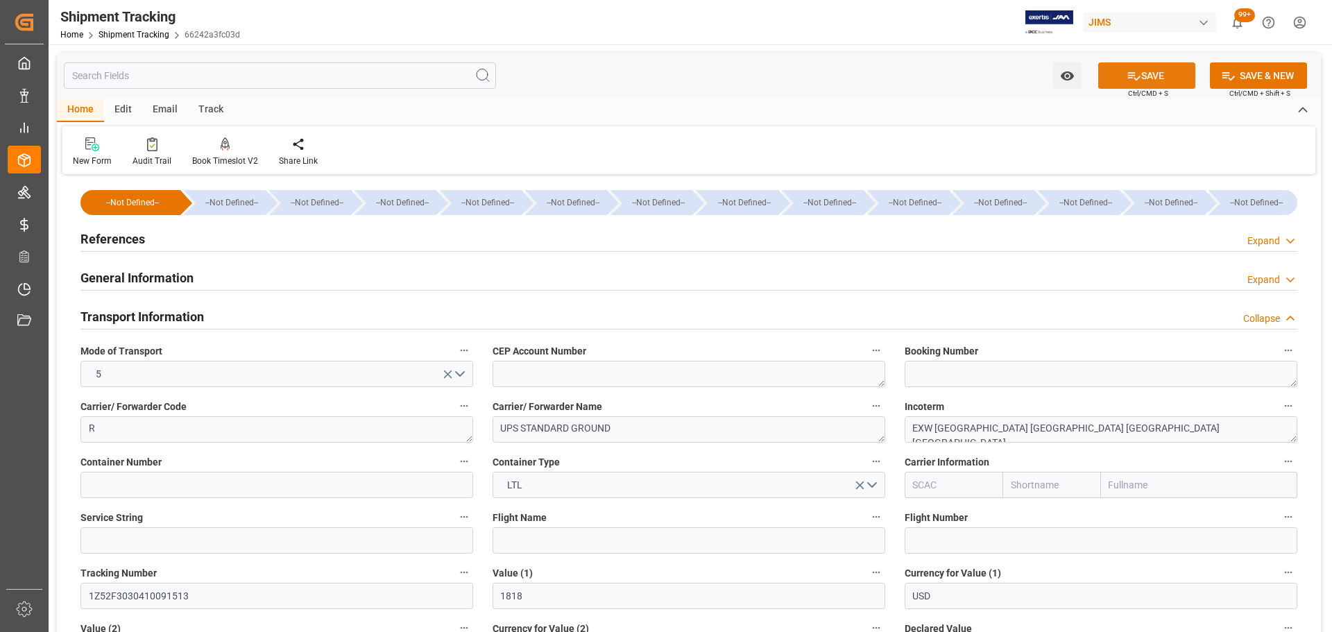
click at [1160, 77] on button "SAVE" at bounding box center [1146, 75] width 97 height 26
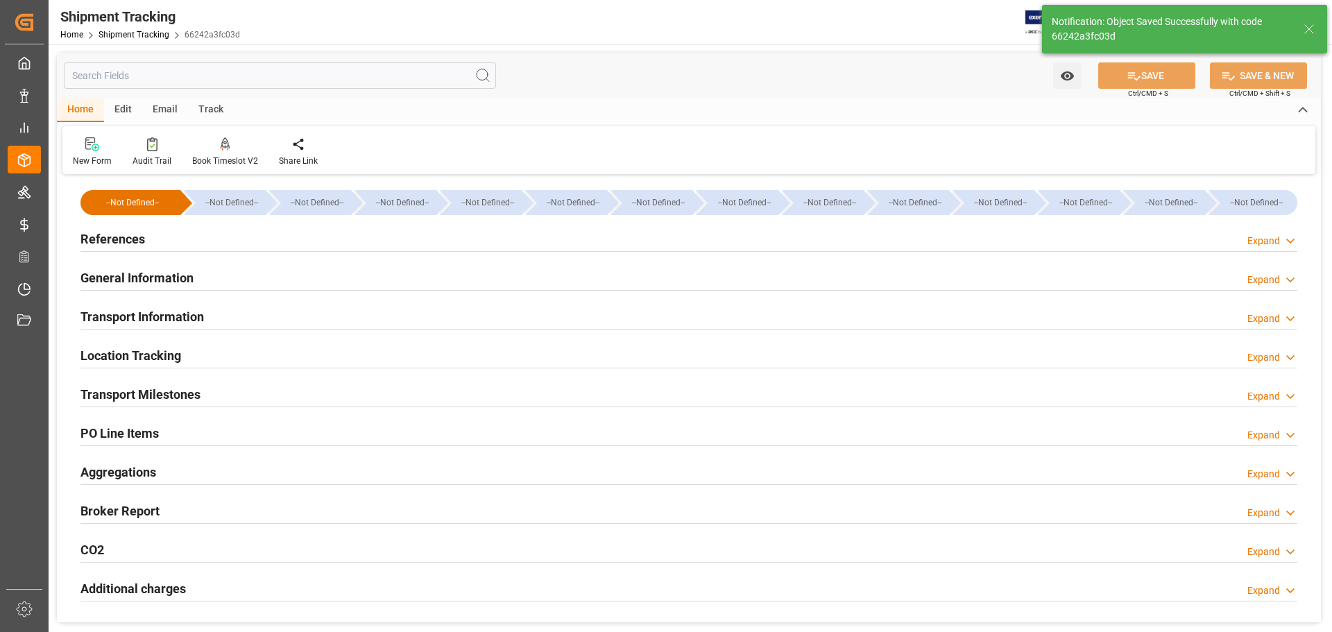
click at [279, 311] on div "Transport Information Expand" at bounding box center [688, 315] width 1217 height 26
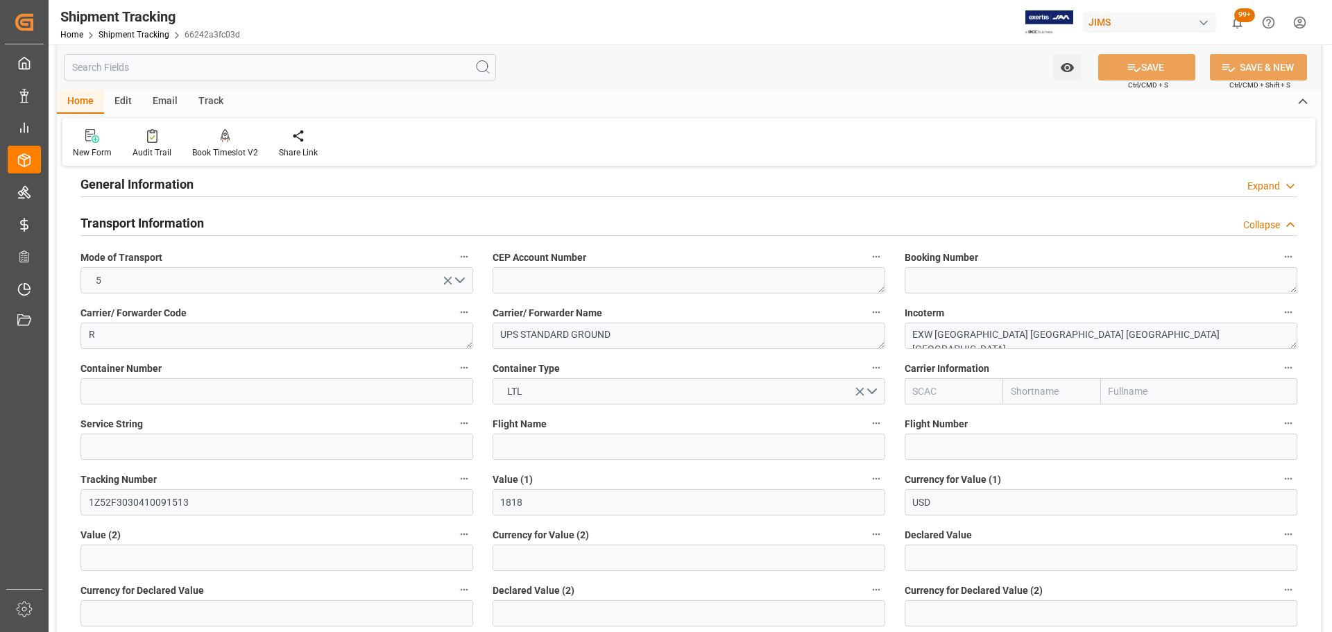
scroll to position [69, 0]
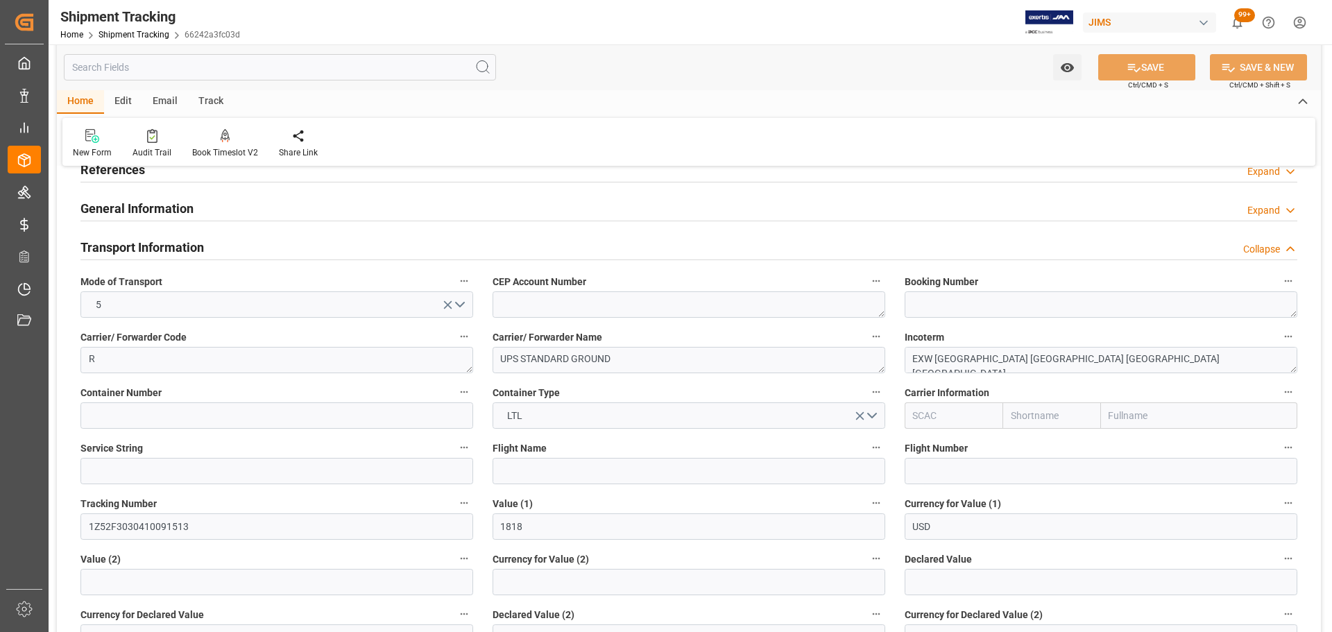
click at [172, 247] on h2 "Transport Information" at bounding box center [141, 247] width 123 height 19
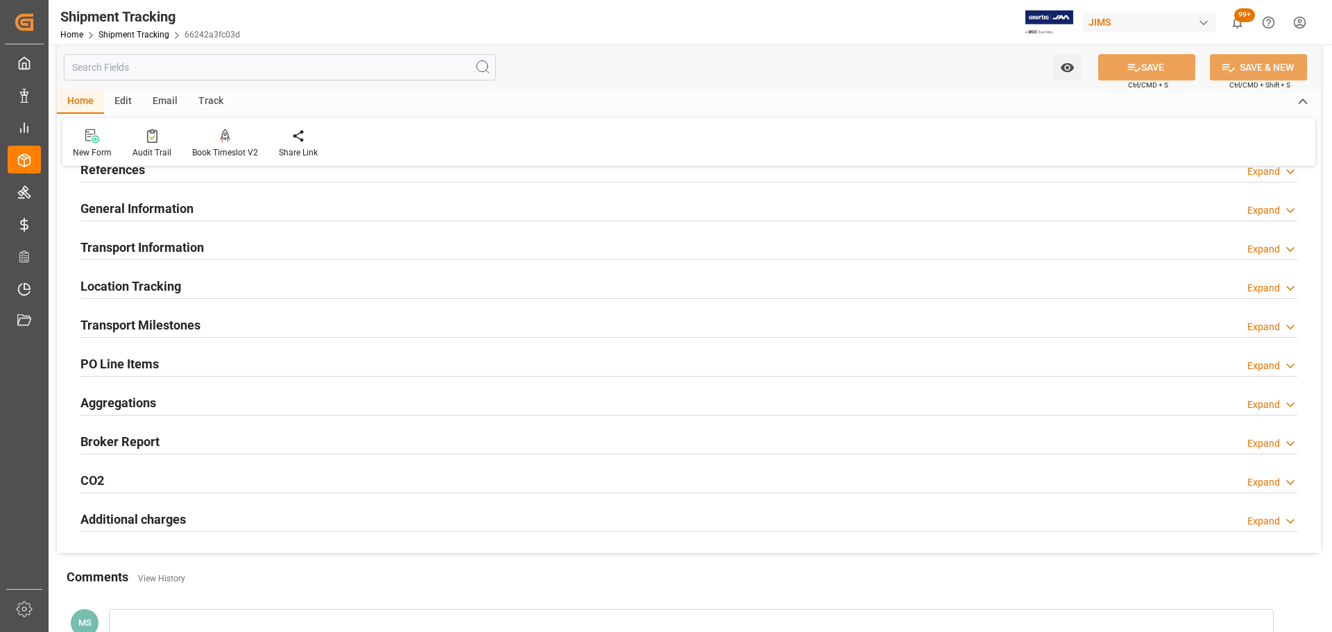
scroll to position [139, 0]
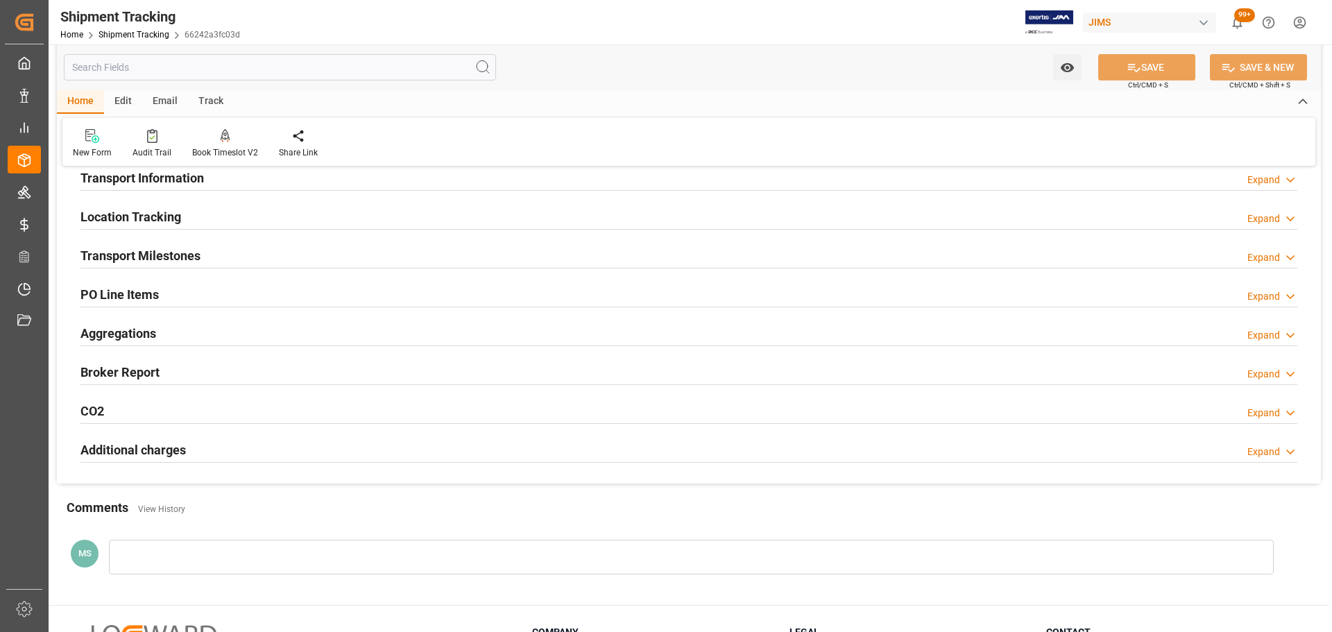
click at [177, 226] on h2 "Location Tracking" at bounding box center [130, 216] width 101 height 19
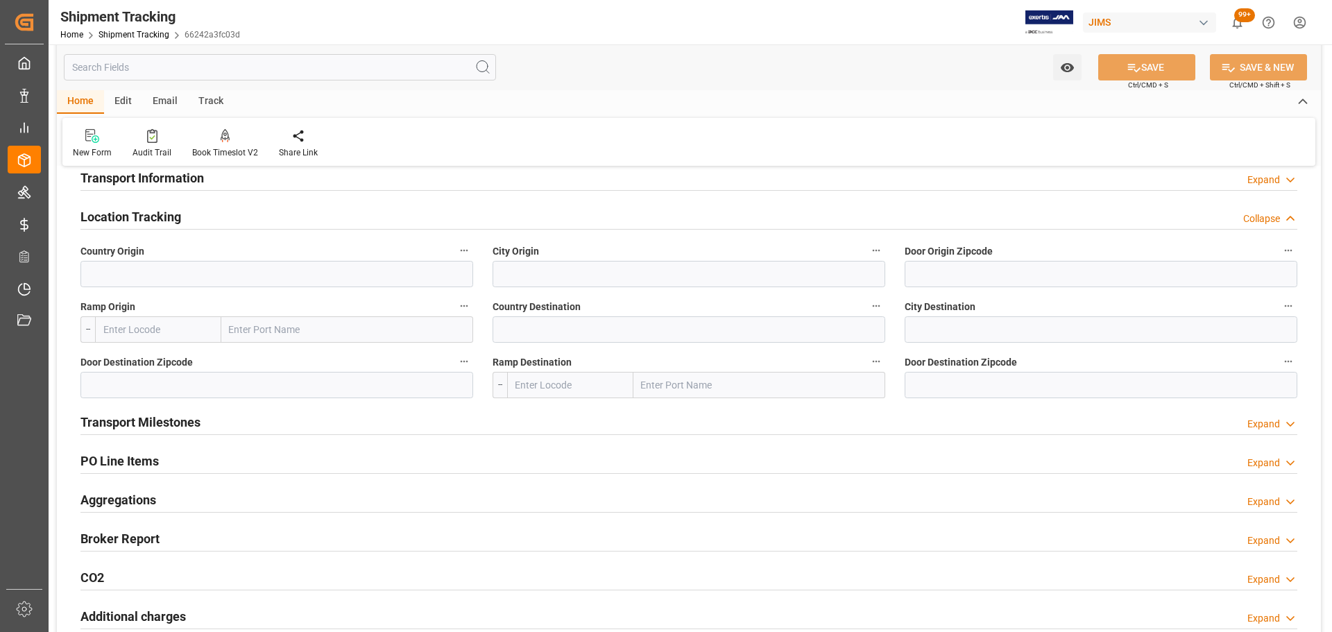
click at [182, 219] on div "Location Tracking Collapse" at bounding box center [688, 216] width 1217 height 26
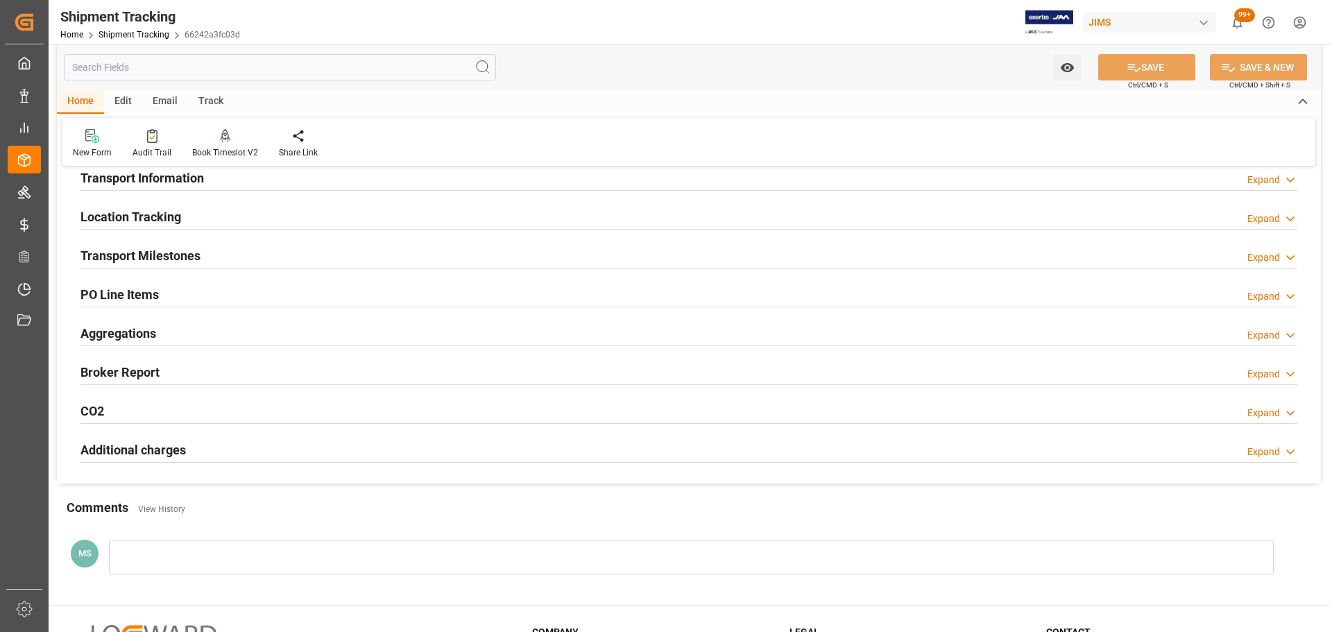
click at [181, 246] on div "Transport Milestones" at bounding box center [140, 254] width 120 height 26
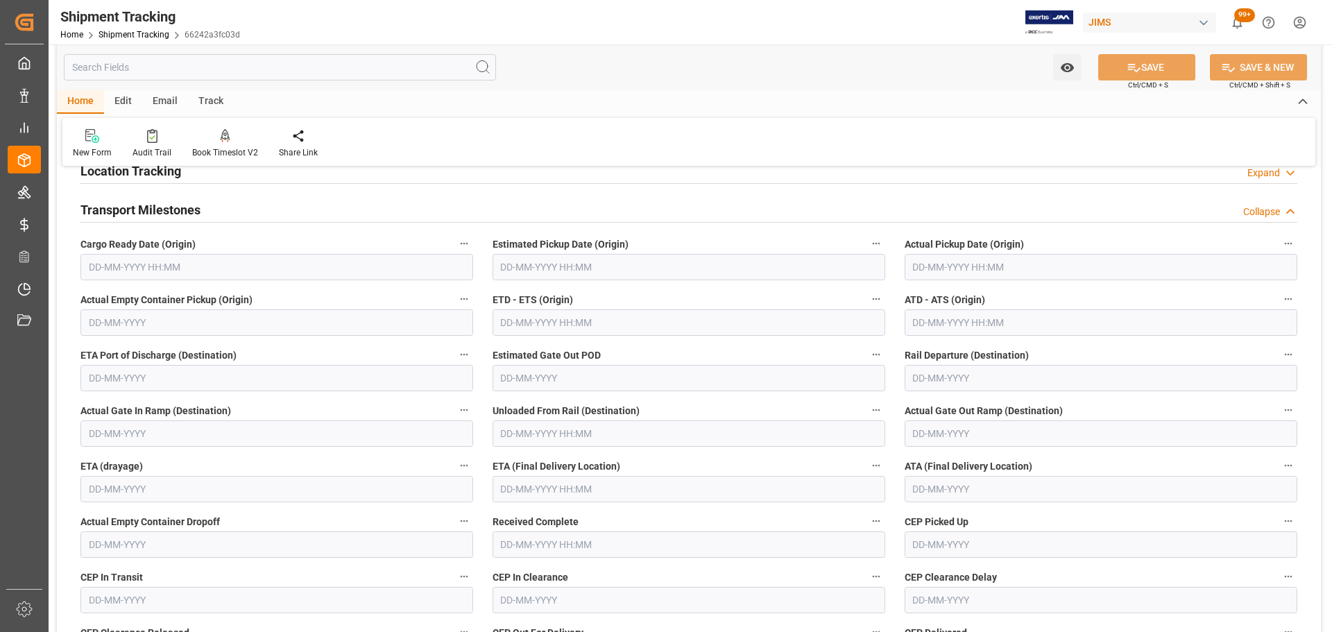
scroll to position [208, 0]
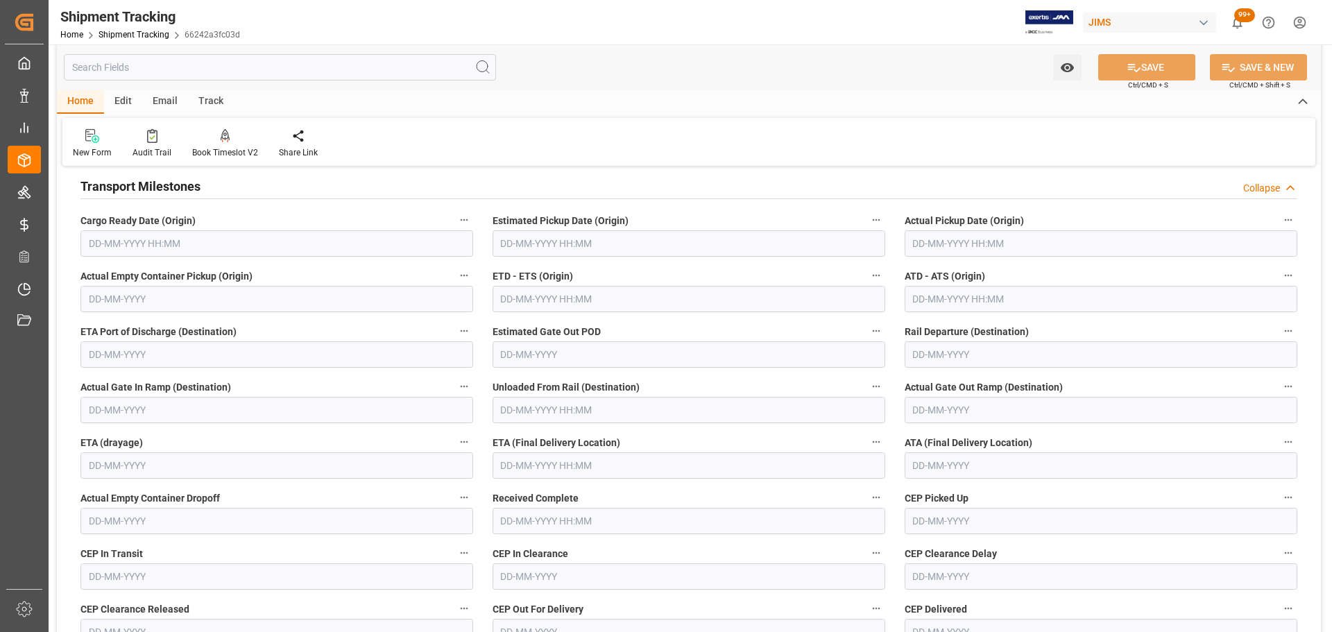
click at [182, 243] on input "text" at bounding box center [276, 243] width 393 height 26
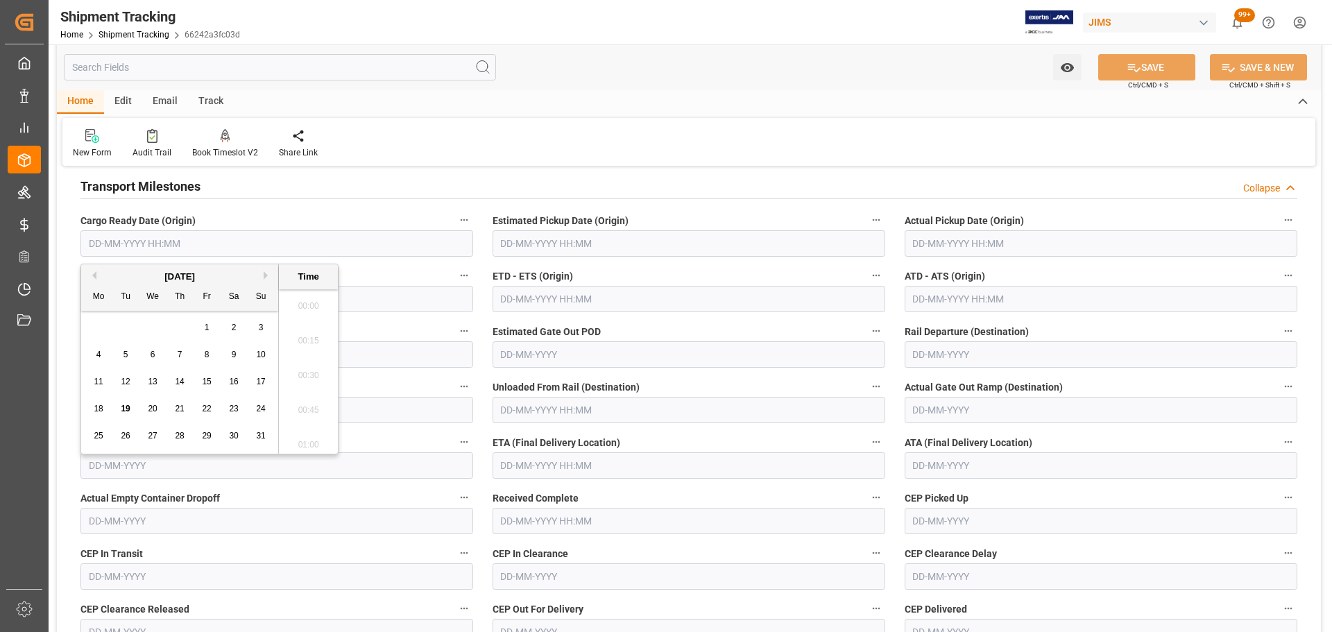
scroll to position [1566, 0]
click at [207, 360] on div "8" at bounding box center [206, 355] width 17 height 17
type input "08-08-2025 00:00"
click at [192, 545] on label "CEP In Transit" at bounding box center [276, 553] width 393 height 19
click at [455, 545] on button "CEP In Transit" at bounding box center [464, 553] width 18 height 18
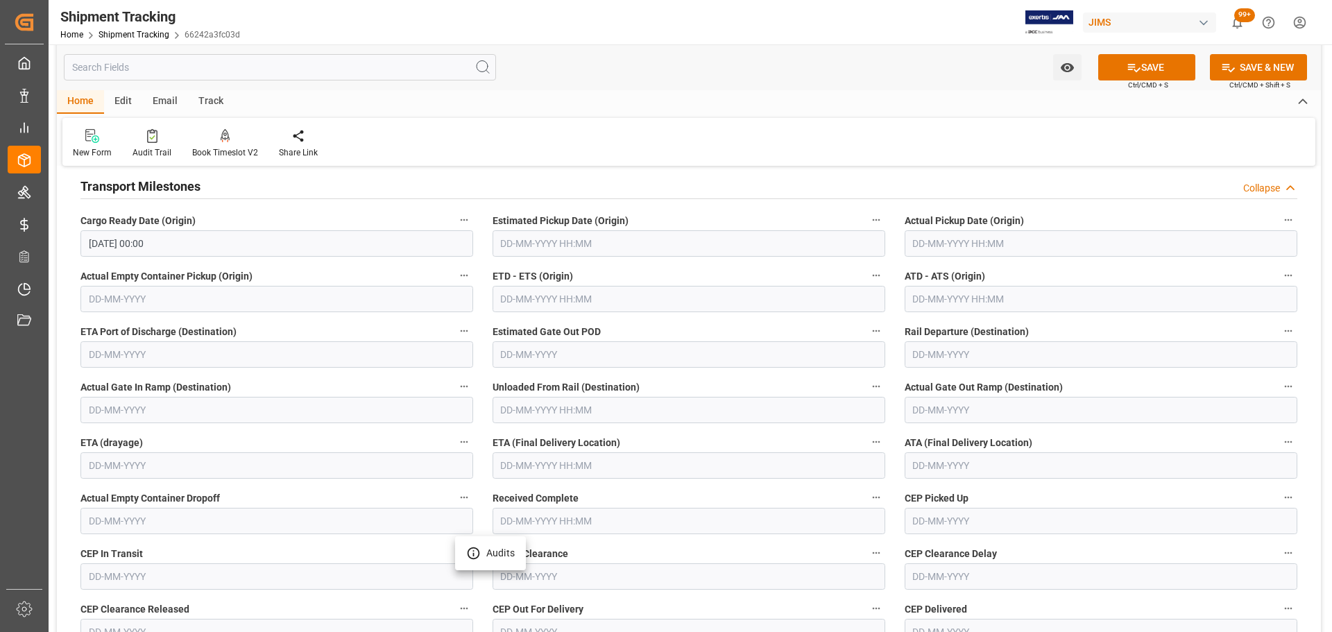
click at [577, 461] on div at bounding box center [666, 316] width 1332 height 632
click at [531, 459] on input "text" at bounding box center [689, 465] width 393 height 26
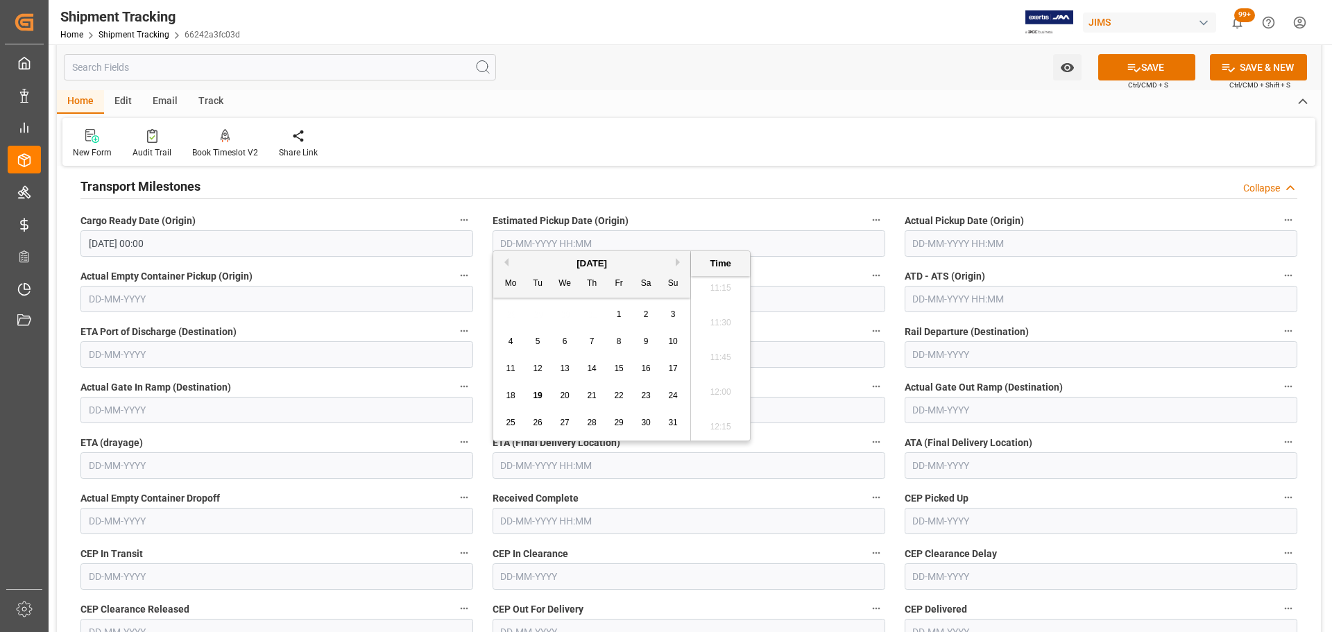
click at [624, 366] on div "15" at bounding box center [619, 369] width 17 height 17
type input "15-08-2025 00:00"
click at [1137, 65] on icon at bounding box center [1134, 67] width 15 height 15
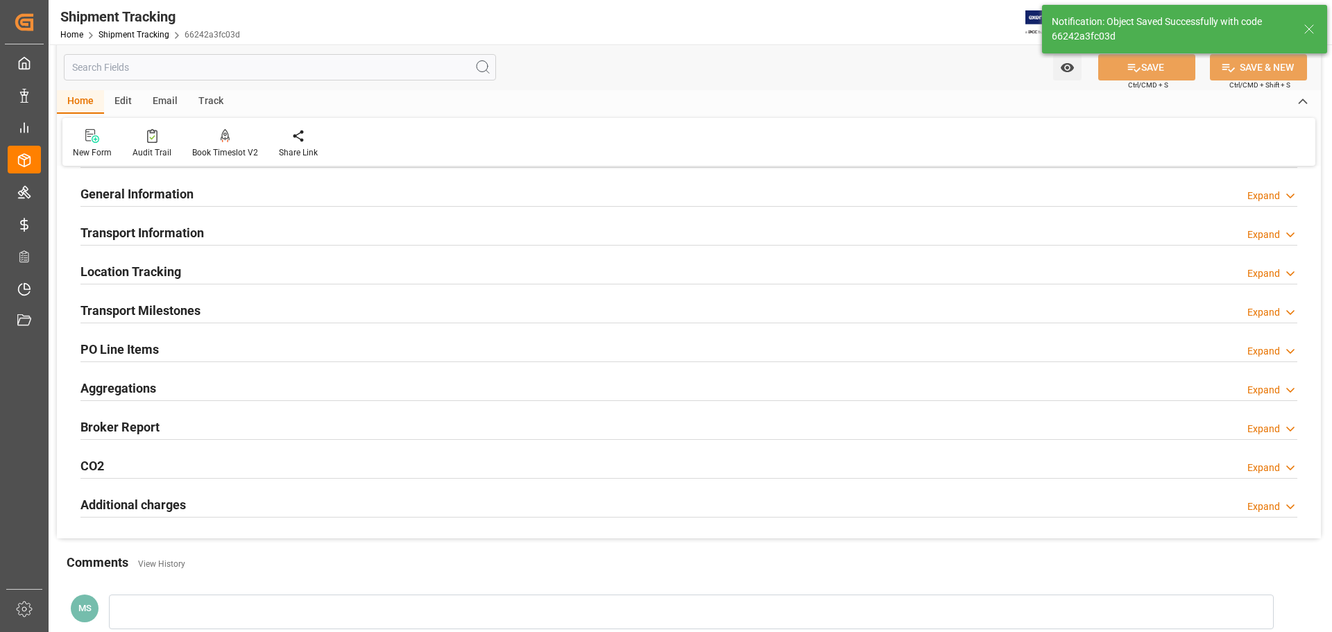
scroll to position [69, 0]
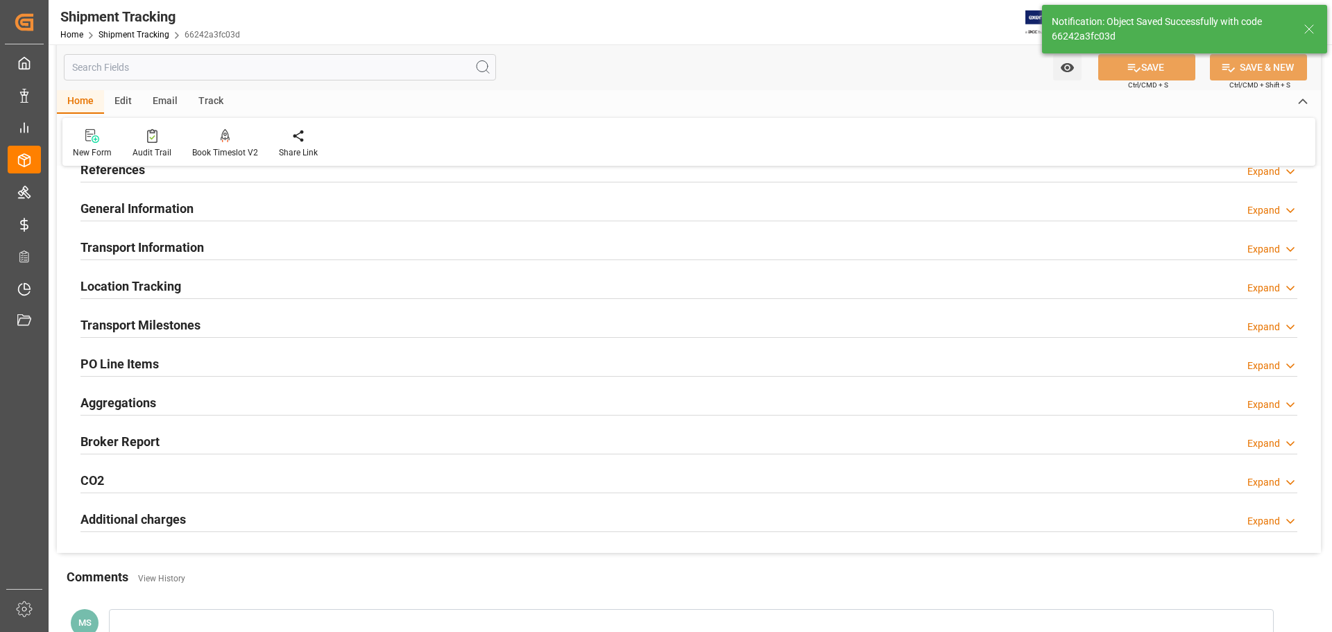
click at [212, 310] on div "Transport Milestones Expand" at bounding box center [689, 325] width 1236 height 39
click at [204, 327] on div "Transport Milestones Expand" at bounding box center [688, 324] width 1217 height 26
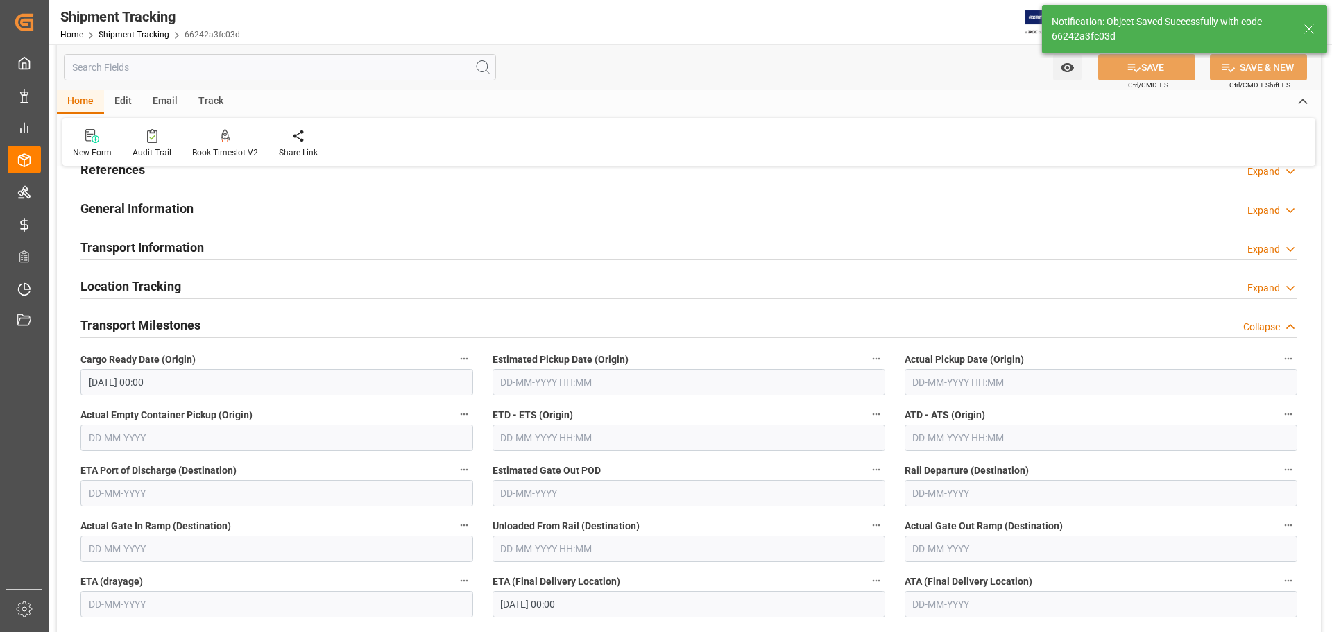
click at [167, 330] on h2 "Transport Milestones" at bounding box center [140, 325] width 120 height 19
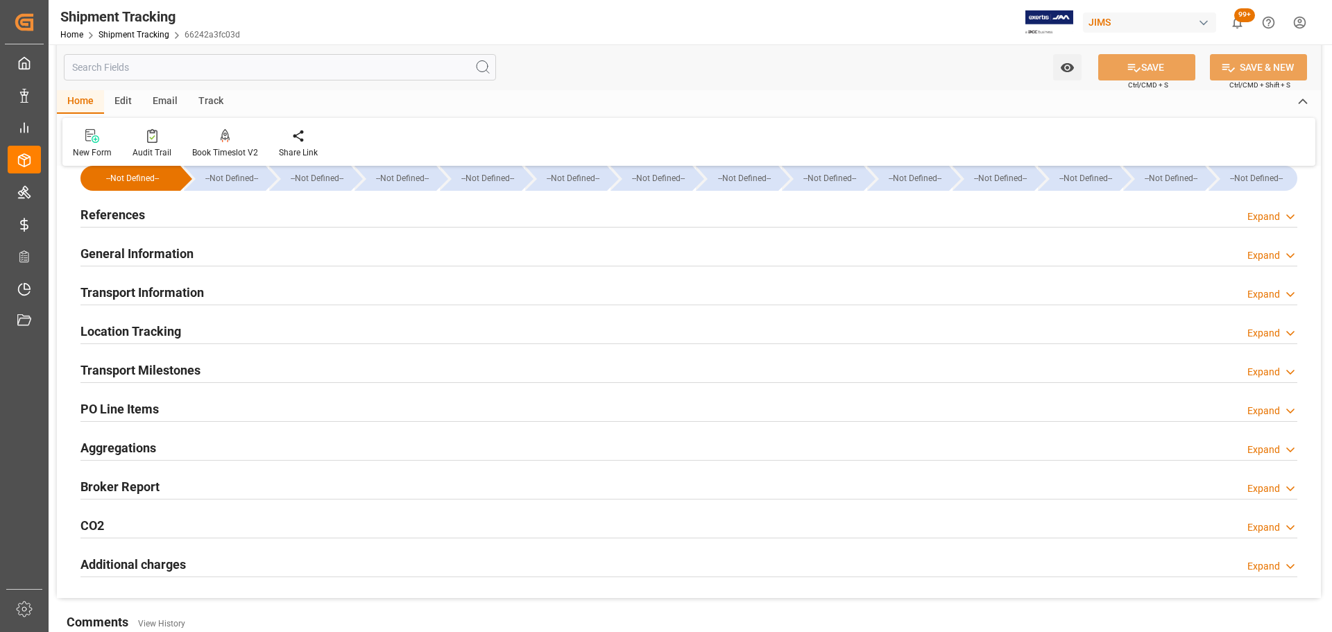
scroll to position [0, 0]
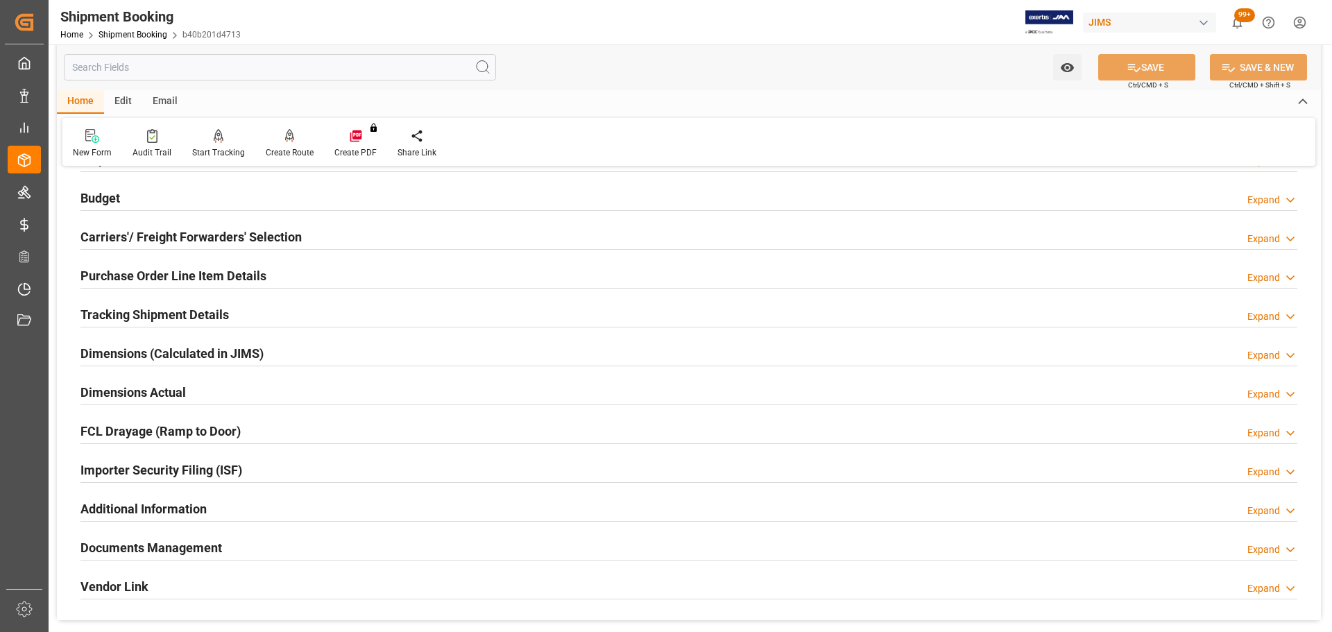
scroll to position [208, 0]
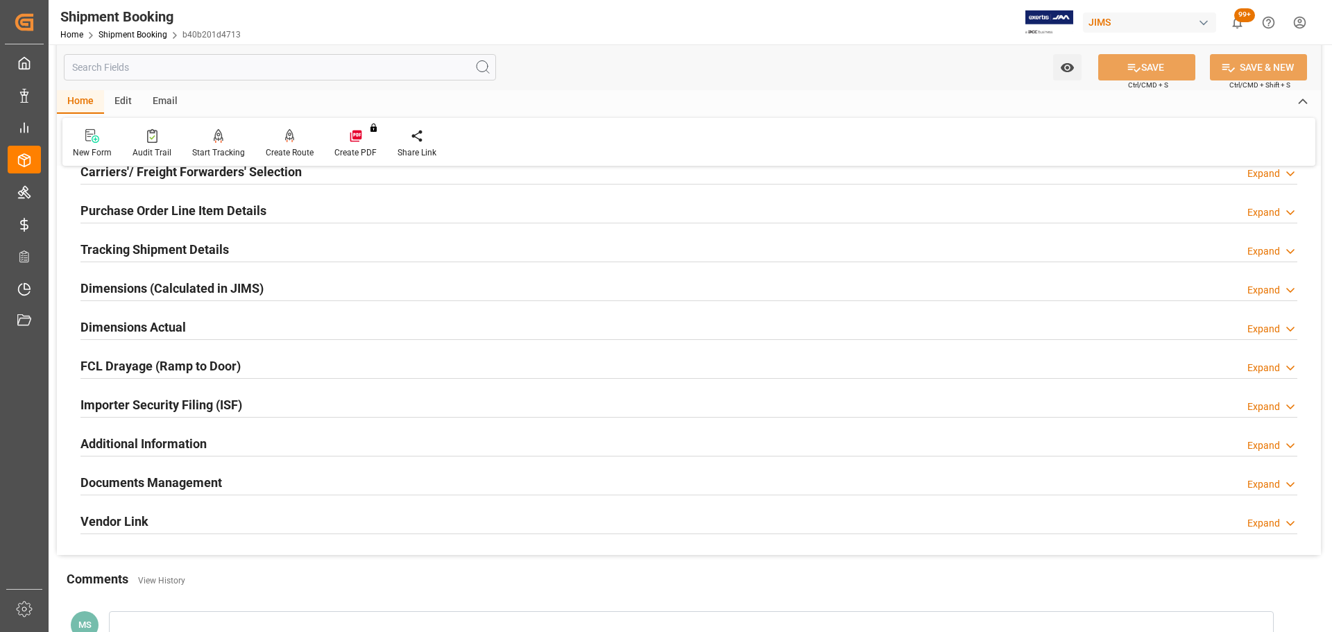
click at [152, 246] on h2 "Tracking Shipment Details" at bounding box center [154, 249] width 148 height 19
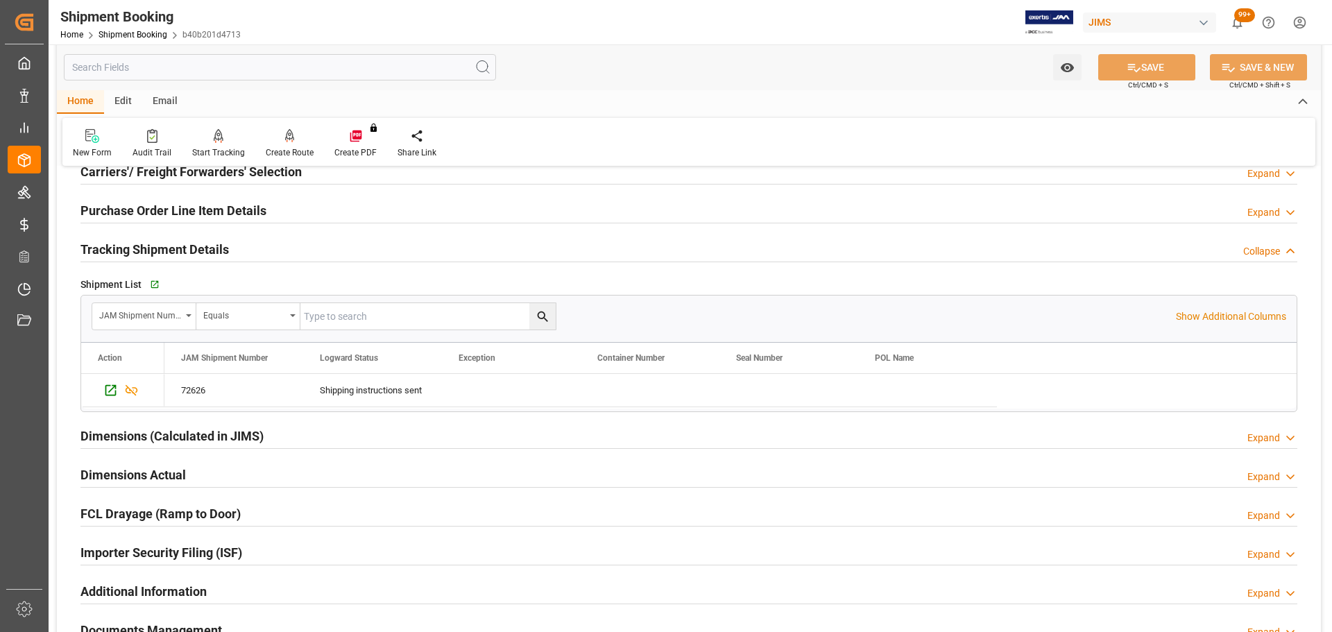
click at [152, 246] on h2 "Tracking Shipment Details" at bounding box center [154, 249] width 148 height 19
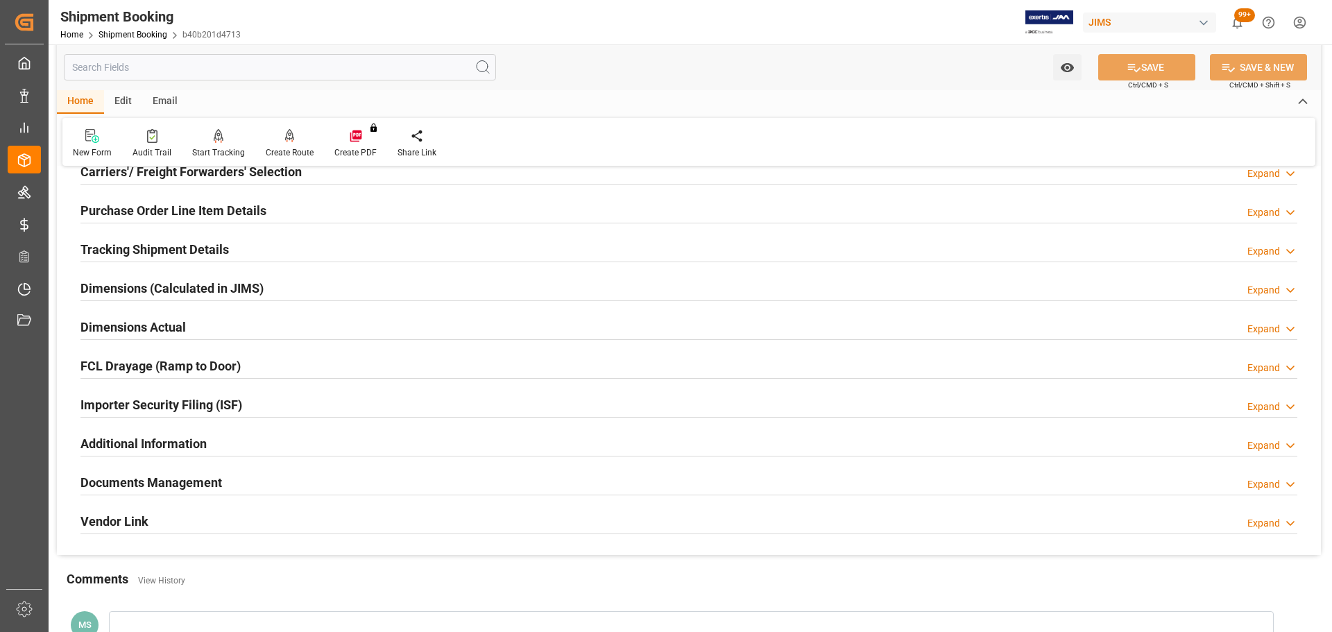
click at [152, 310] on div "Dimensions Actual Expand" at bounding box center [689, 327] width 1236 height 39
click at [151, 318] on h2 "Dimensions Actual" at bounding box center [132, 327] width 105 height 19
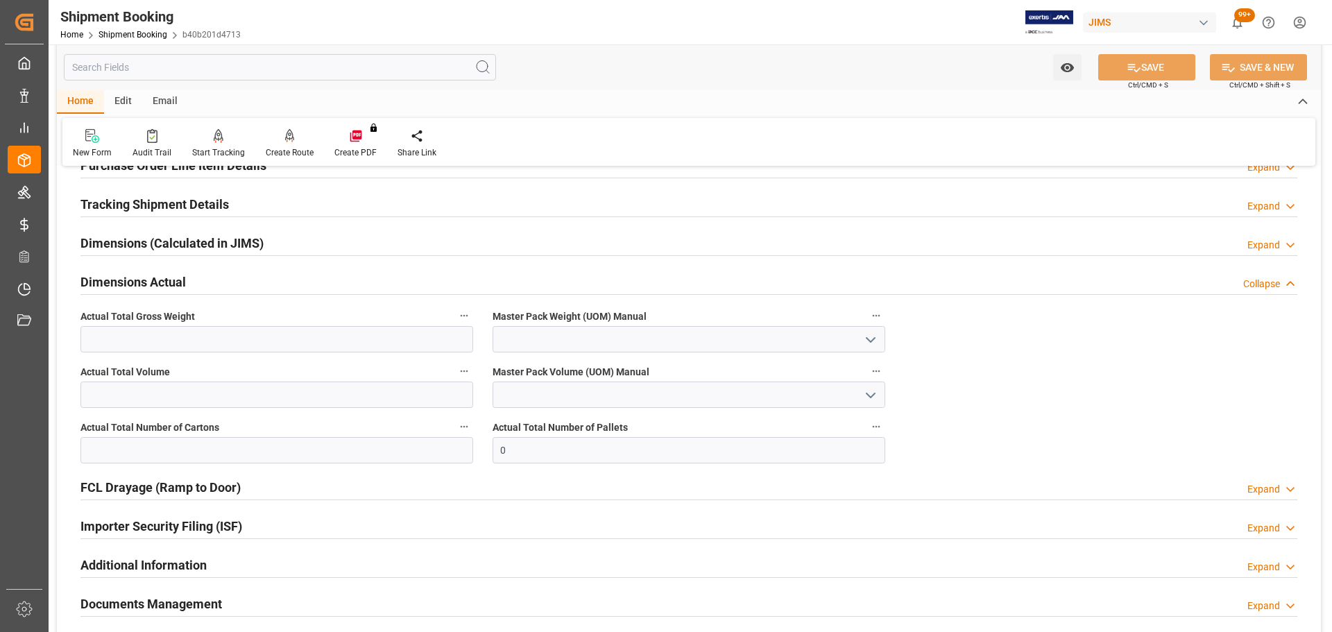
scroll to position [278, 0]
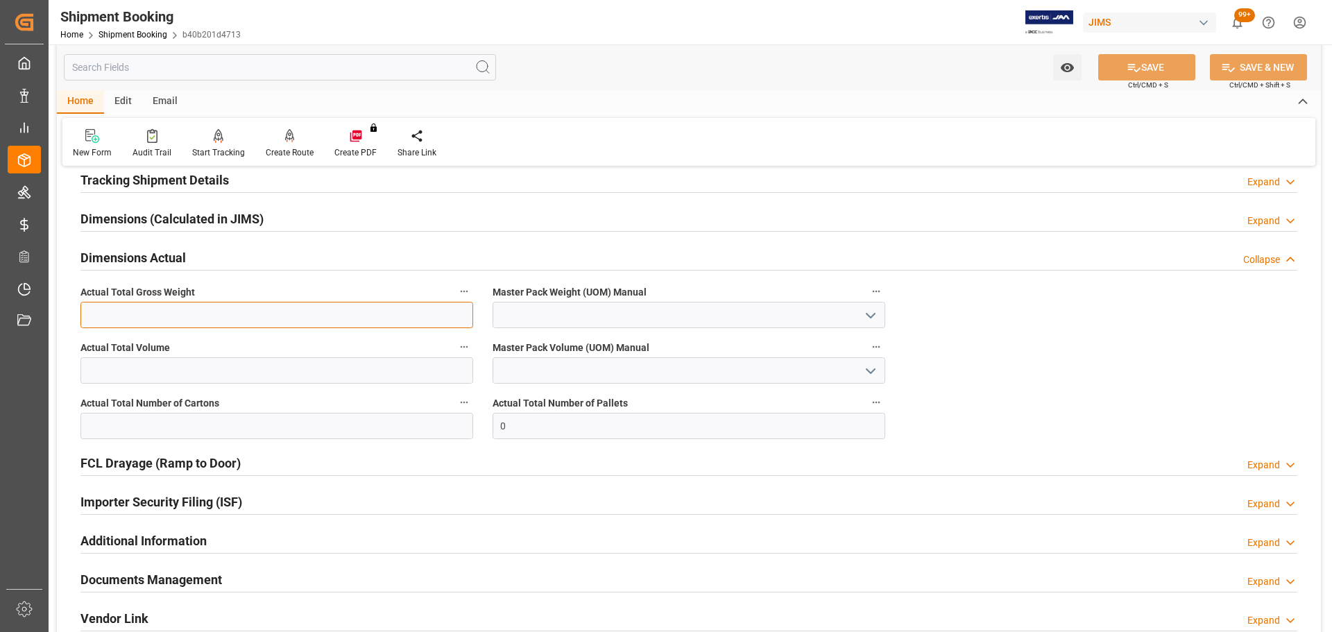
click at [156, 312] on input "text" at bounding box center [276, 315] width 393 height 26
type input "160"
click at [162, 368] on input "text" at bounding box center [276, 370] width 393 height 26
type input "160"
click at [165, 427] on input "text" at bounding box center [276, 426] width 393 height 26
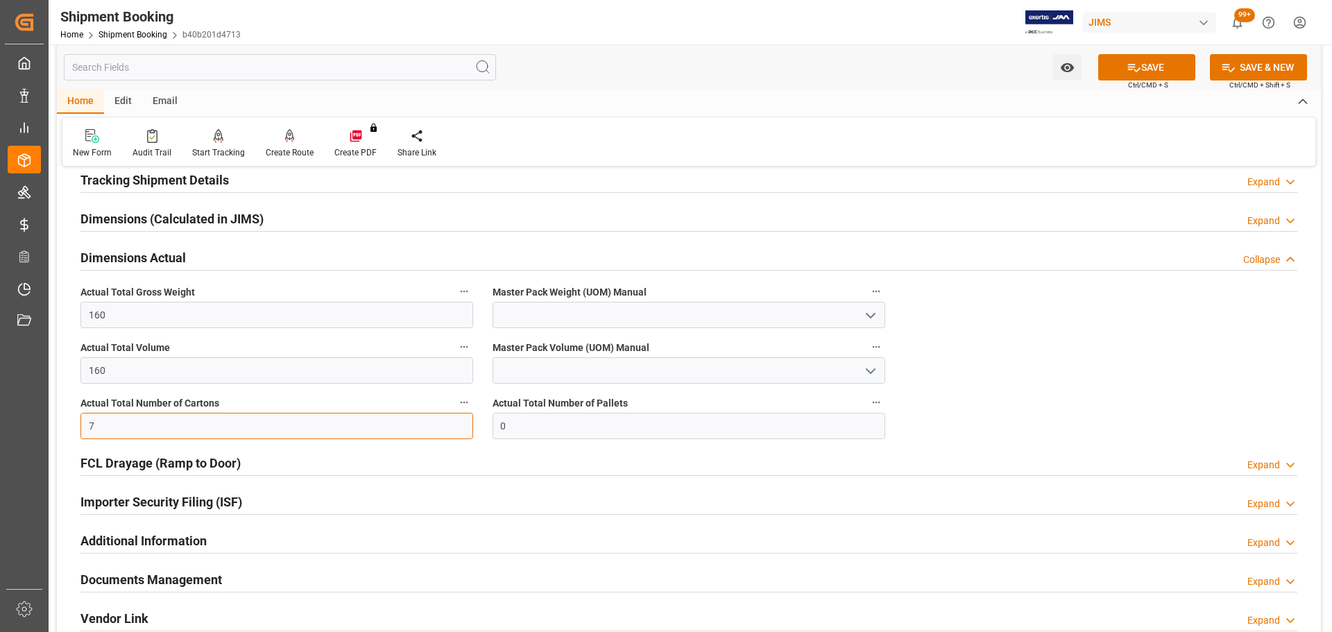
type input "7"
click at [864, 311] on icon "open menu" at bounding box center [870, 315] width 17 height 17
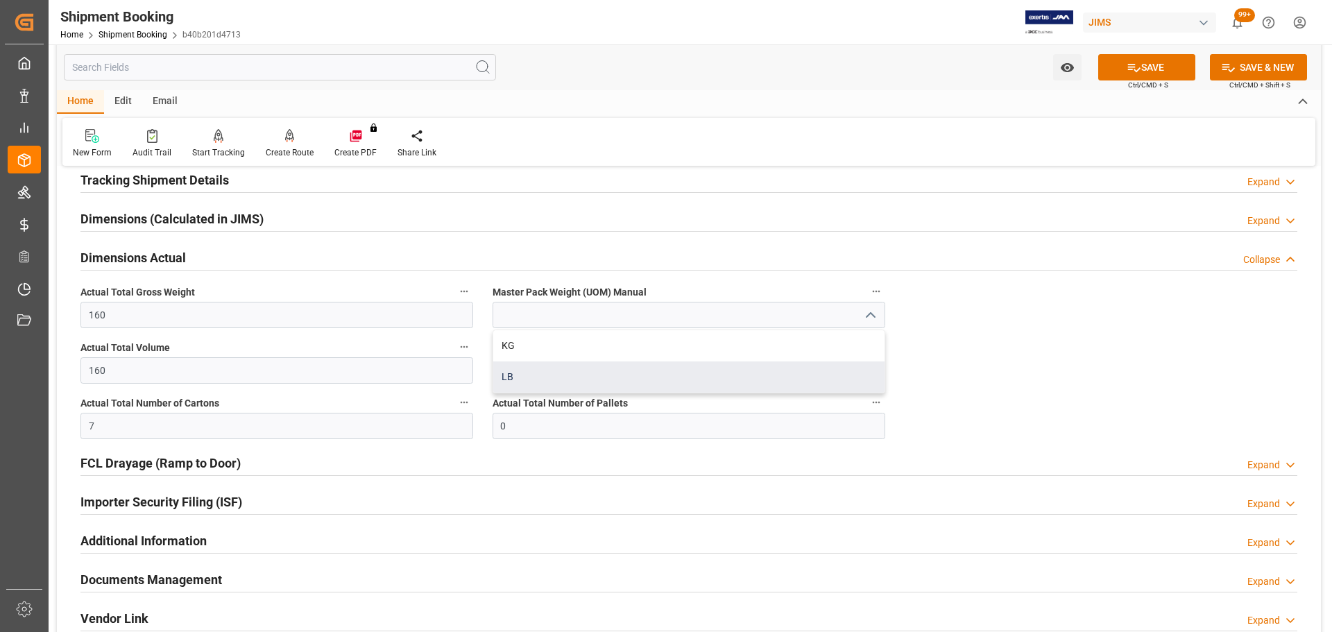
click at [616, 382] on div "LB" at bounding box center [688, 376] width 391 height 31
type input "LB"
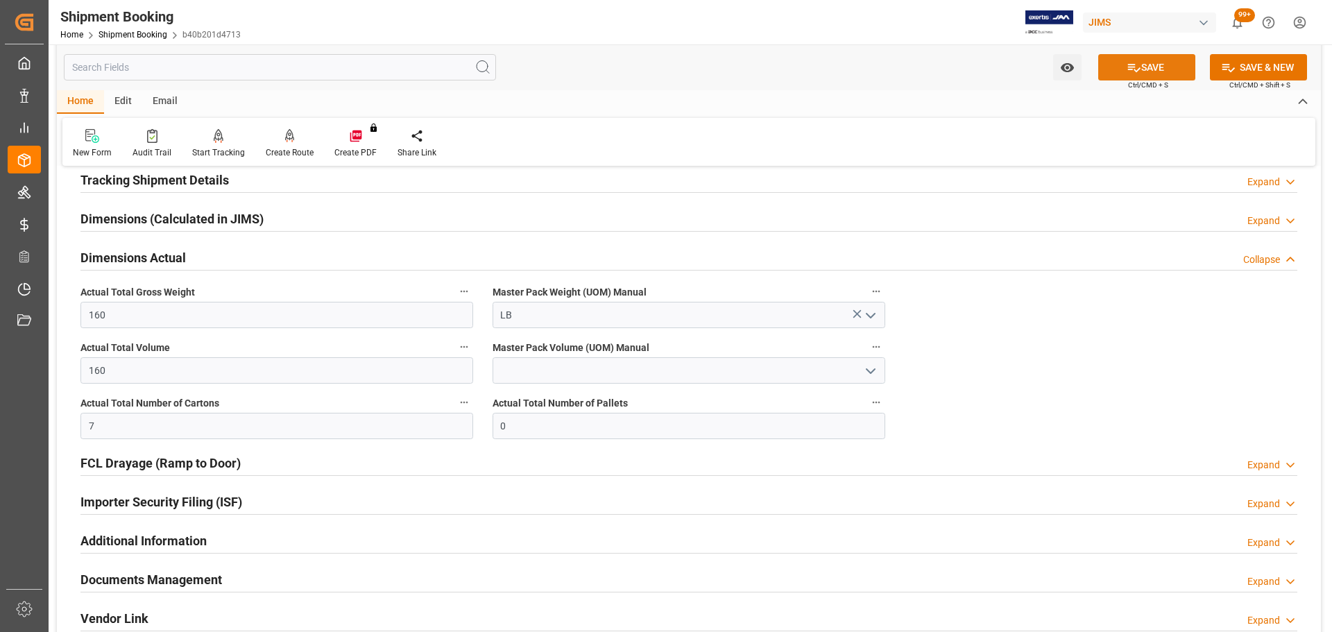
click at [1157, 62] on button "SAVE" at bounding box center [1146, 67] width 97 height 26
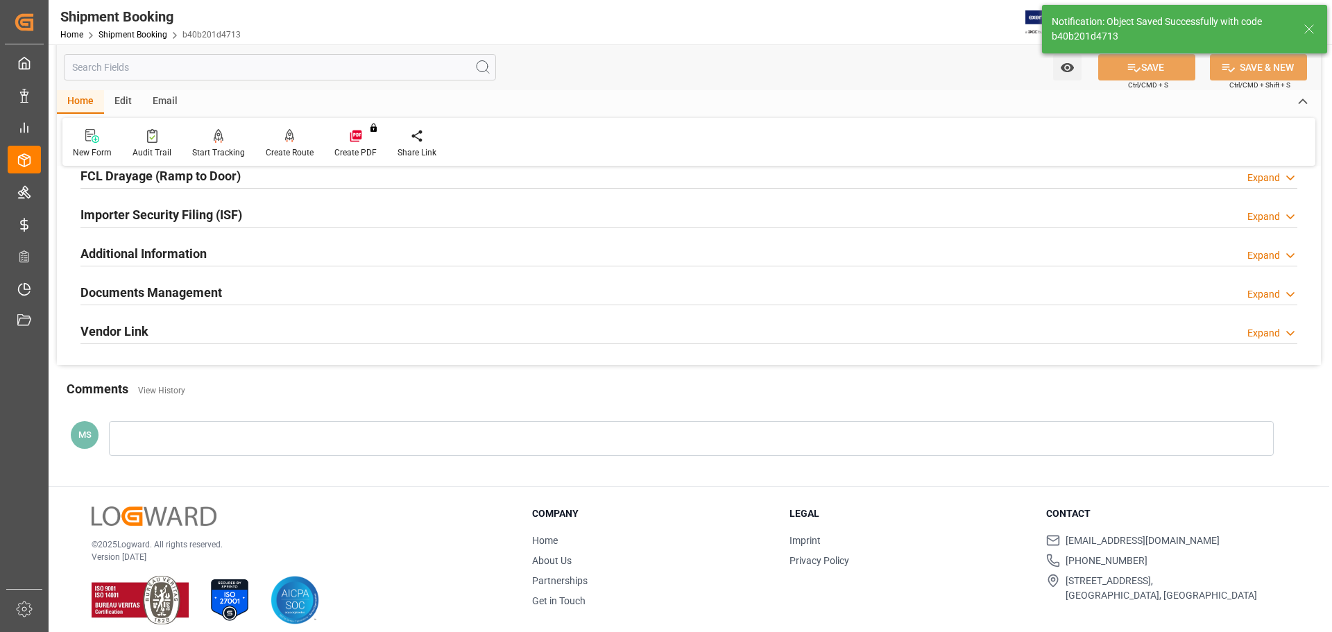
scroll to position [409, 0]
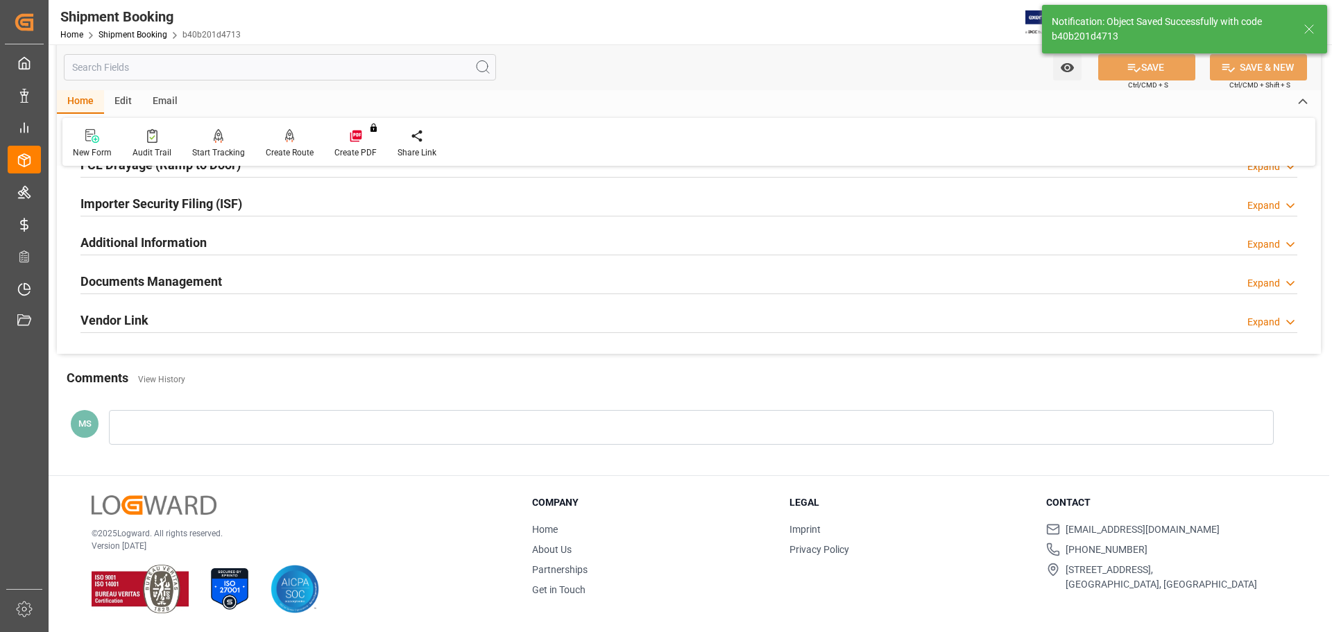
click at [234, 283] on div "Documents Management Expand" at bounding box center [688, 280] width 1217 height 26
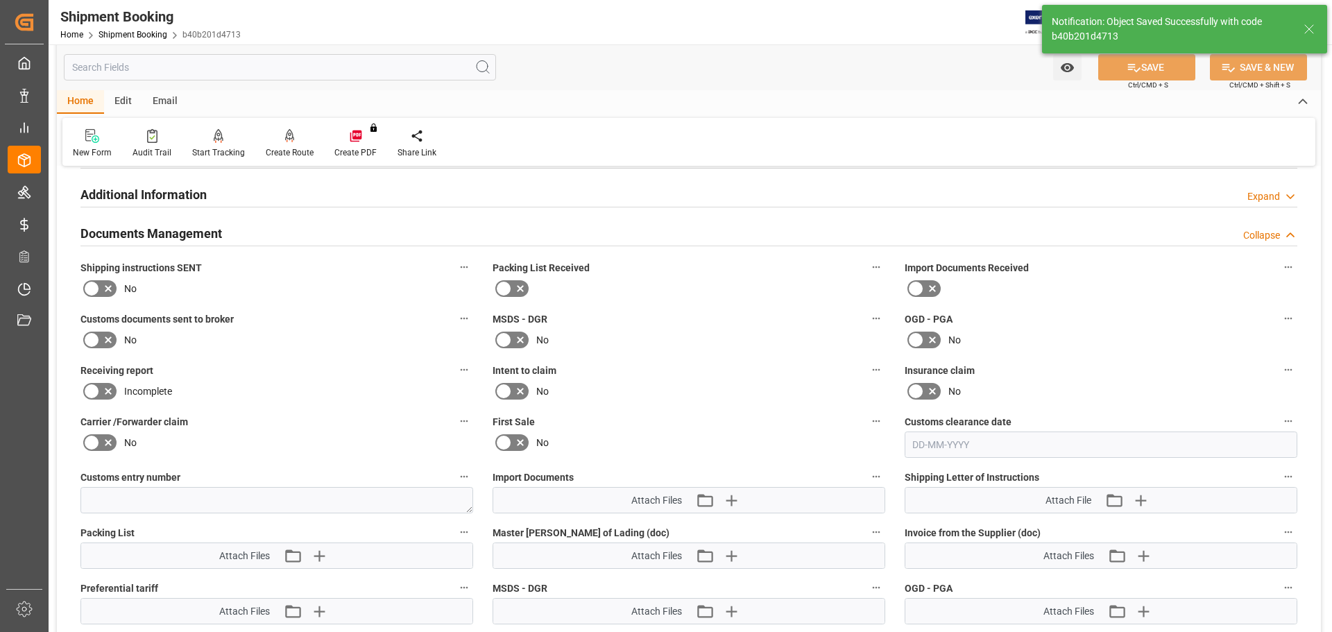
scroll to position [479, 0]
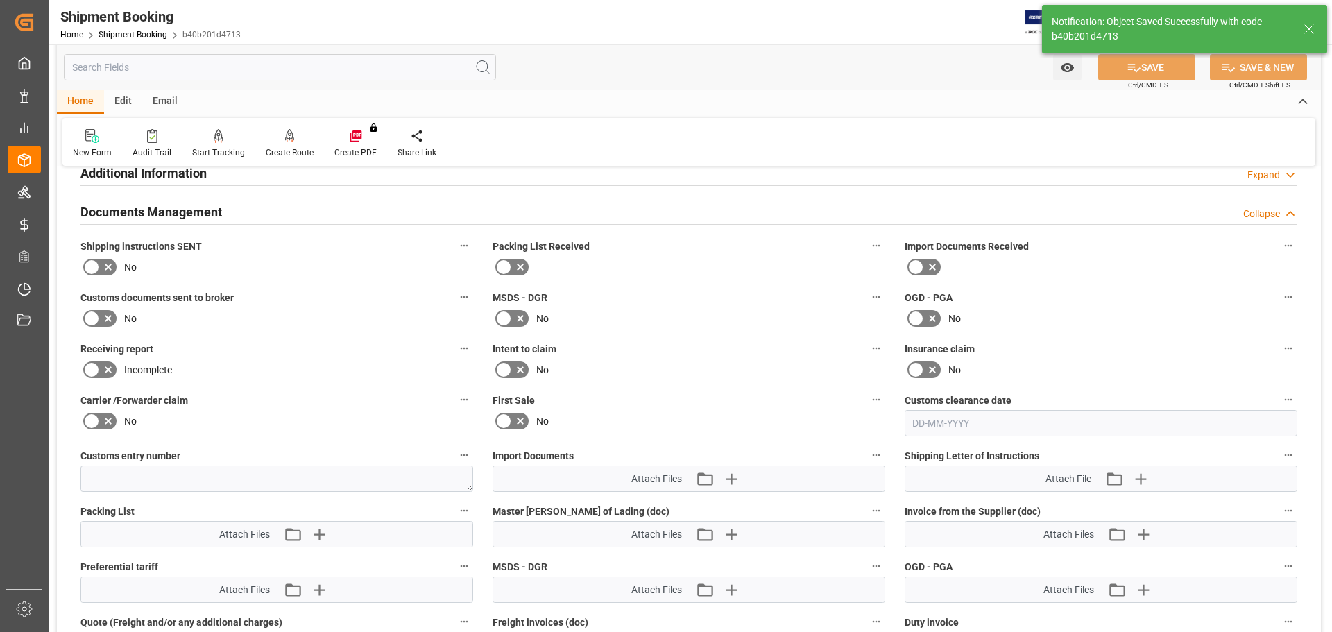
click at [104, 257] on label at bounding box center [99, 267] width 39 height 22
click at [0, 0] on input "checkbox" at bounding box center [0, 0] width 0 height 0
click at [101, 266] on icon at bounding box center [108, 267] width 17 height 17
click at [0, 0] on input "checkbox" at bounding box center [0, 0] width 0 height 0
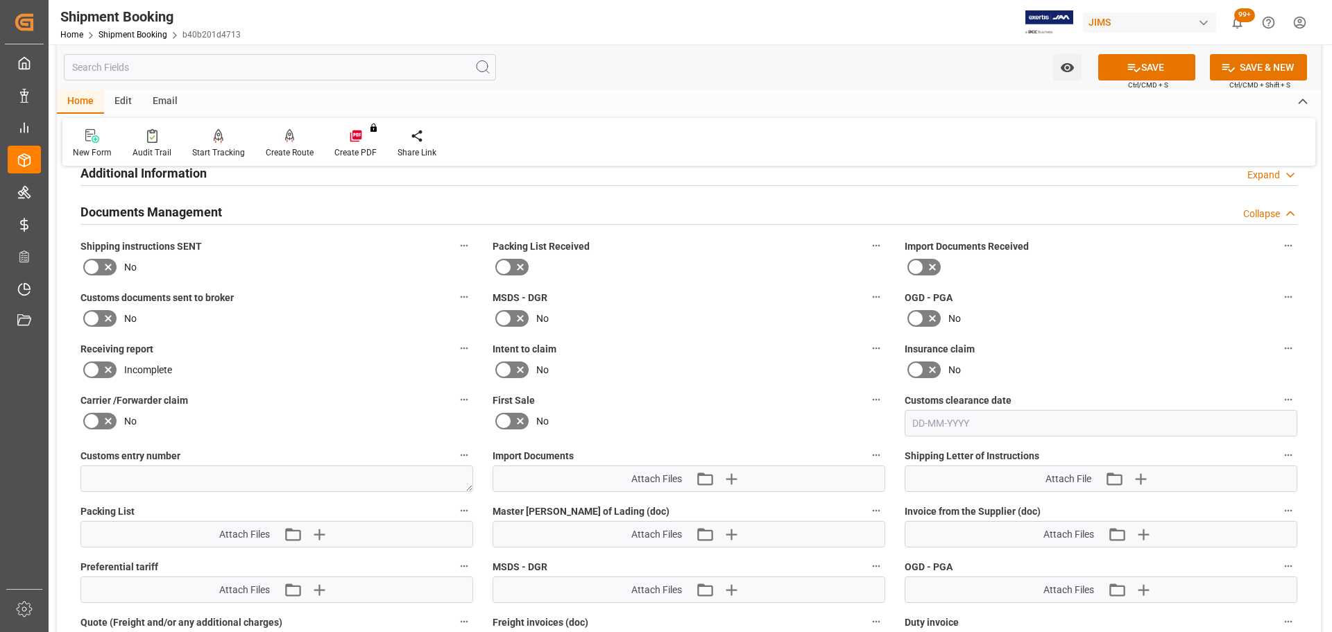
click at [107, 257] on label at bounding box center [99, 267] width 39 height 22
click at [0, 0] on input "checkbox" at bounding box center [0, 0] width 0 height 0
click at [98, 313] on icon at bounding box center [91, 318] width 17 height 17
click at [0, 0] on input "checkbox" at bounding box center [0, 0] width 0 height 0
click at [1127, 72] on icon at bounding box center [1134, 67] width 15 height 15
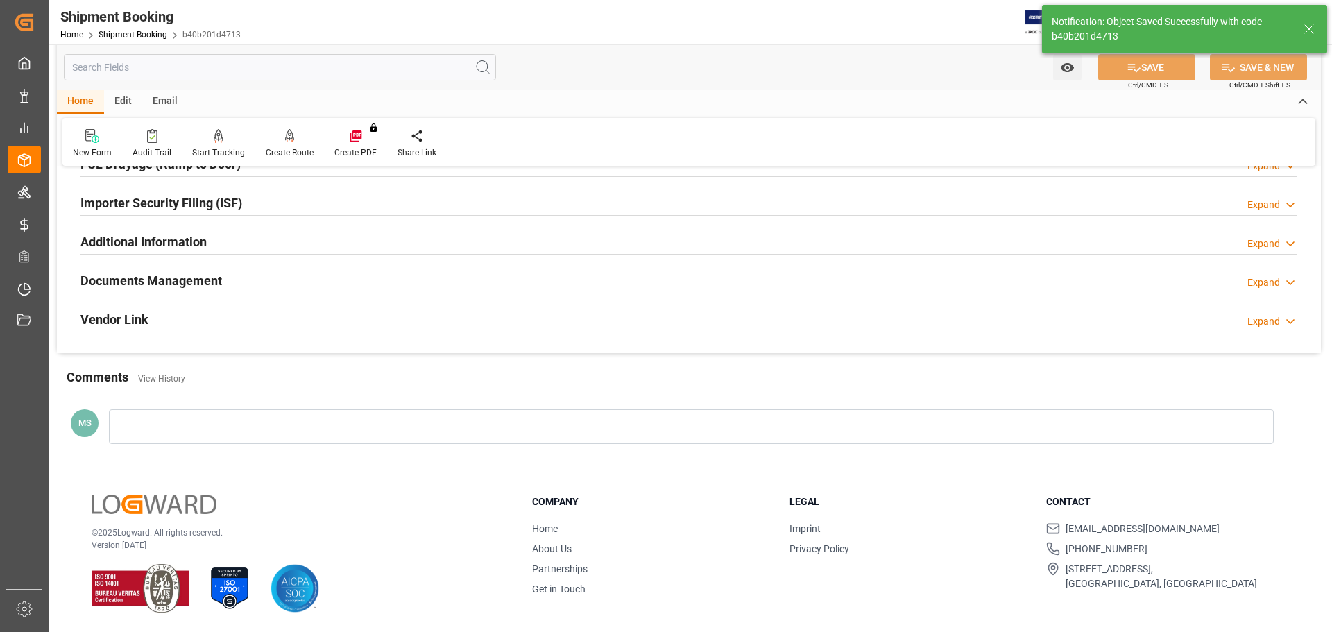
scroll to position [409, 0]
click at [320, 289] on div "Documents Management Expand" at bounding box center [688, 280] width 1217 height 26
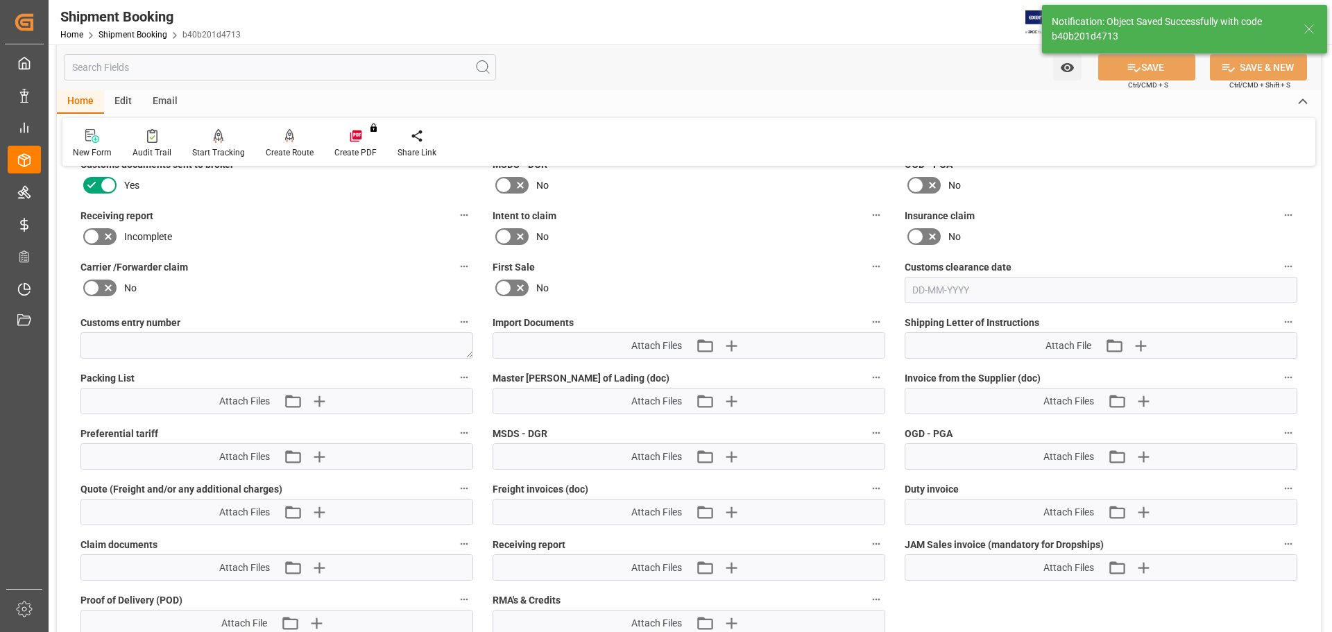
scroll to position [617, 0]
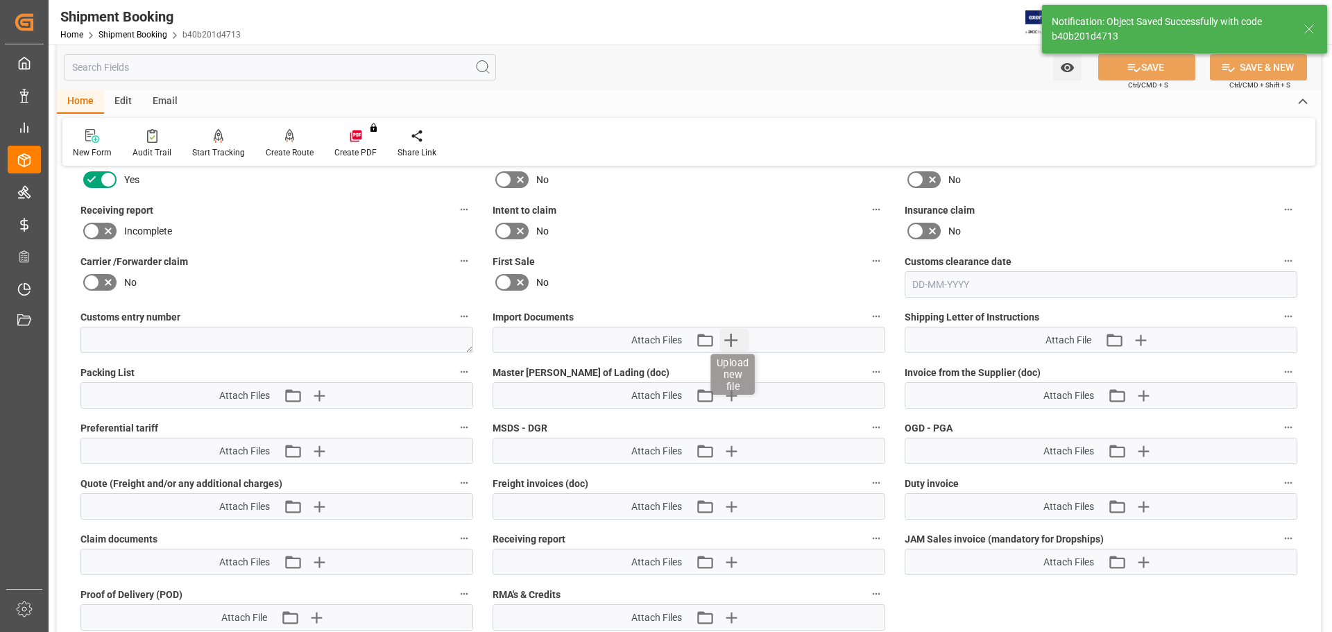
click at [723, 336] on icon "button" at bounding box center [730, 340] width 22 height 22
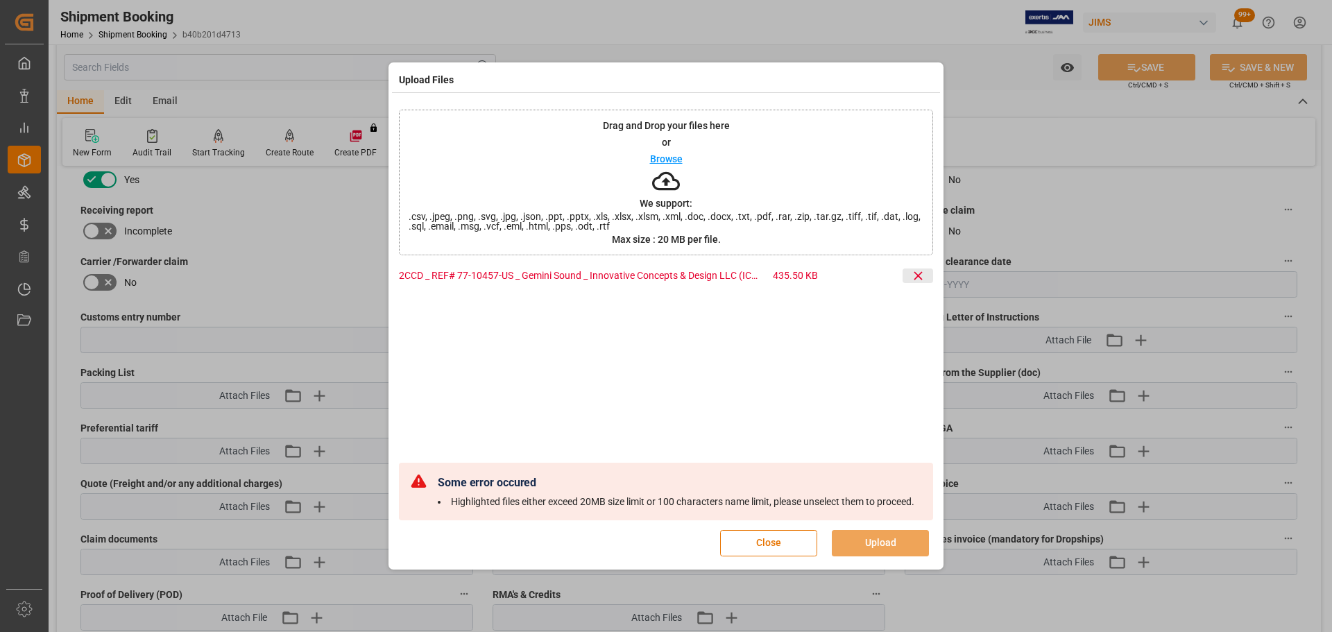
click at [921, 268] on icon at bounding box center [918, 275] width 15 height 15
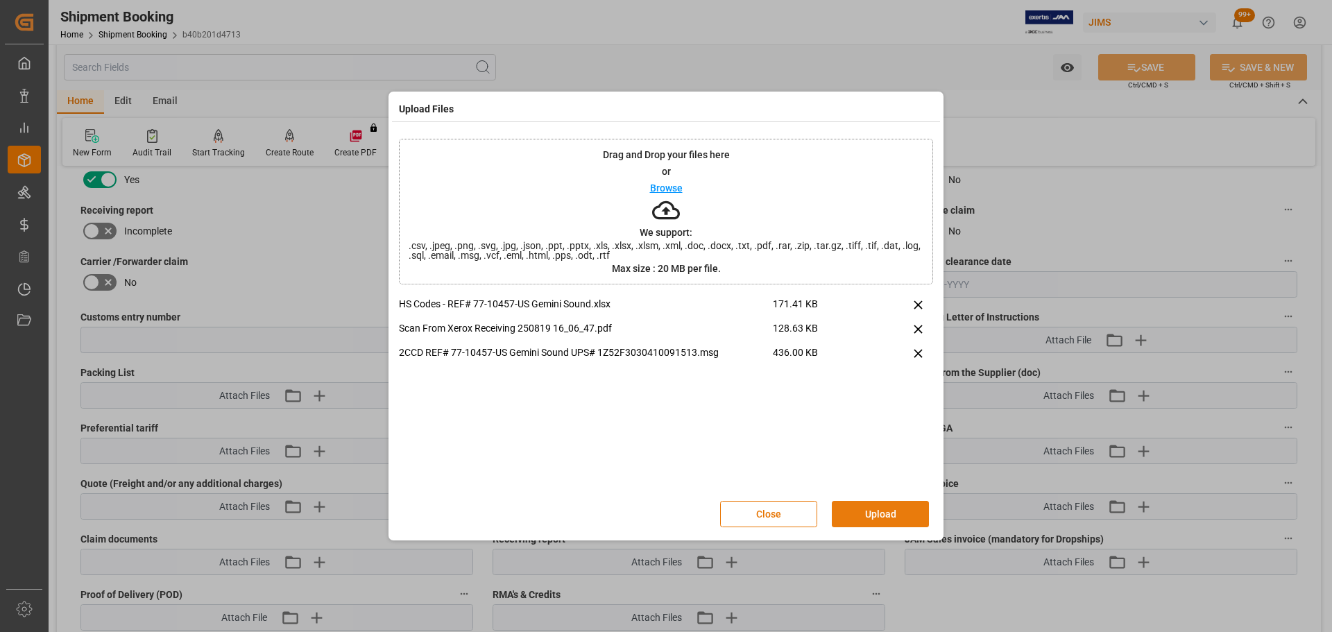
click at [874, 504] on button "Upload" at bounding box center [880, 514] width 97 height 26
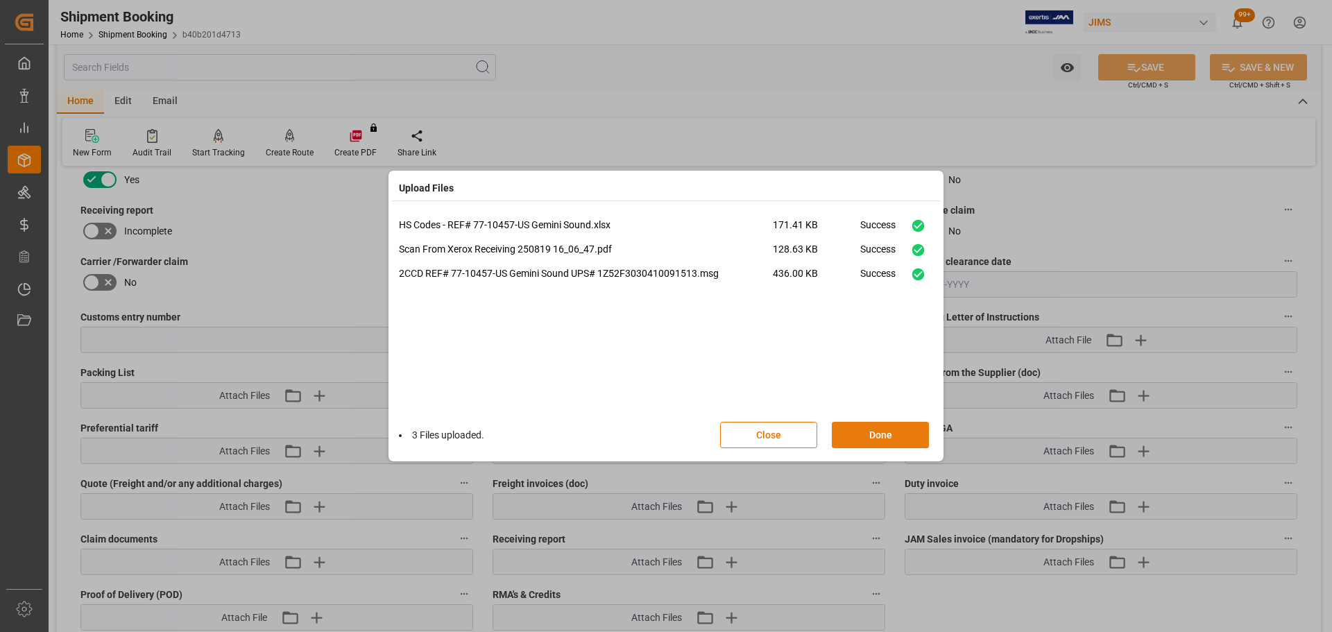
click at [901, 435] on button "Done" at bounding box center [880, 435] width 97 height 26
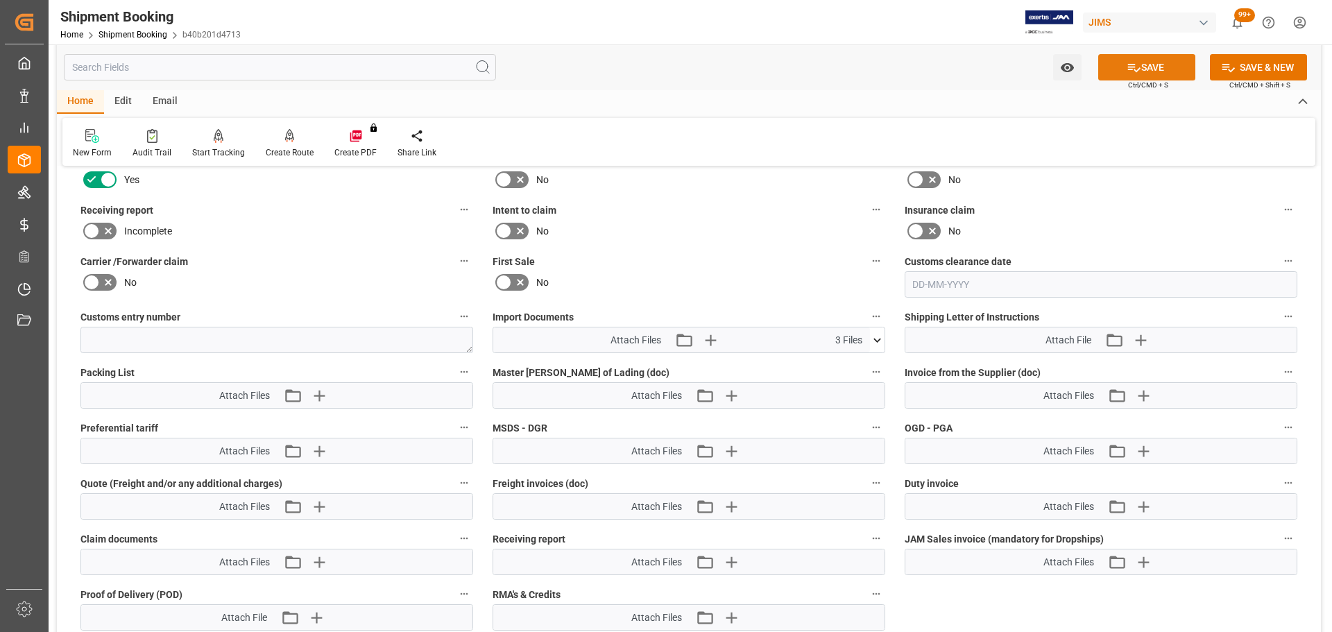
click at [1143, 66] on button "SAVE" at bounding box center [1146, 67] width 97 height 26
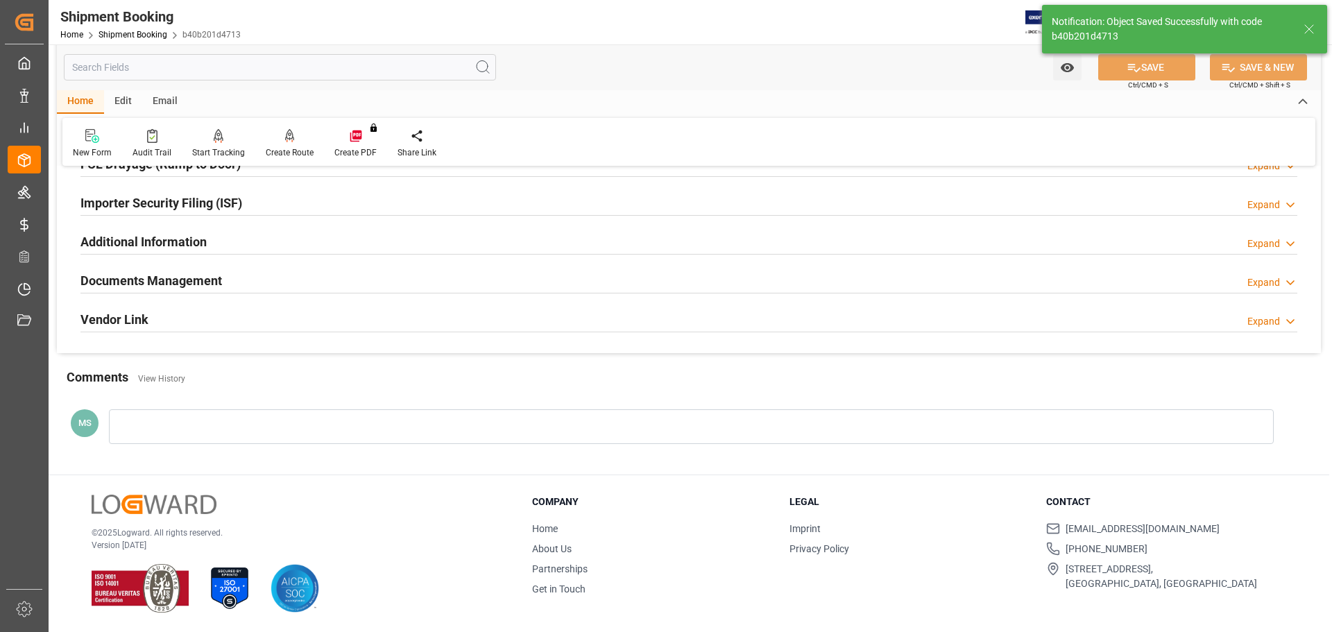
scroll to position [409, 0]
click at [224, 278] on div "Documents Management Expand" at bounding box center [688, 280] width 1217 height 26
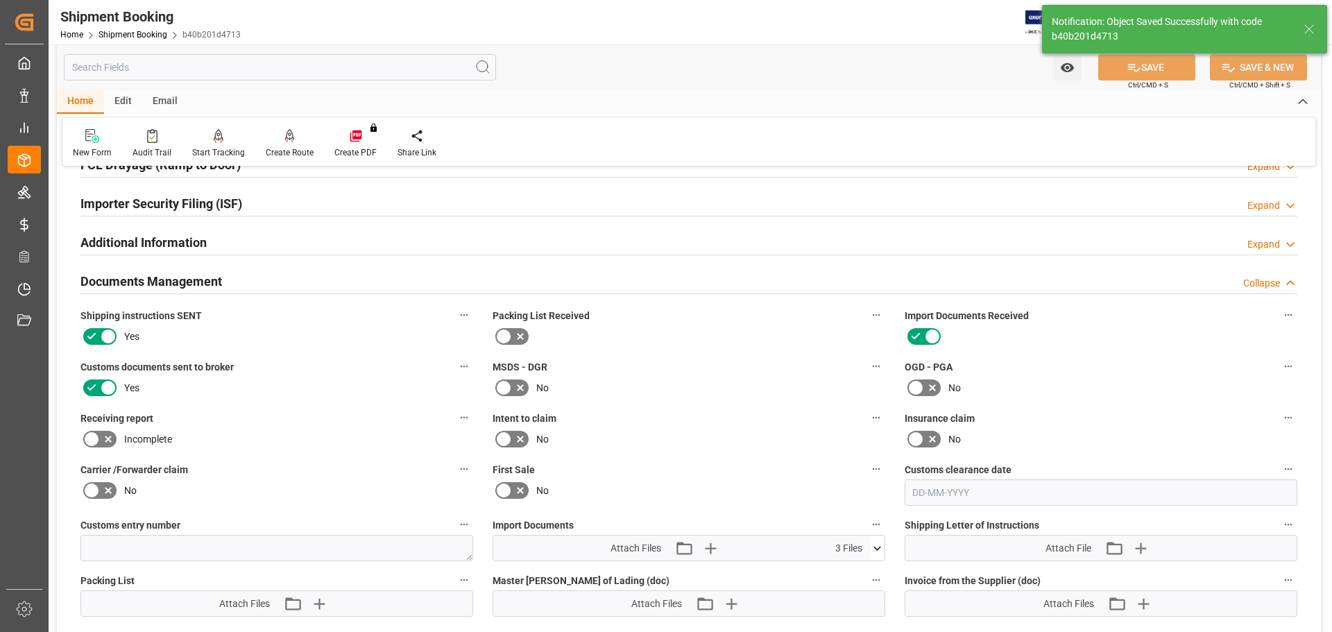
scroll to position [617, 0]
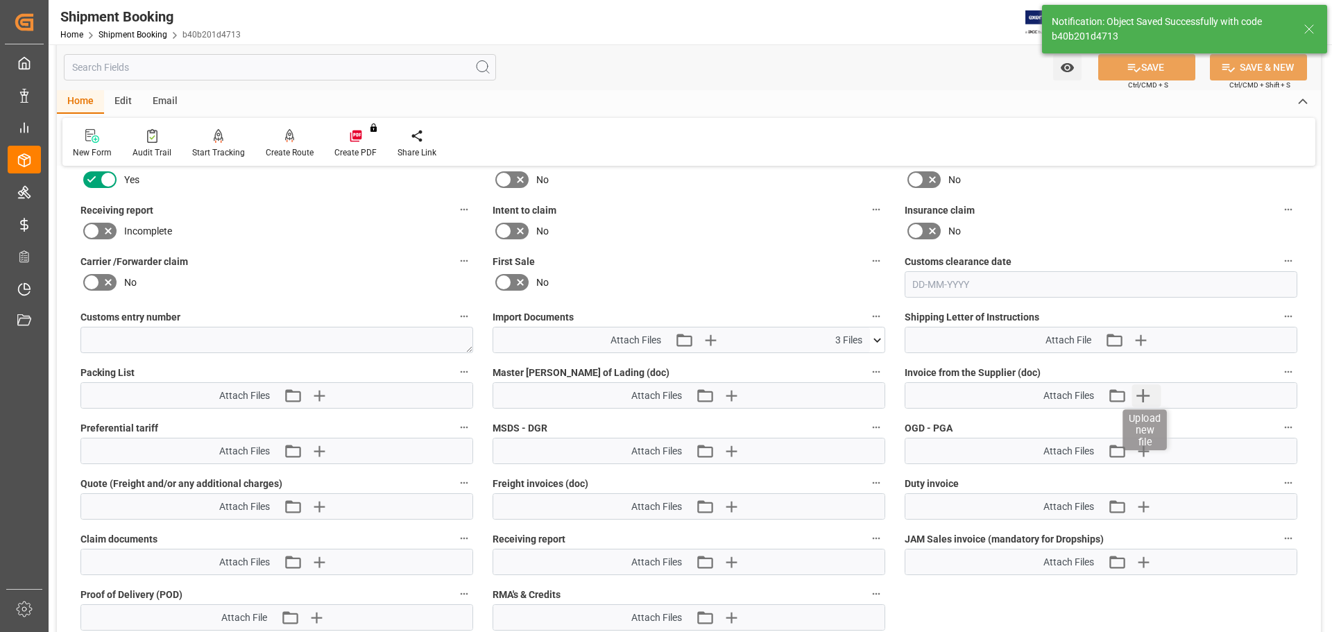
click at [1143, 398] on icon "button" at bounding box center [1142, 395] width 13 height 13
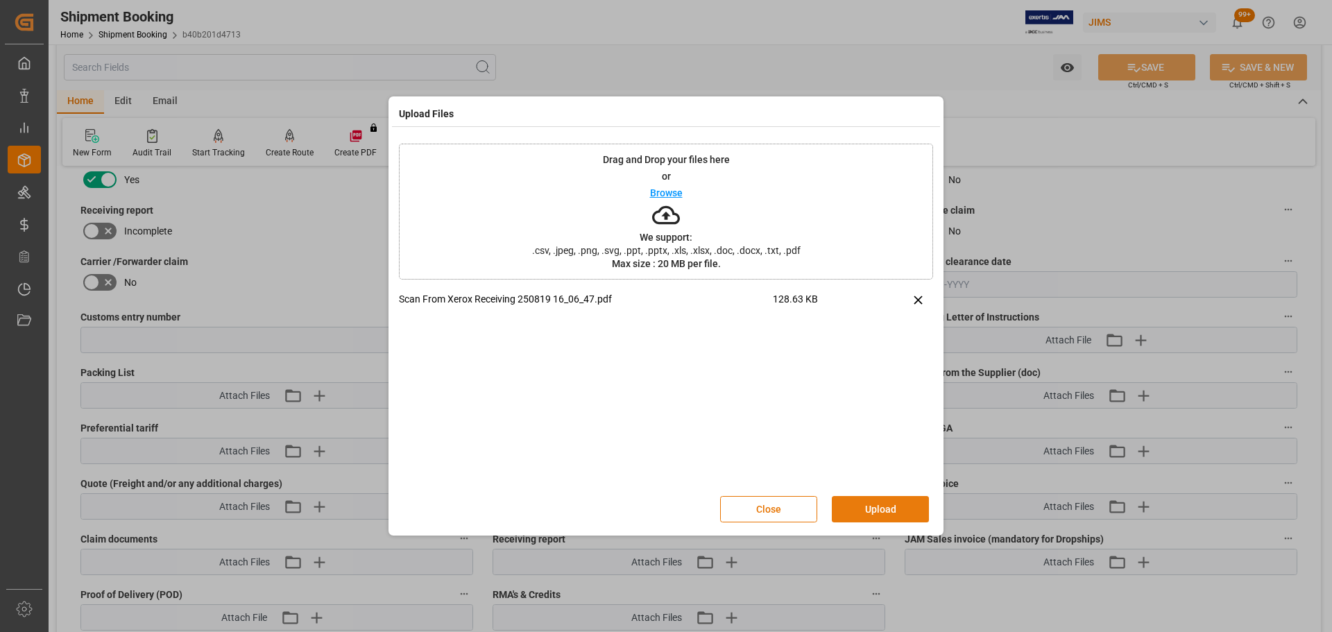
click at [892, 502] on button "Upload" at bounding box center [880, 509] width 97 height 26
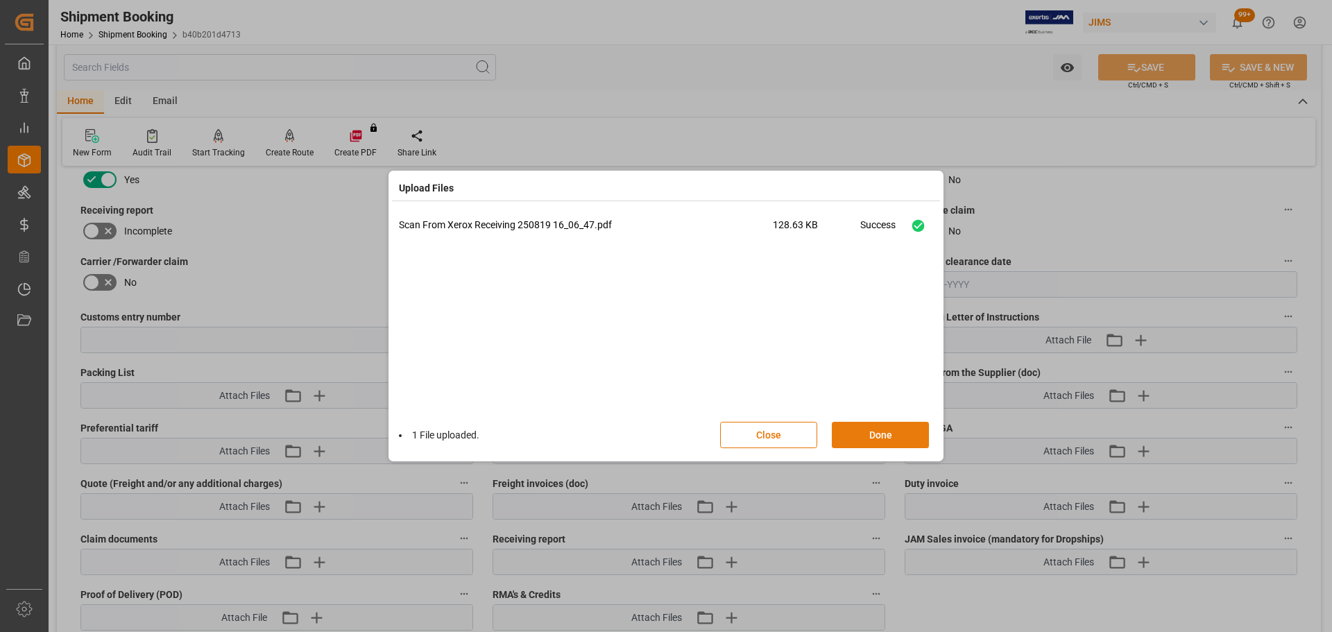
click at [880, 428] on button "Done" at bounding box center [880, 435] width 97 height 26
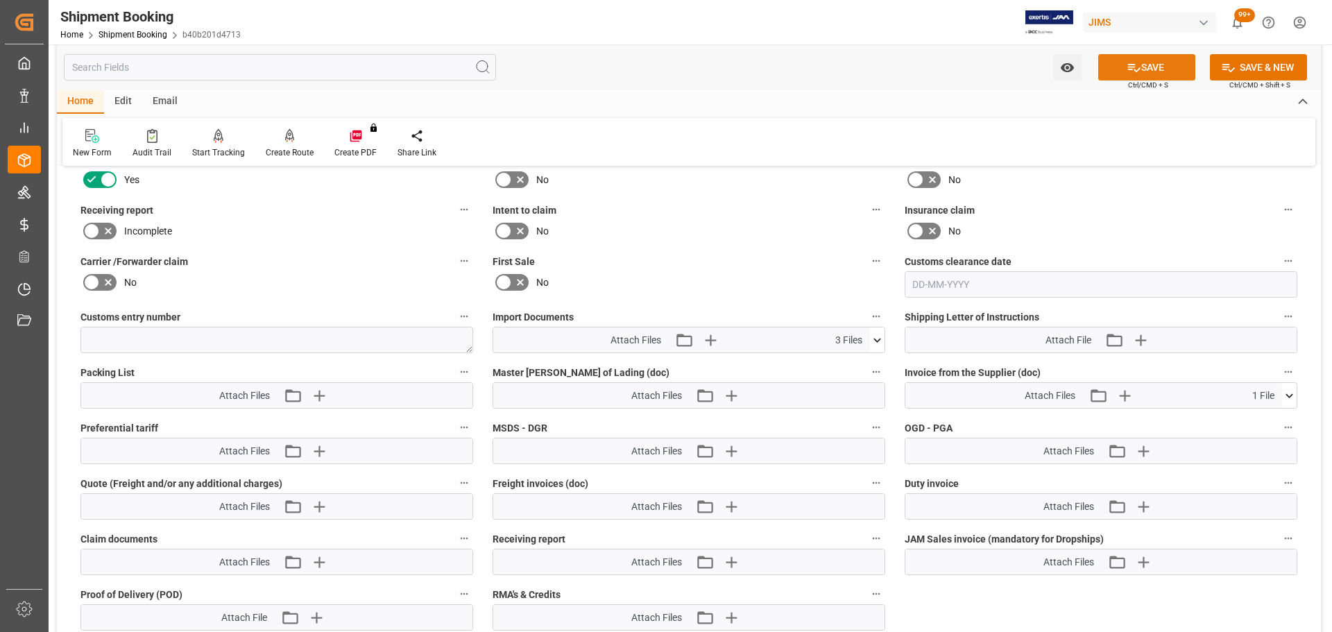
click at [1161, 74] on button "SAVE" at bounding box center [1146, 67] width 97 height 26
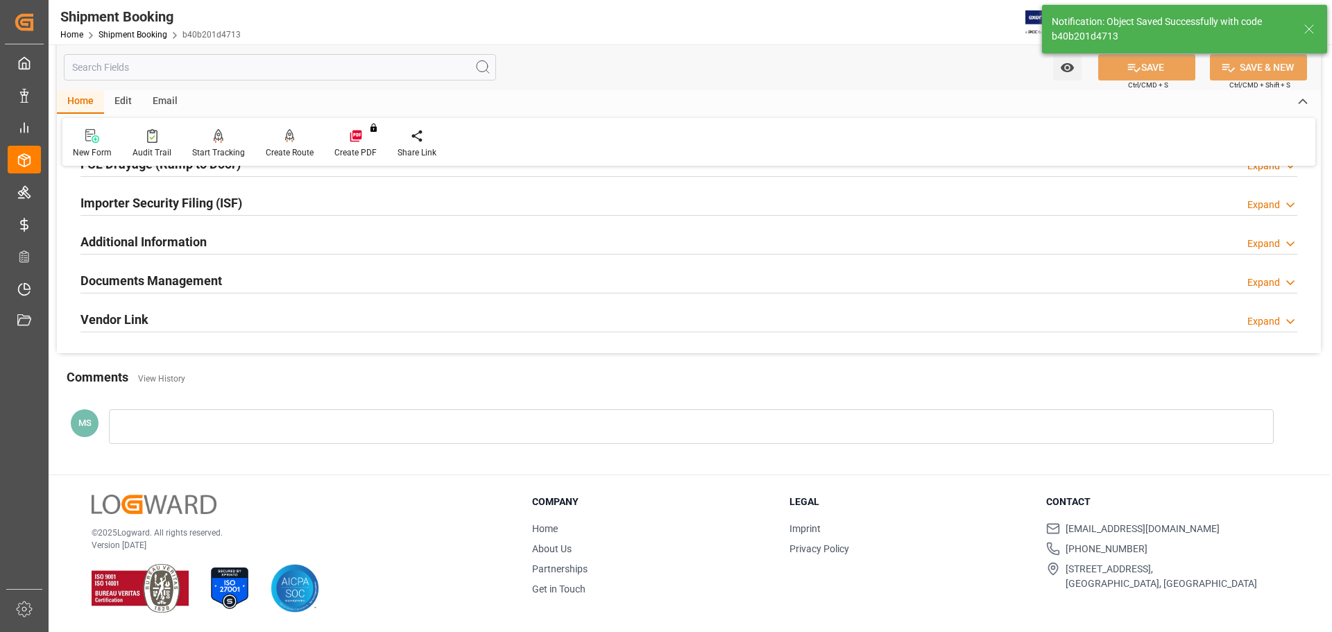
scroll to position [409, 0]
click at [346, 284] on div "Documents Management Expand" at bounding box center [688, 280] width 1217 height 26
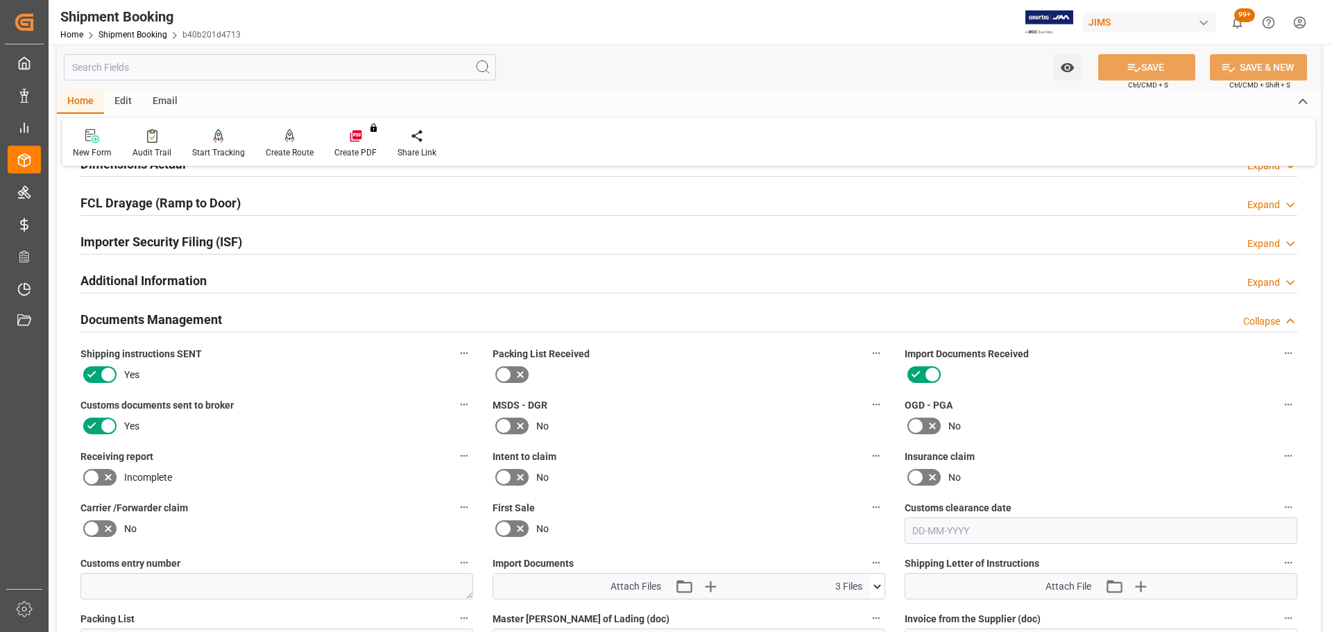
scroll to position [340, 0]
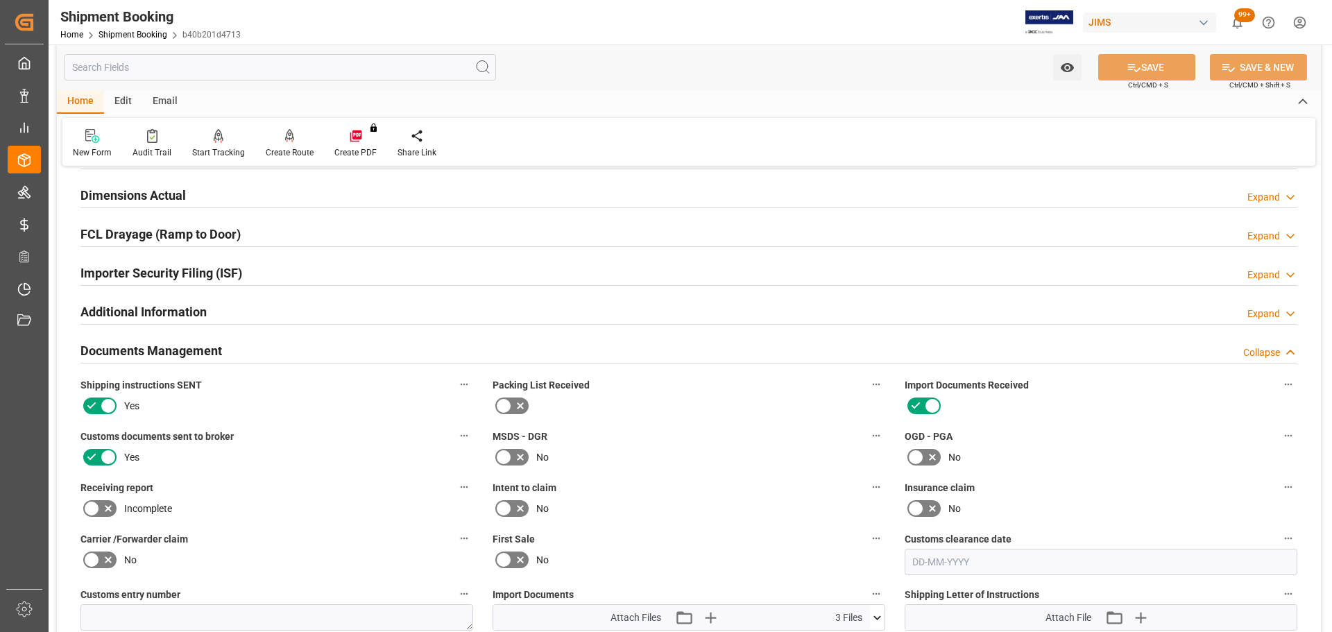
click at [247, 341] on div "Documents Management Collapse" at bounding box center [688, 349] width 1217 height 26
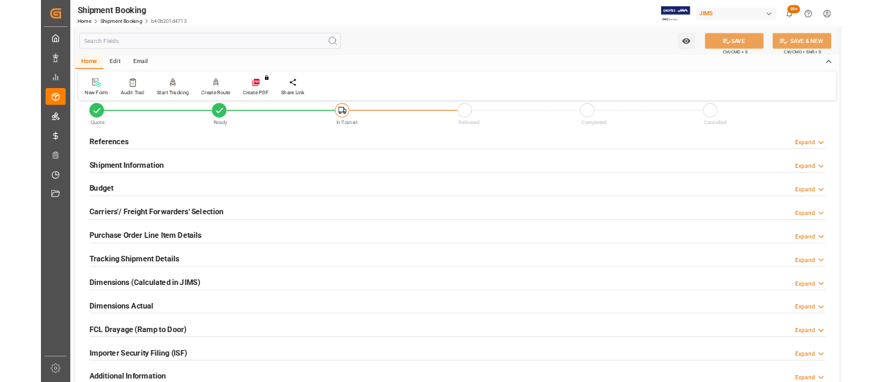
scroll to position [0, 0]
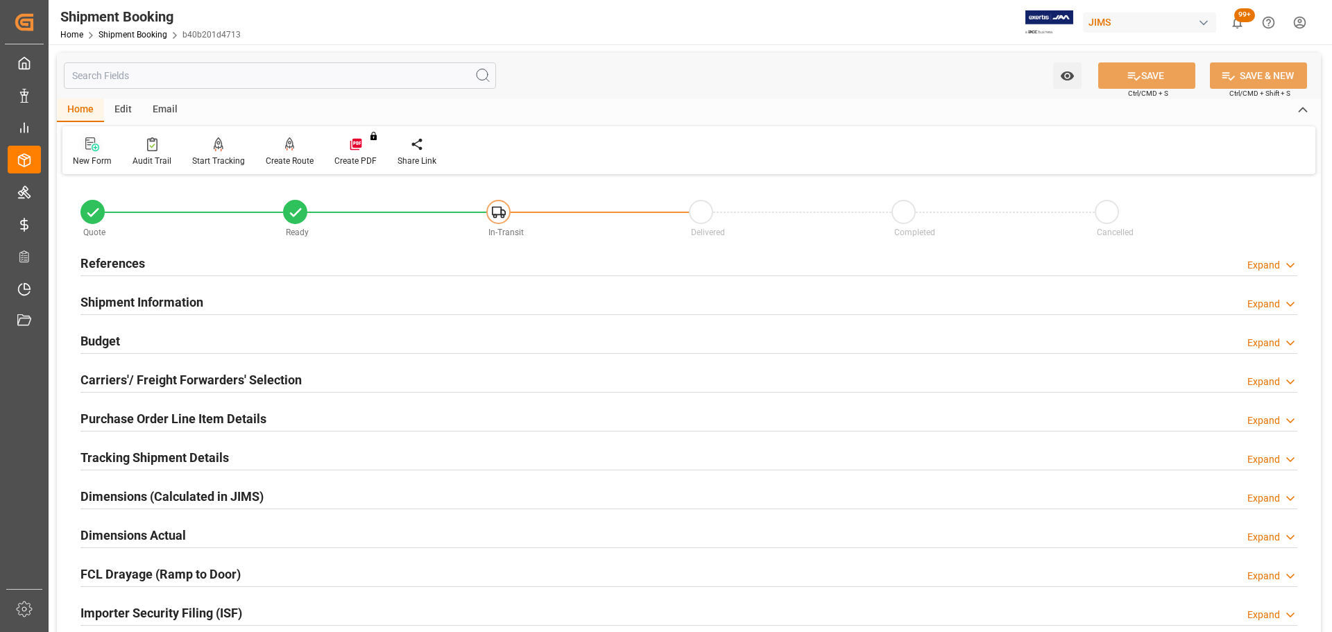
click at [92, 158] on div "New Form" at bounding box center [92, 161] width 39 height 12
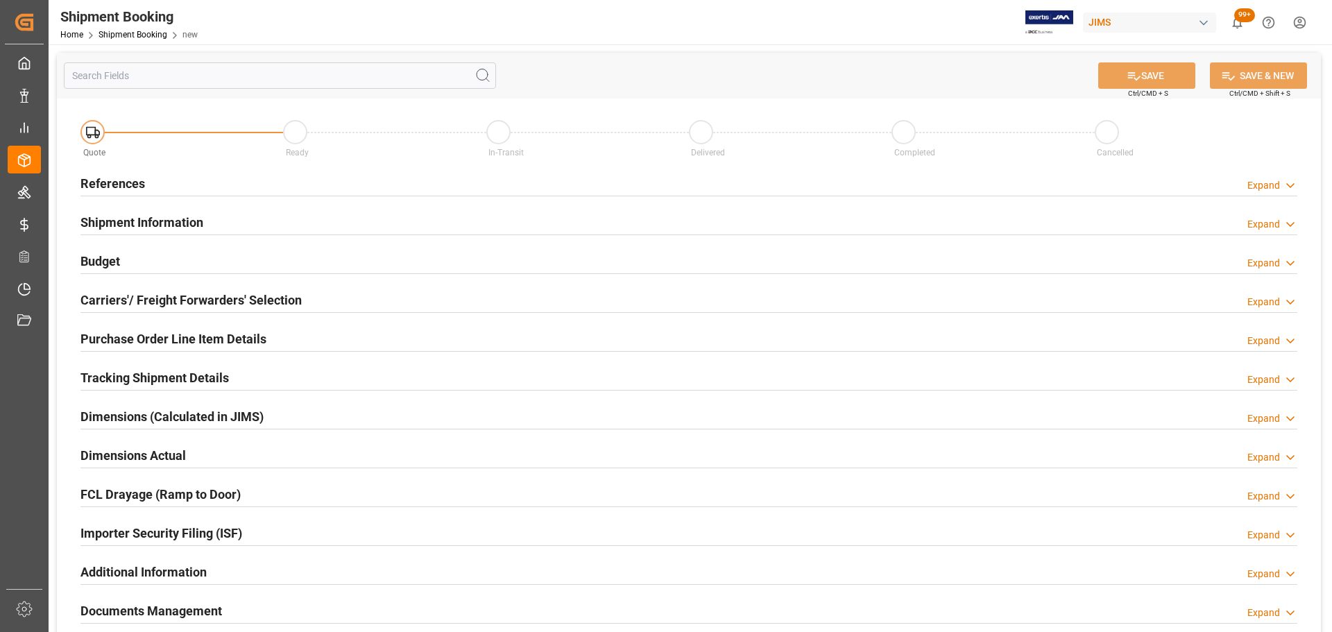
click at [165, 171] on div "References Expand" at bounding box center [688, 182] width 1217 height 26
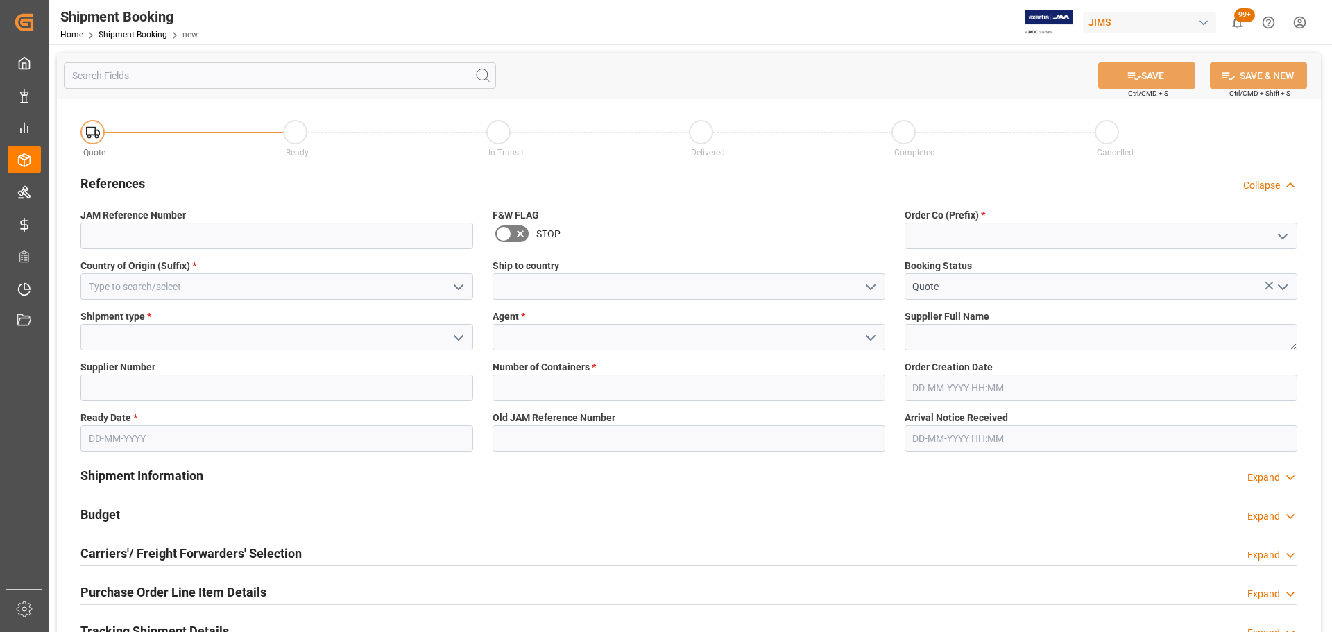
click at [1288, 234] on icon "open menu" at bounding box center [1282, 236] width 17 height 17
click at [1068, 298] on div "77" at bounding box center [1100, 297] width 391 height 31
type input "77"
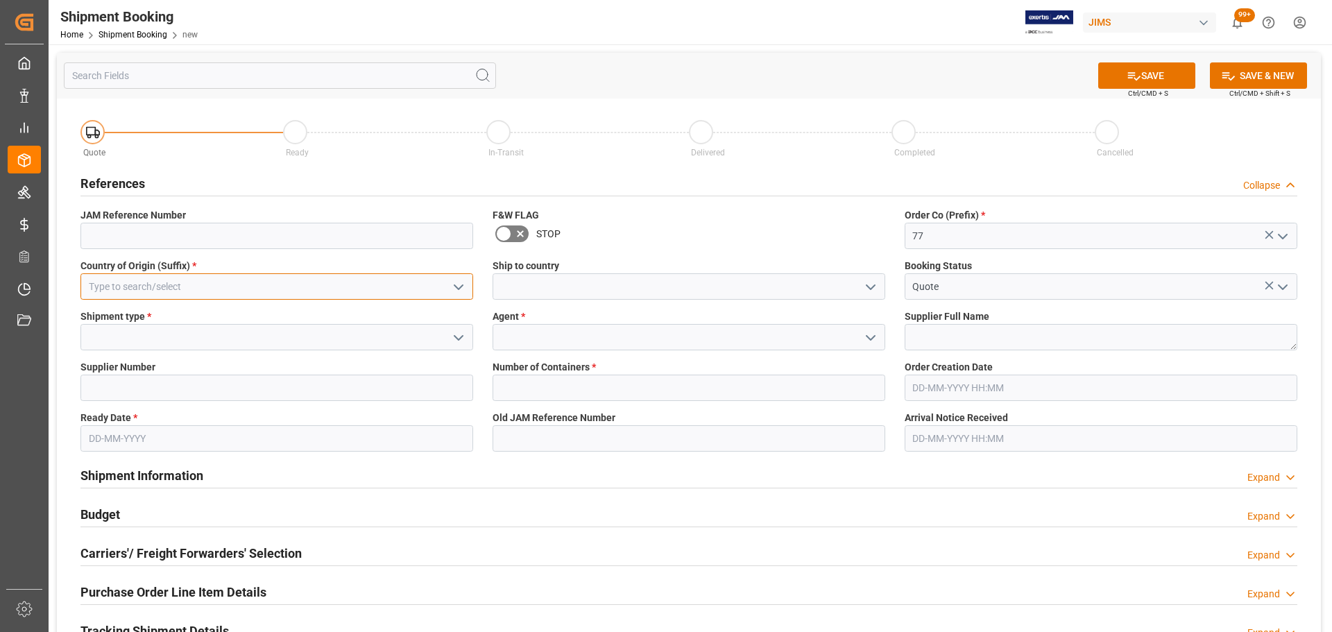
click at [184, 277] on input at bounding box center [276, 286] width 393 height 26
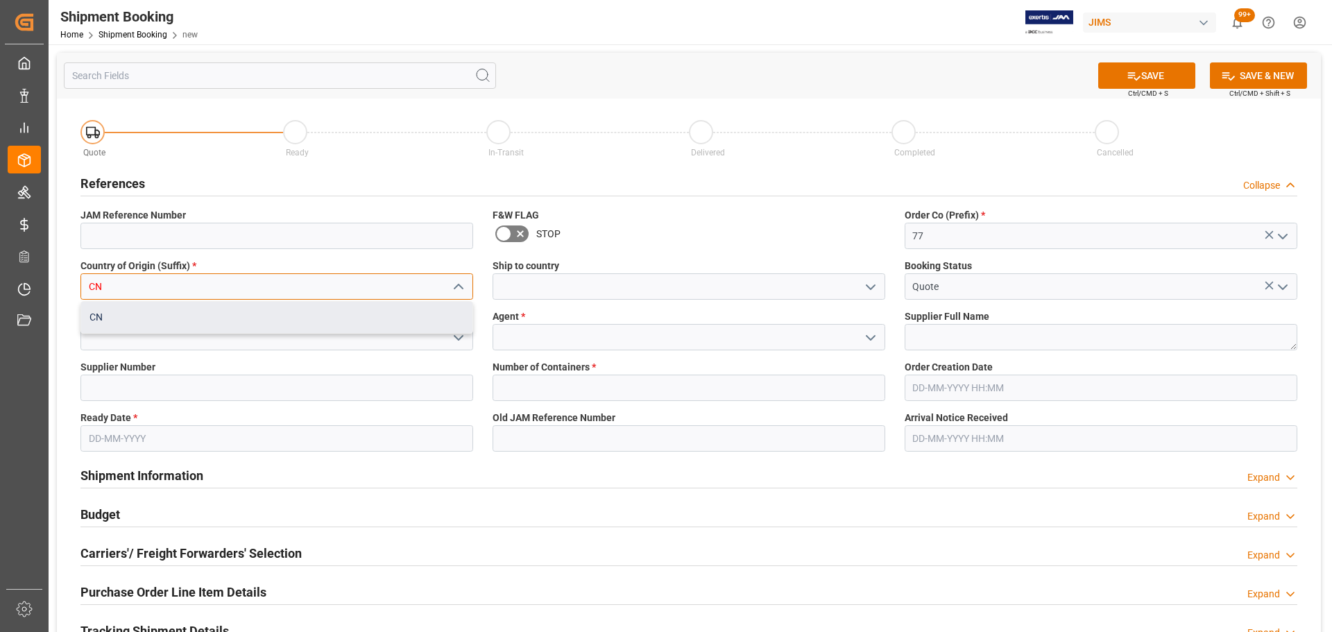
click at [228, 317] on div "CN" at bounding box center [276, 317] width 391 height 31
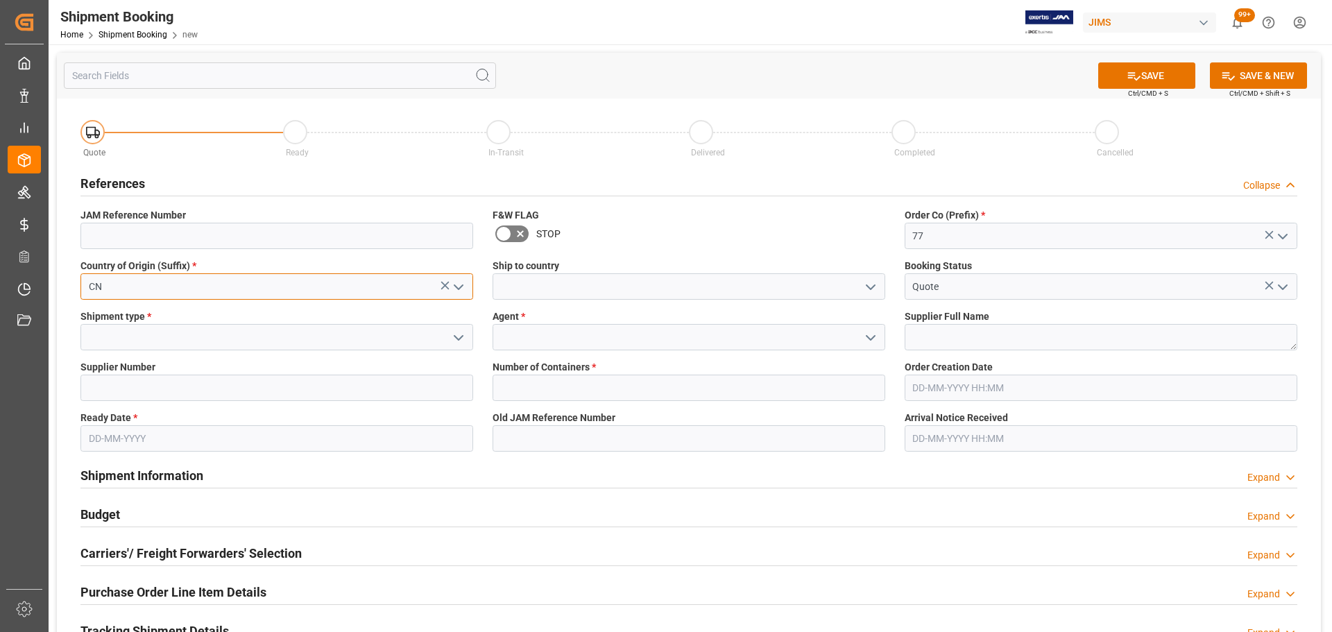
type input "CN"
click at [604, 287] on input at bounding box center [689, 286] width 393 height 26
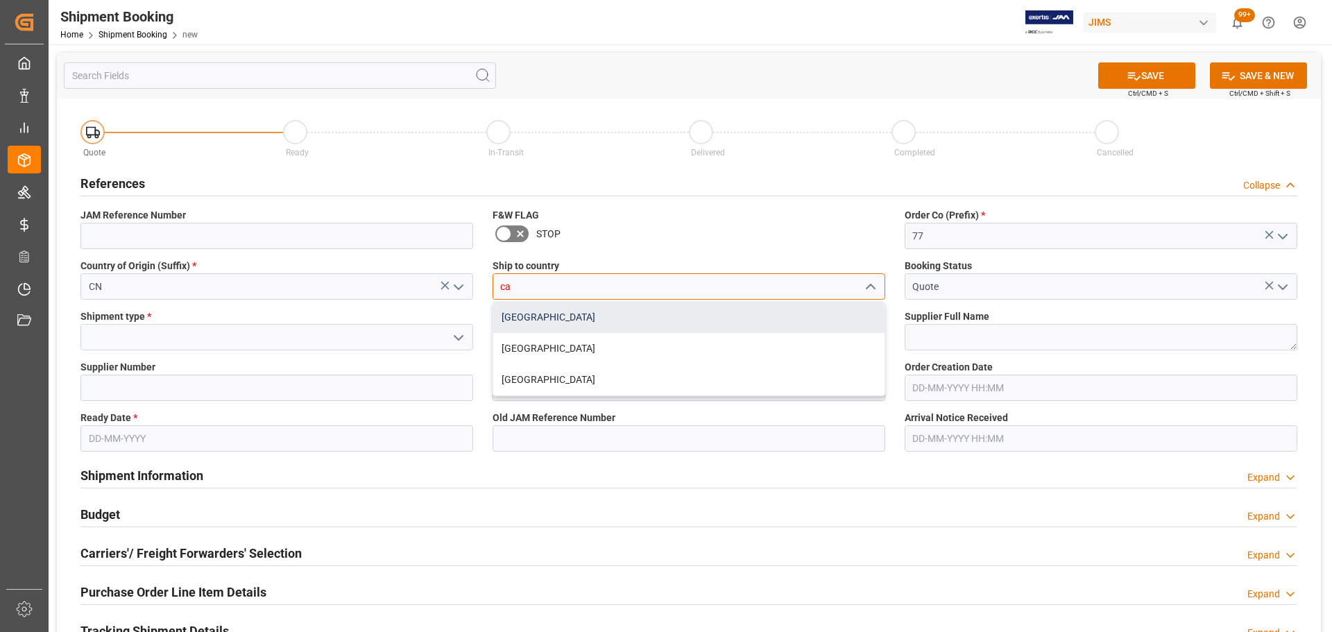
click at [509, 310] on div "[GEOGRAPHIC_DATA]" at bounding box center [688, 317] width 391 height 31
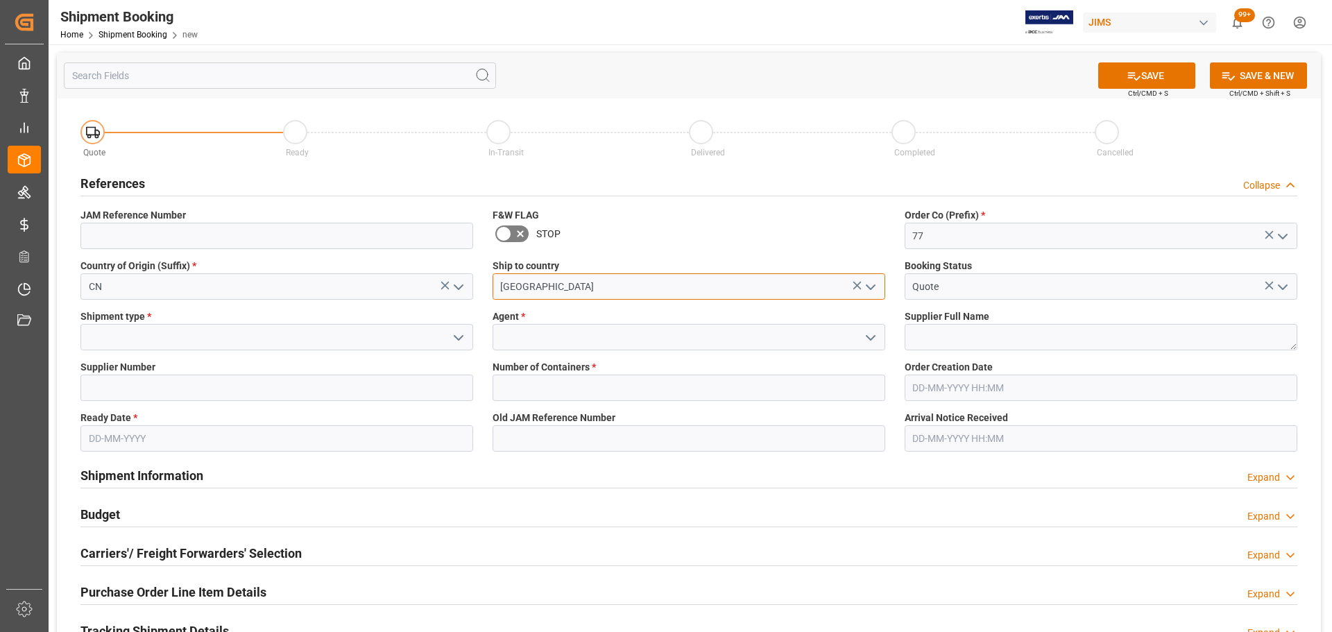
type input "[GEOGRAPHIC_DATA]"
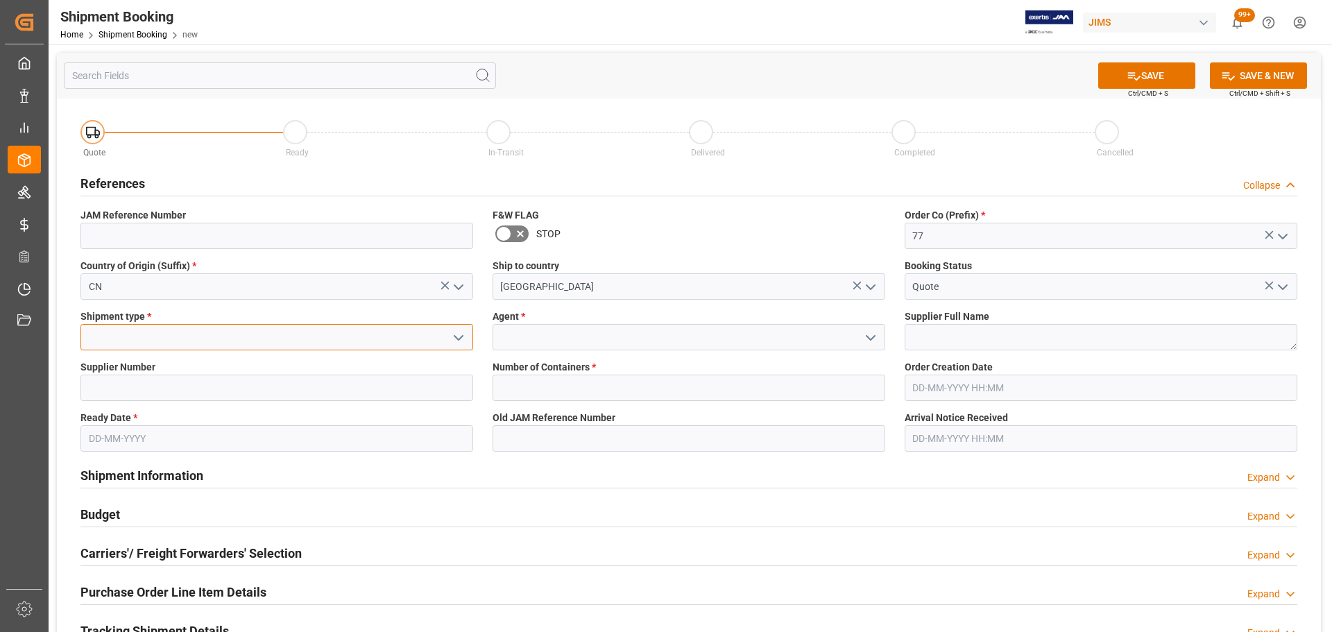
click at [173, 341] on input at bounding box center [276, 337] width 393 height 26
click at [167, 365] on div "LTL" at bounding box center [276, 367] width 391 height 31
type input "LTL"
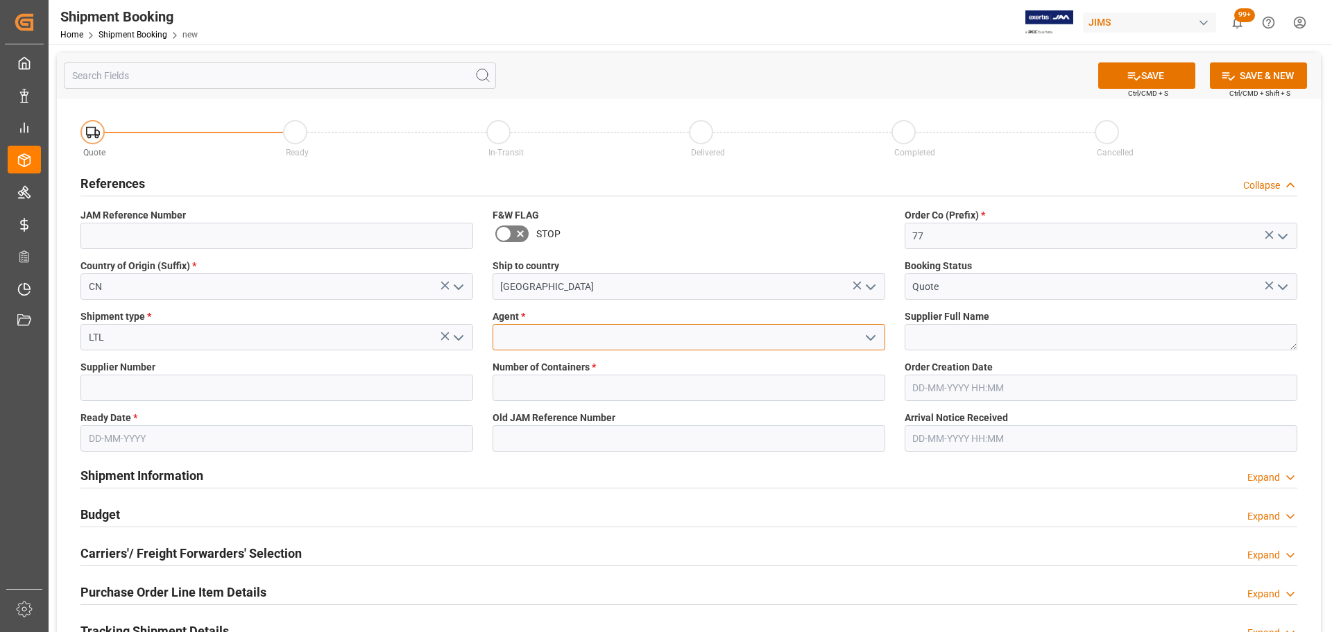
click at [579, 343] on input at bounding box center [689, 337] width 393 height 26
click at [573, 359] on div "[PERSON_NAME]" at bounding box center [688, 367] width 391 height 31
type input "[PERSON_NAME]"
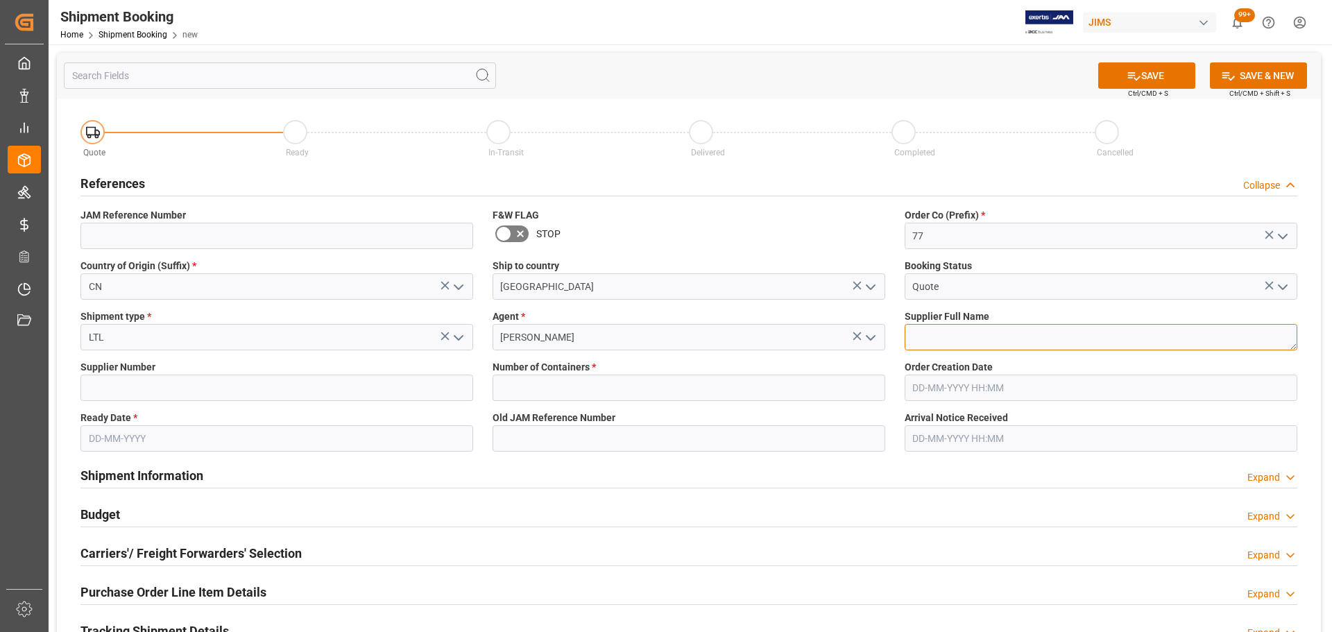
click at [1034, 341] on textarea at bounding box center [1101, 337] width 393 height 26
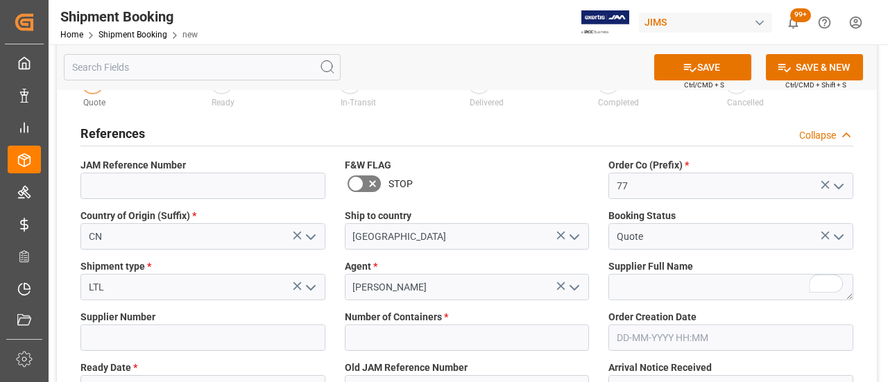
scroll to position [69, 0]
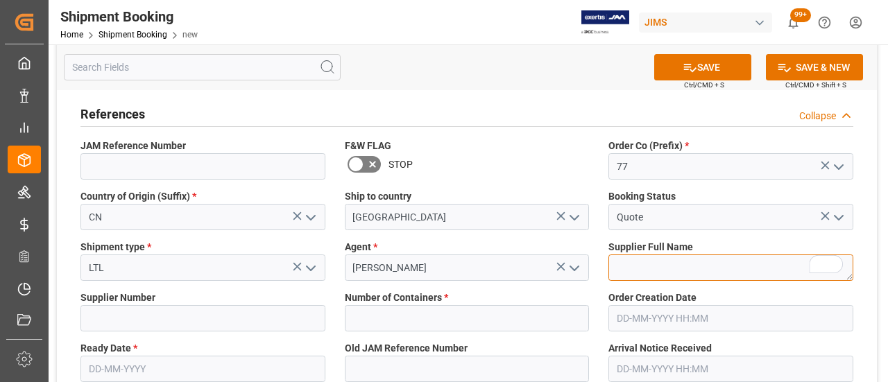
click at [652, 265] on textarea "To enrich screen reader interactions, please activate Accessibility in Grammarl…" at bounding box center [730, 268] width 245 height 26
paste textarea "KHS America (Hercules)"
type textarea "KHS America (Hercules)"
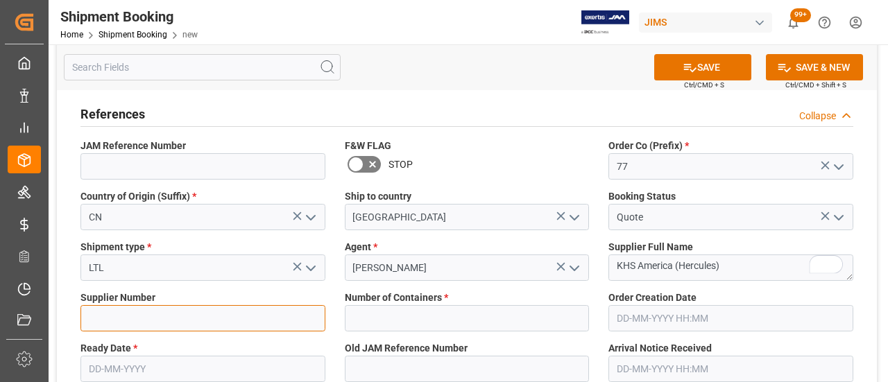
click at [148, 316] on input at bounding box center [202, 318] width 245 height 26
paste input "359102"
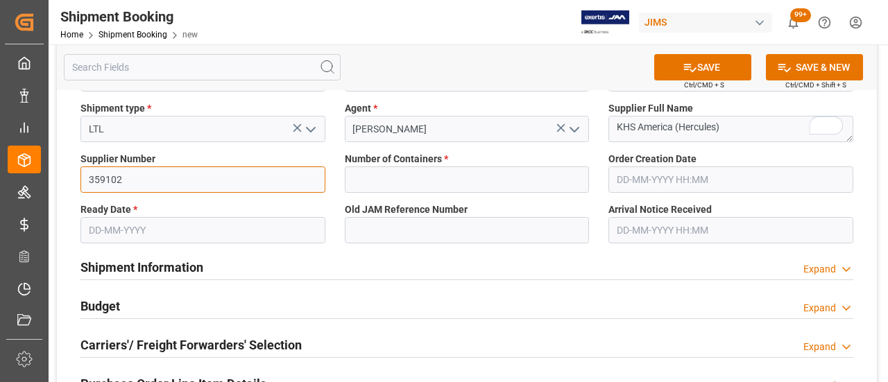
type input "359102"
click at [153, 230] on input "text" at bounding box center [202, 230] width 245 height 26
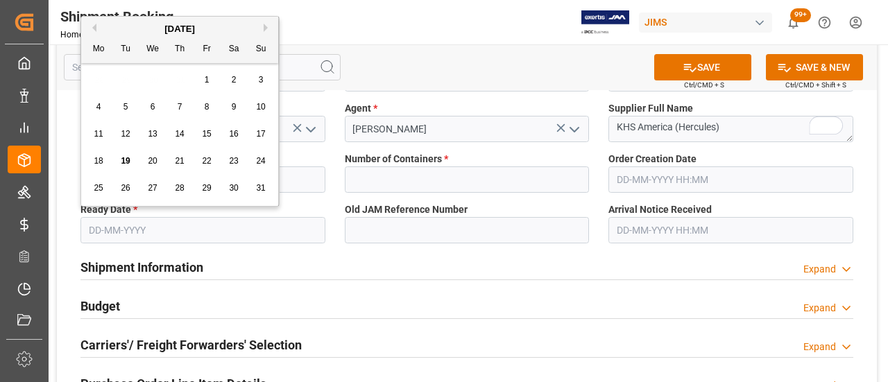
click at [125, 158] on span "19" at bounding box center [125, 161] width 9 height 10
type input "[DATE]"
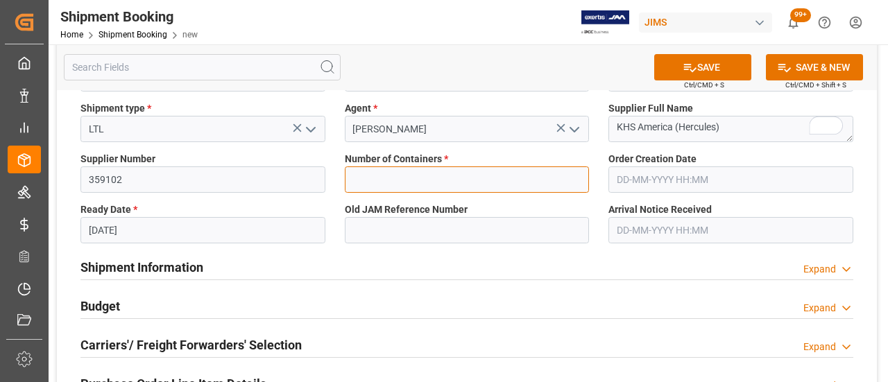
click at [477, 178] on input "text" at bounding box center [467, 180] width 245 height 26
type input "0"
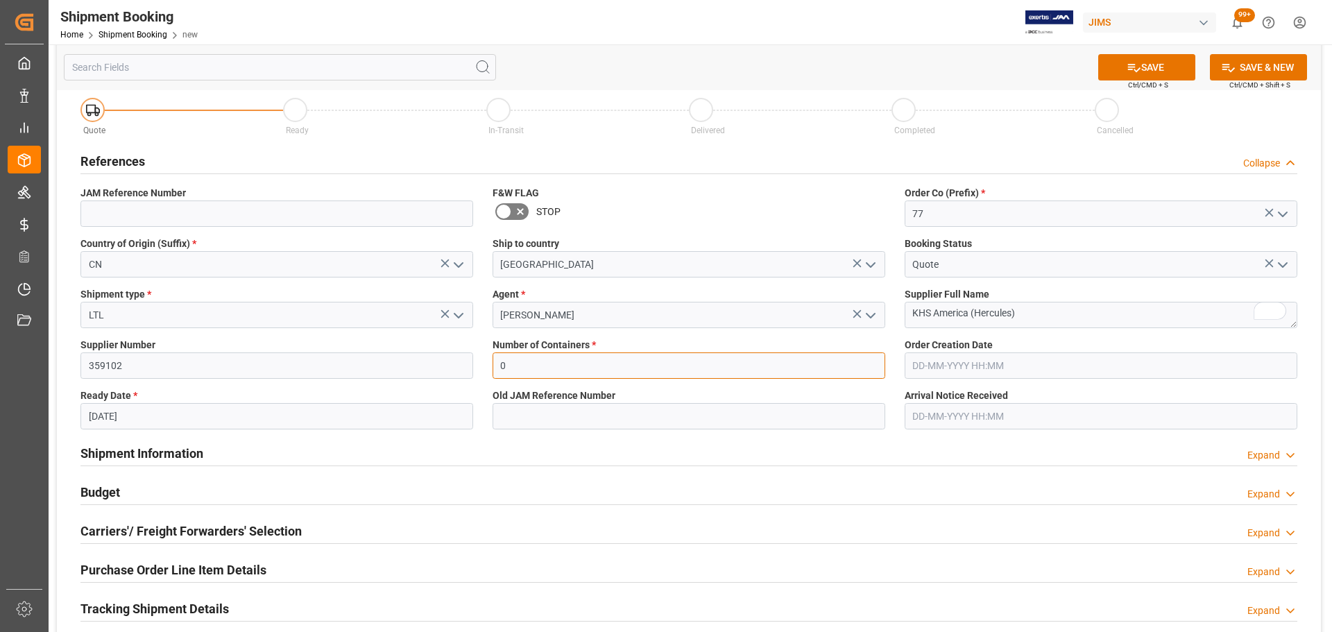
scroll to position [0, 0]
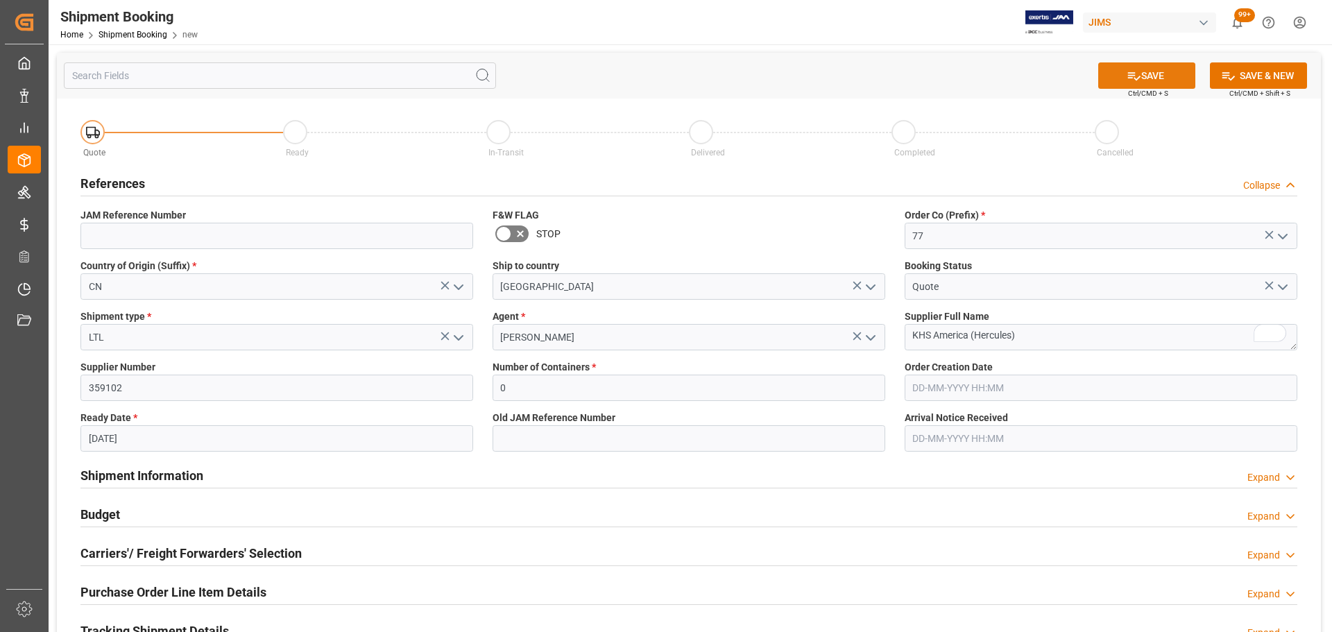
click at [1138, 76] on icon at bounding box center [1134, 76] width 15 height 15
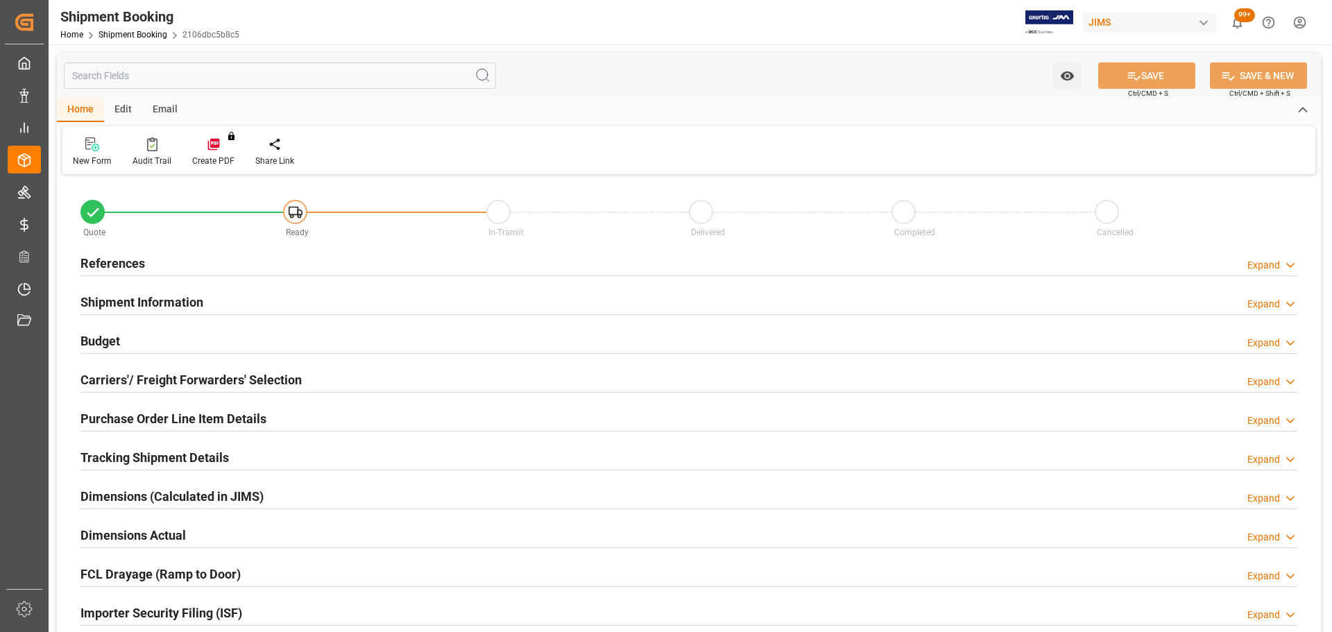
type input "0"
type input "[DATE]"
click at [125, 266] on h2 "References" at bounding box center [112, 263] width 65 height 19
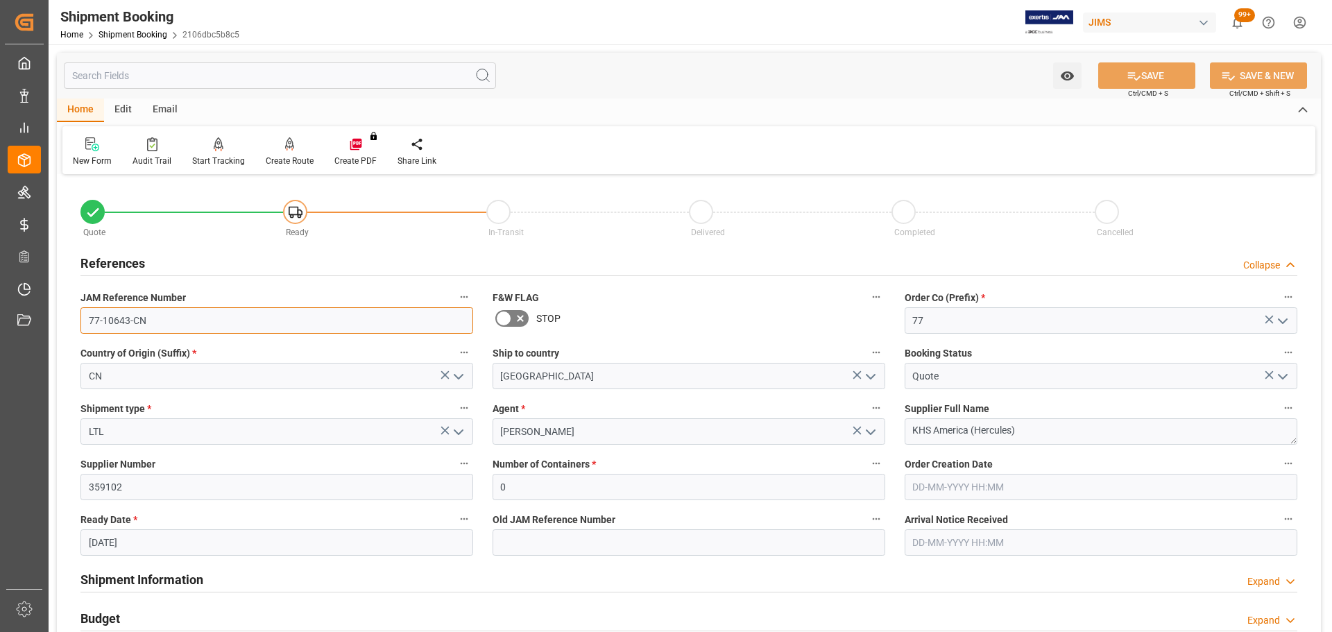
drag, startPoint x: 160, startPoint y: 325, endPoint x: 68, endPoint y: 319, distance: 91.8
click at [68, 319] on div "Quote Ready In-Transit Delivered Completed Cancelled References Collapse JAM Re…" at bounding box center [689, 609] width 1264 height 862
